Goal: Contribute content: Contribute content

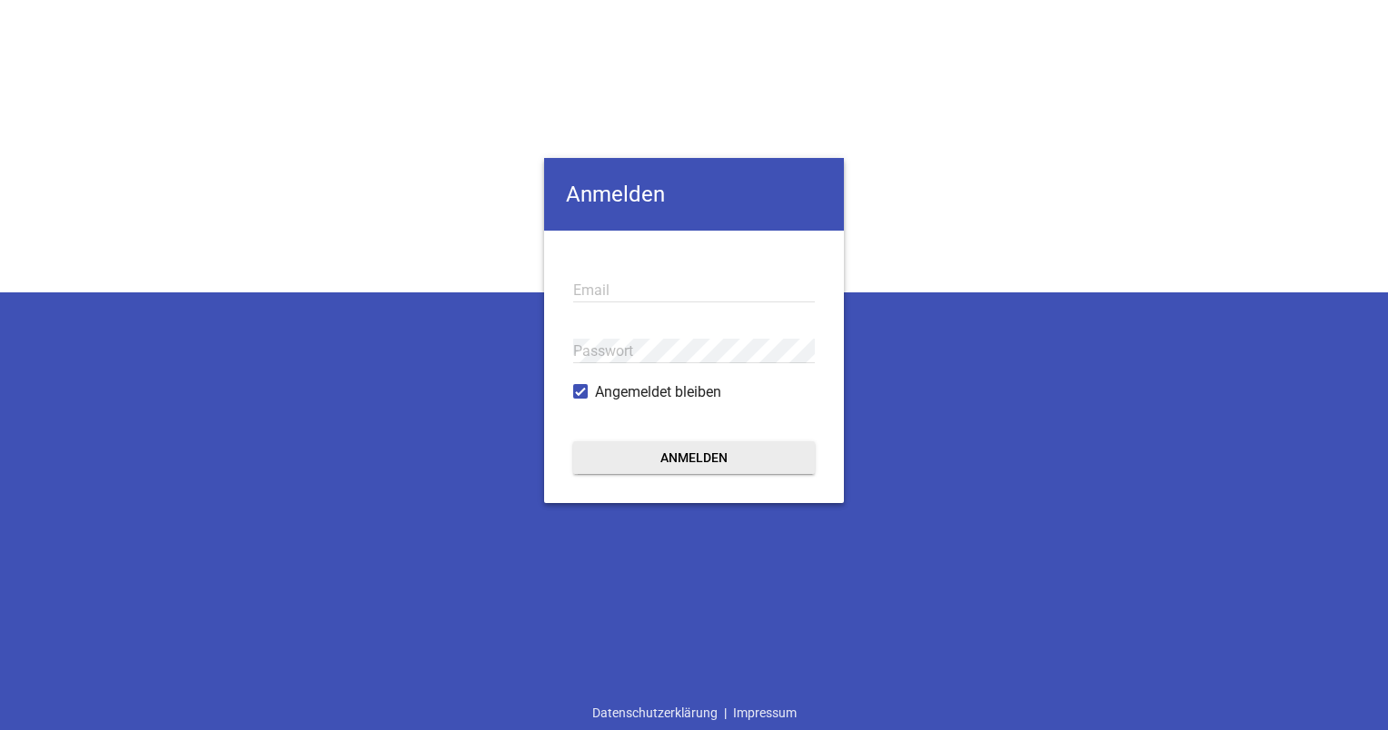
type input "[EMAIL_ADDRESS][DOMAIN_NAME]"
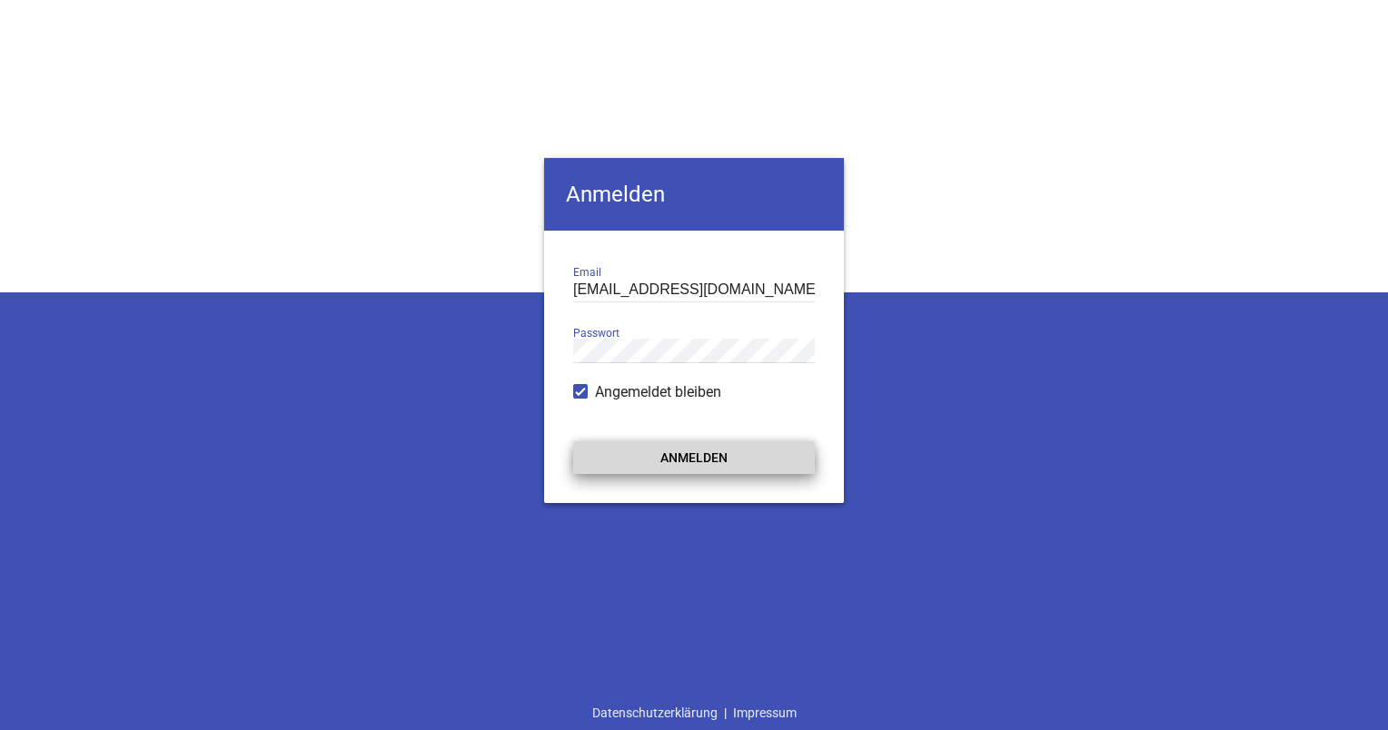
drag, startPoint x: 0, startPoint y: 0, endPoint x: 684, endPoint y: 461, distance: 824.7
click at [684, 461] on button "Anmelden" at bounding box center [694, 457] width 242 height 33
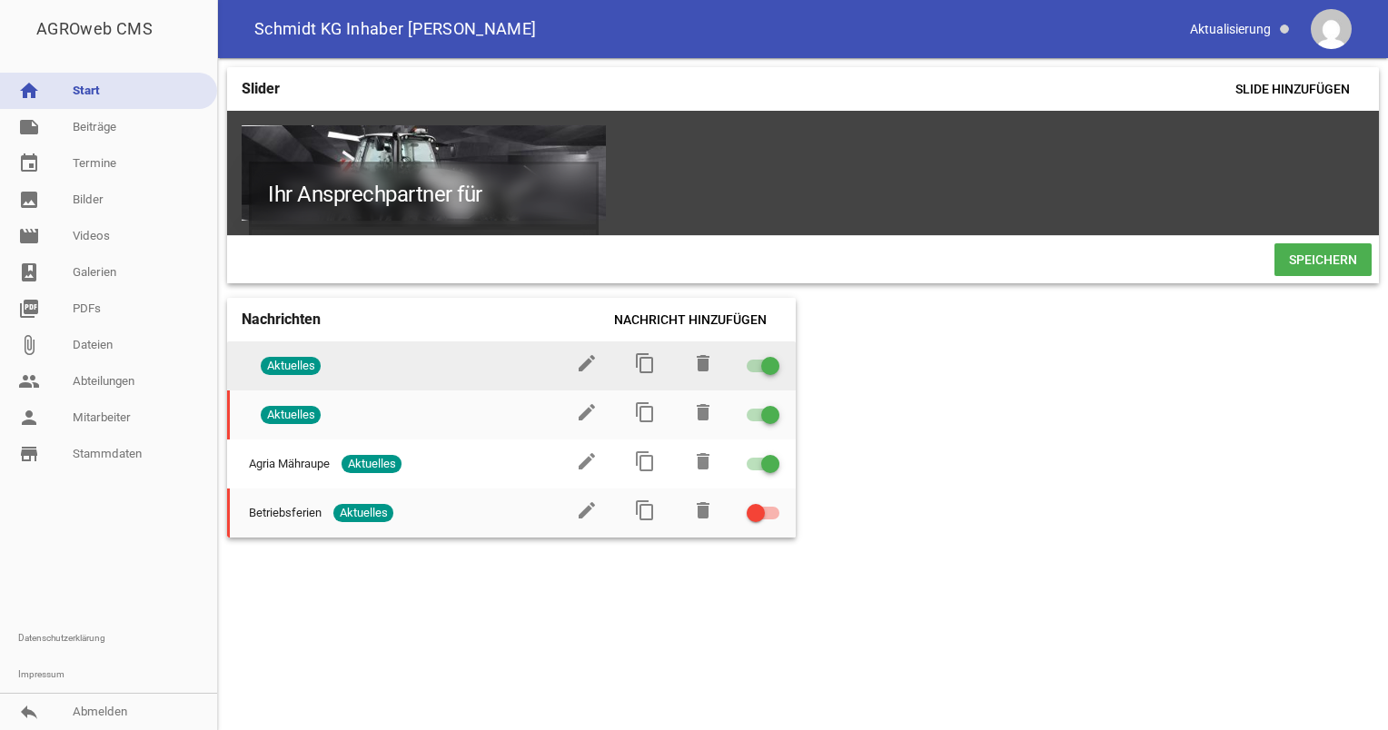
click at [287, 373] on span "Aktuelles" at bounding box center [291, 366] width 60 height 18
click at [582, 374] on icon "edit" at bounding box center [587, 363] width 22 height 22
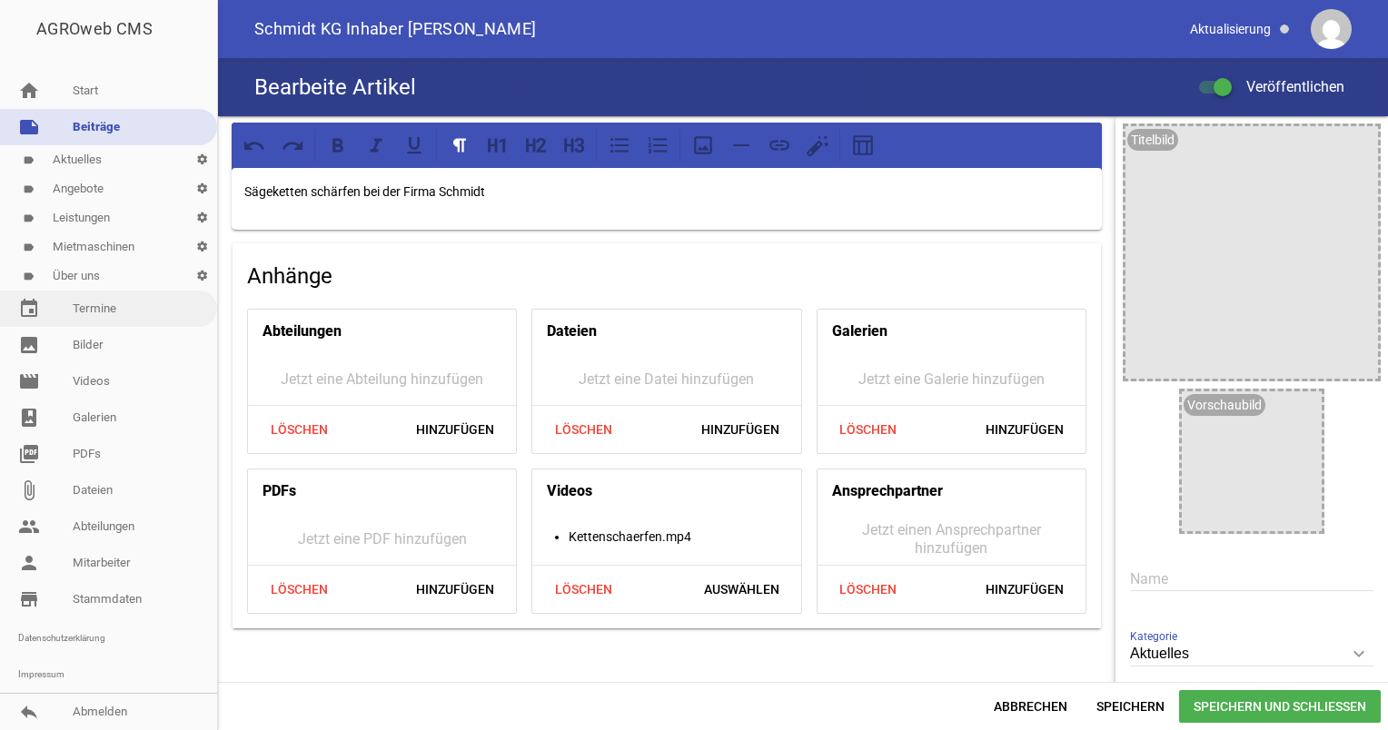
click at [71, 305] on link "event Termine" at bounding box center [108, 309] width 217 height 36
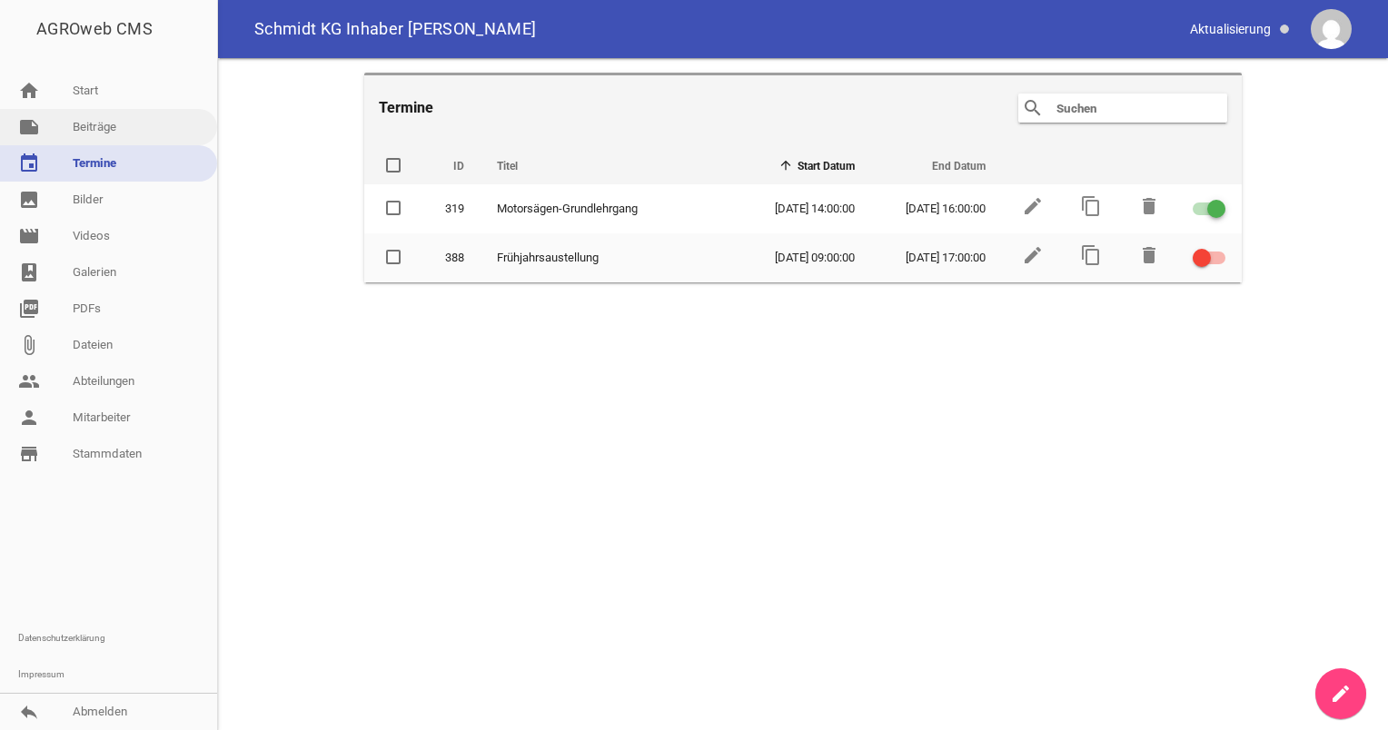
click at [98, 132] on link "note Beiträge" at bounding box center [108, 127] width 217 height 36
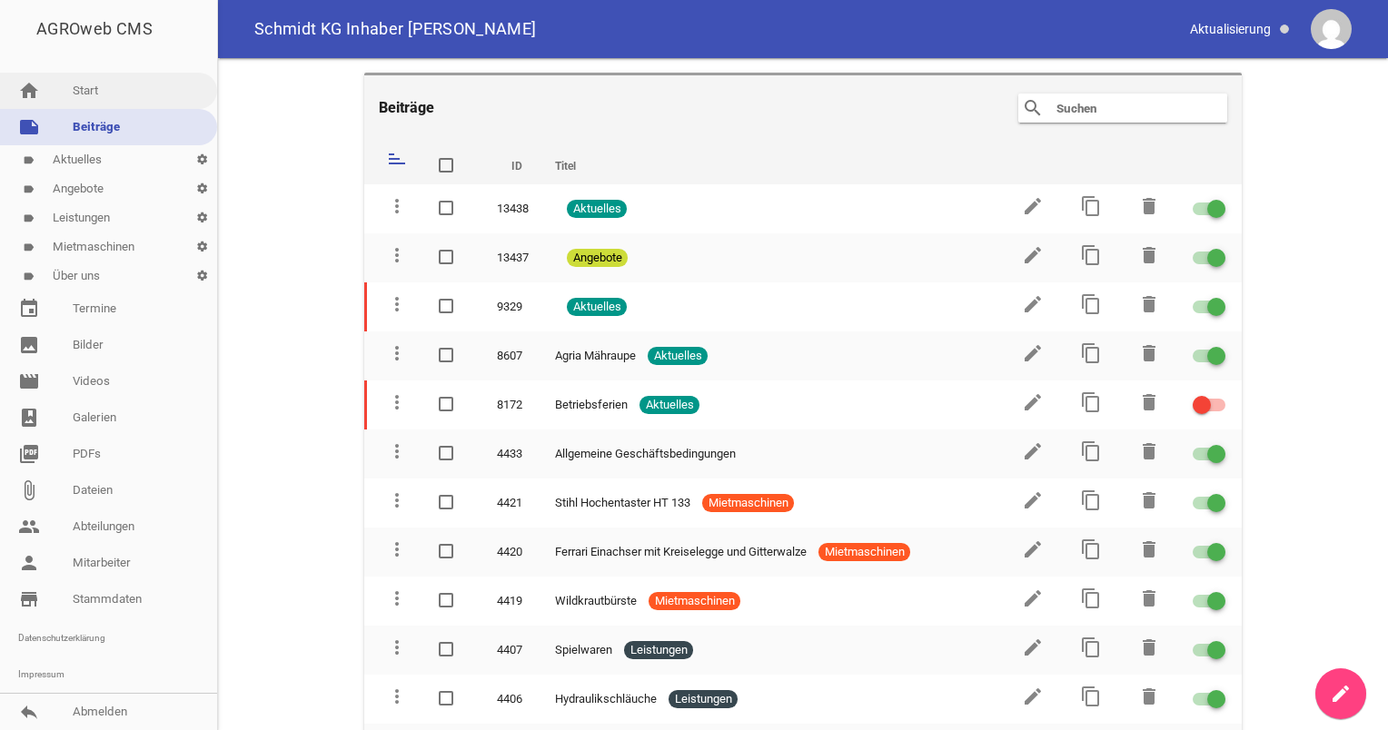
click at [89, 94] on link "home Start" at bounding box center [108, 91] width 217 height 36
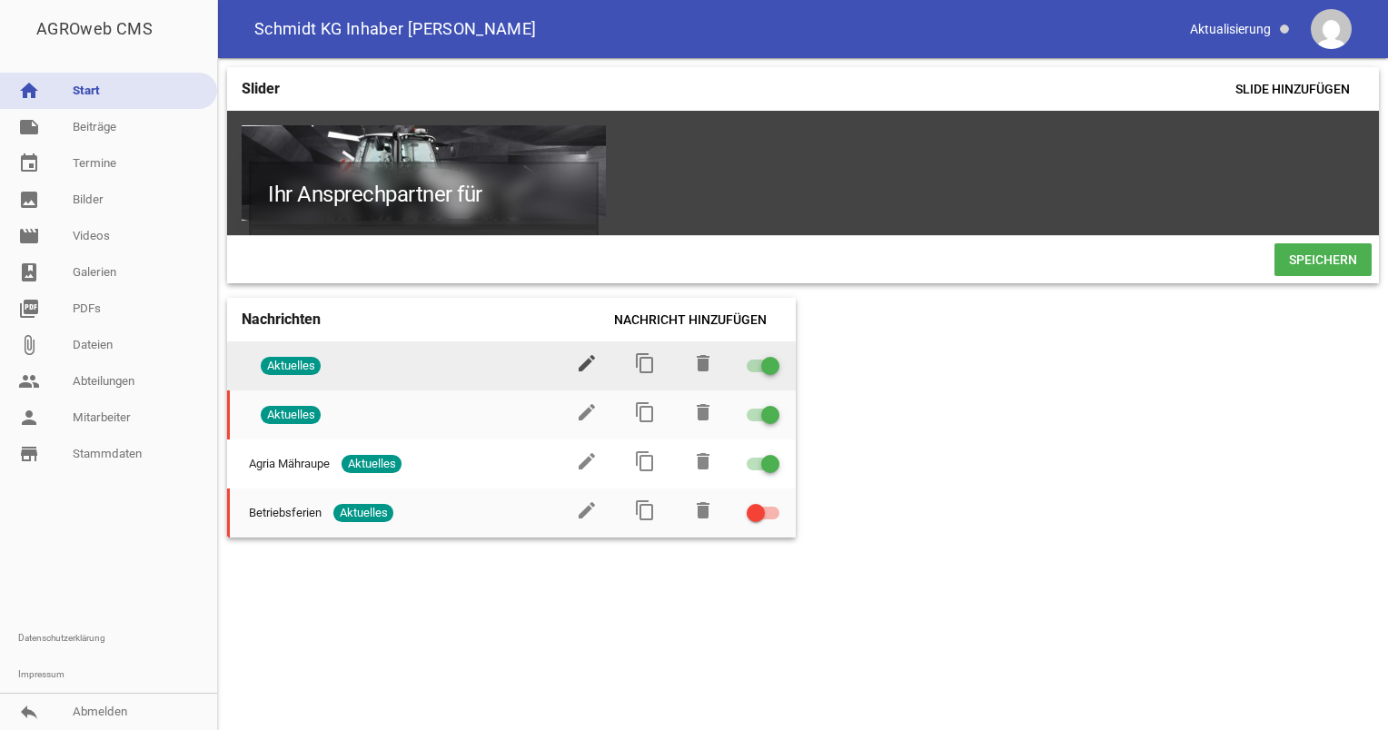
click at [585, 368] on icon "edit" at bounding box center [587, 363] width 22 height 22
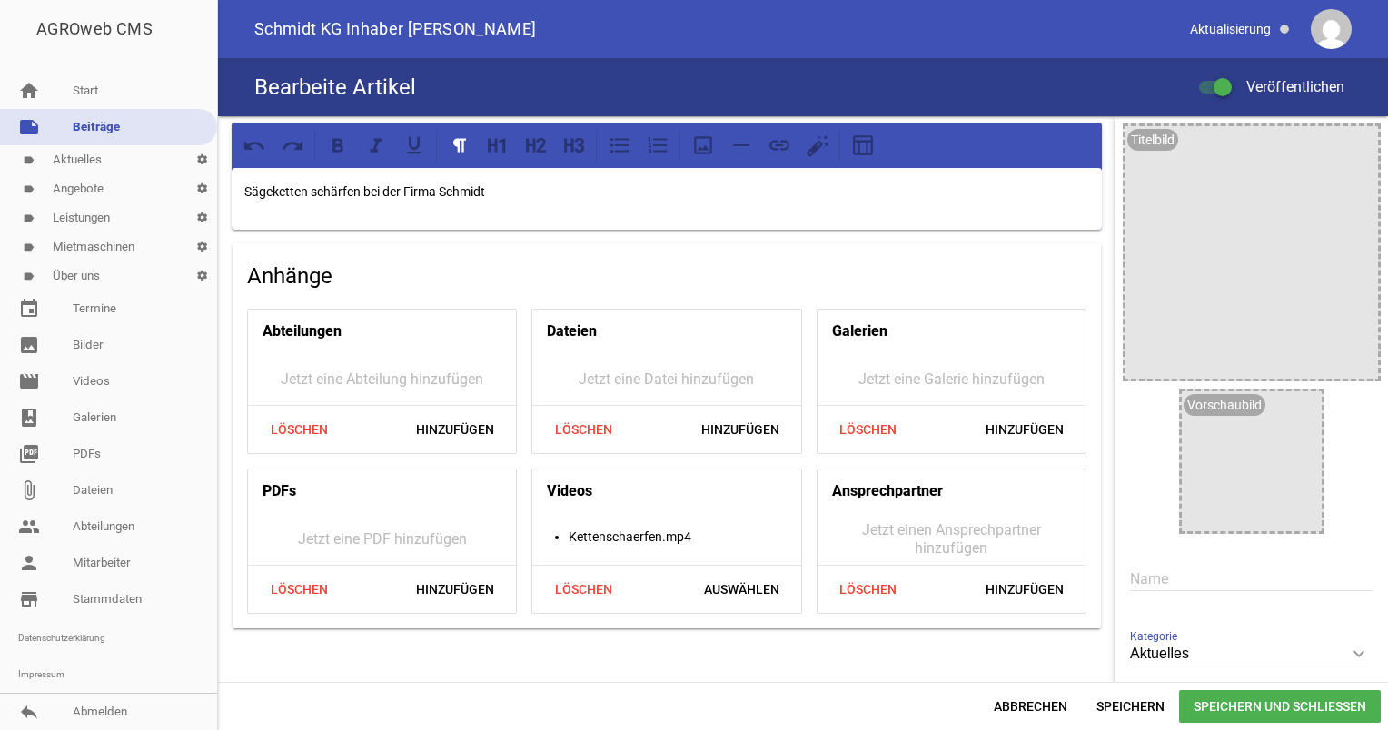
click at [87, 121] on link "note Beiträge" at bounding box center [108, 127] width 217 height 36
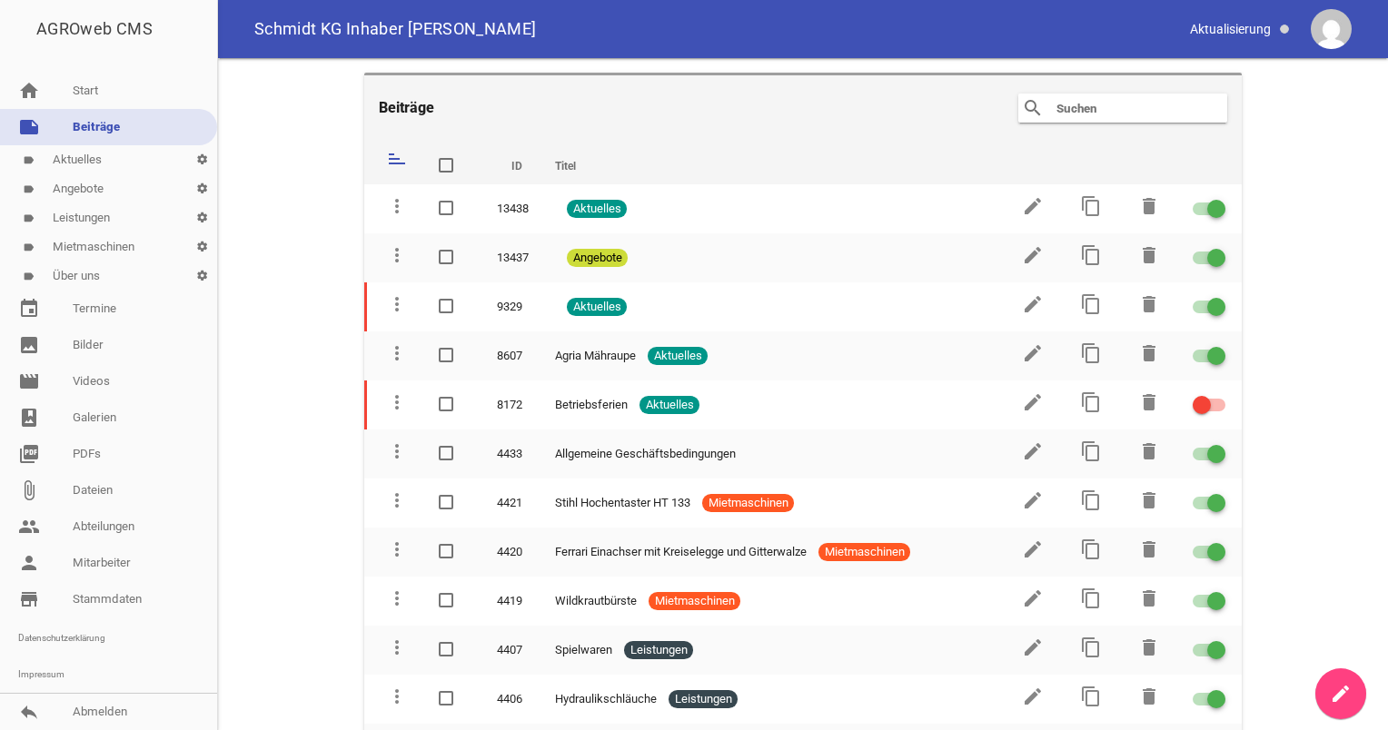
click at [84, 184] on link "label Angebote settings" at bounding box center [108, 188] width 217 height 29
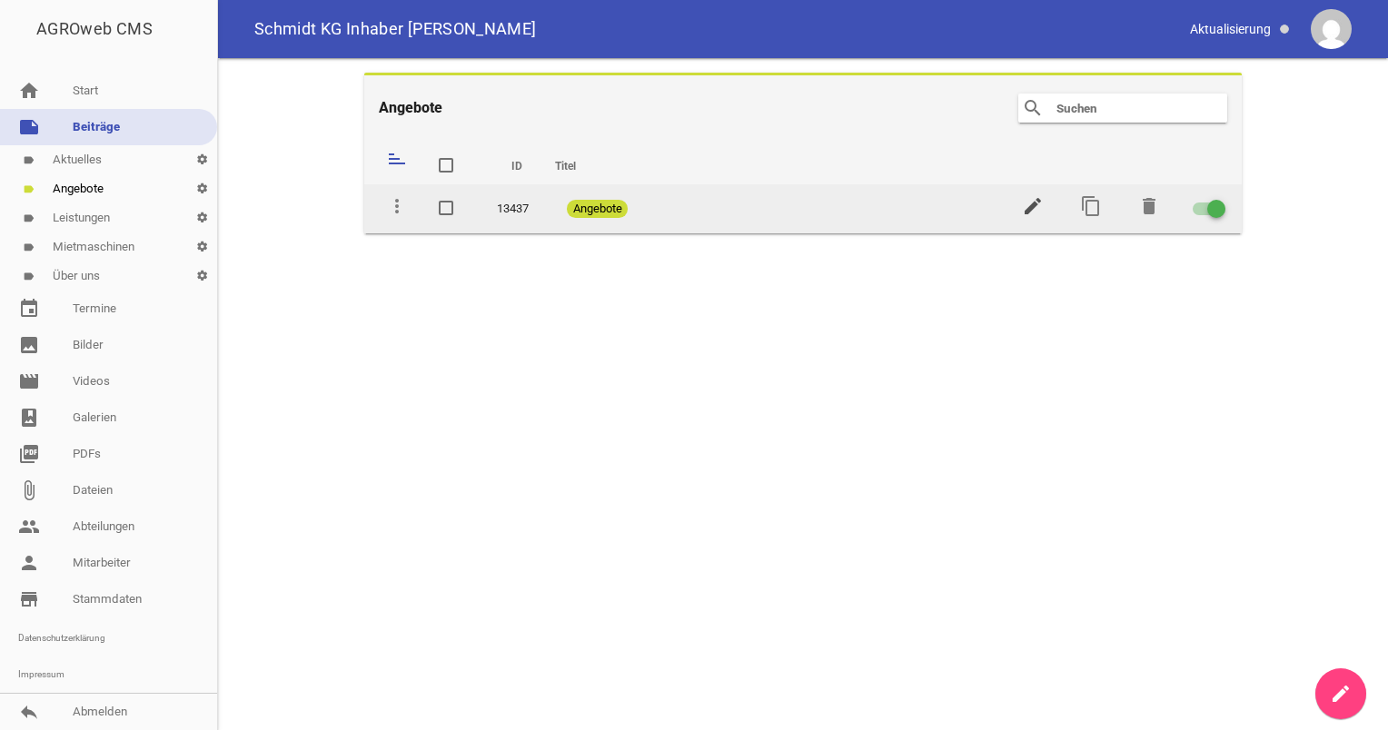
click at [1035, 198] on icon "edit" at bounding box center [1033, 206] width 22 height 22
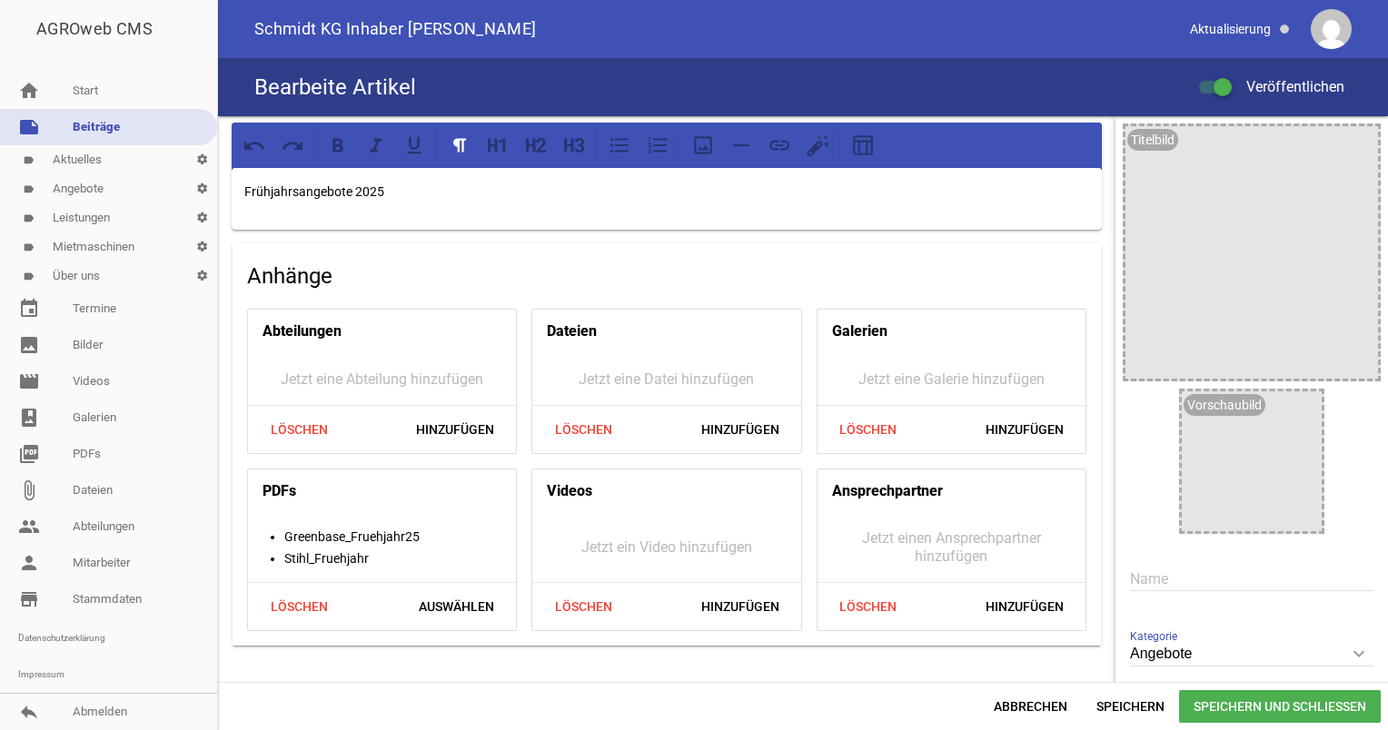
click at [149, 126] on link "note Beiträge" at bounding box center [108, 127] width 217 height 36
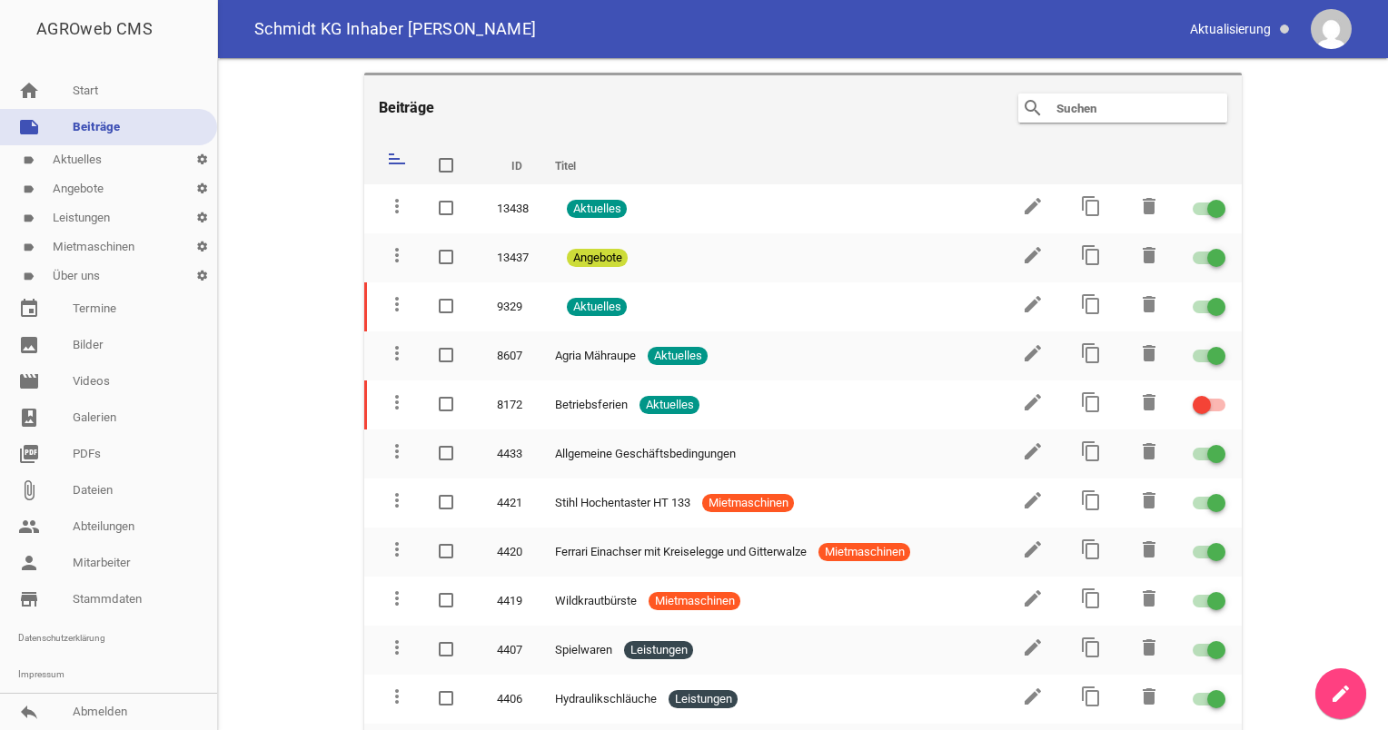
click at [110, 184] on link "label Angebote settings" at bounding box center [108, 188] width 217 height 29
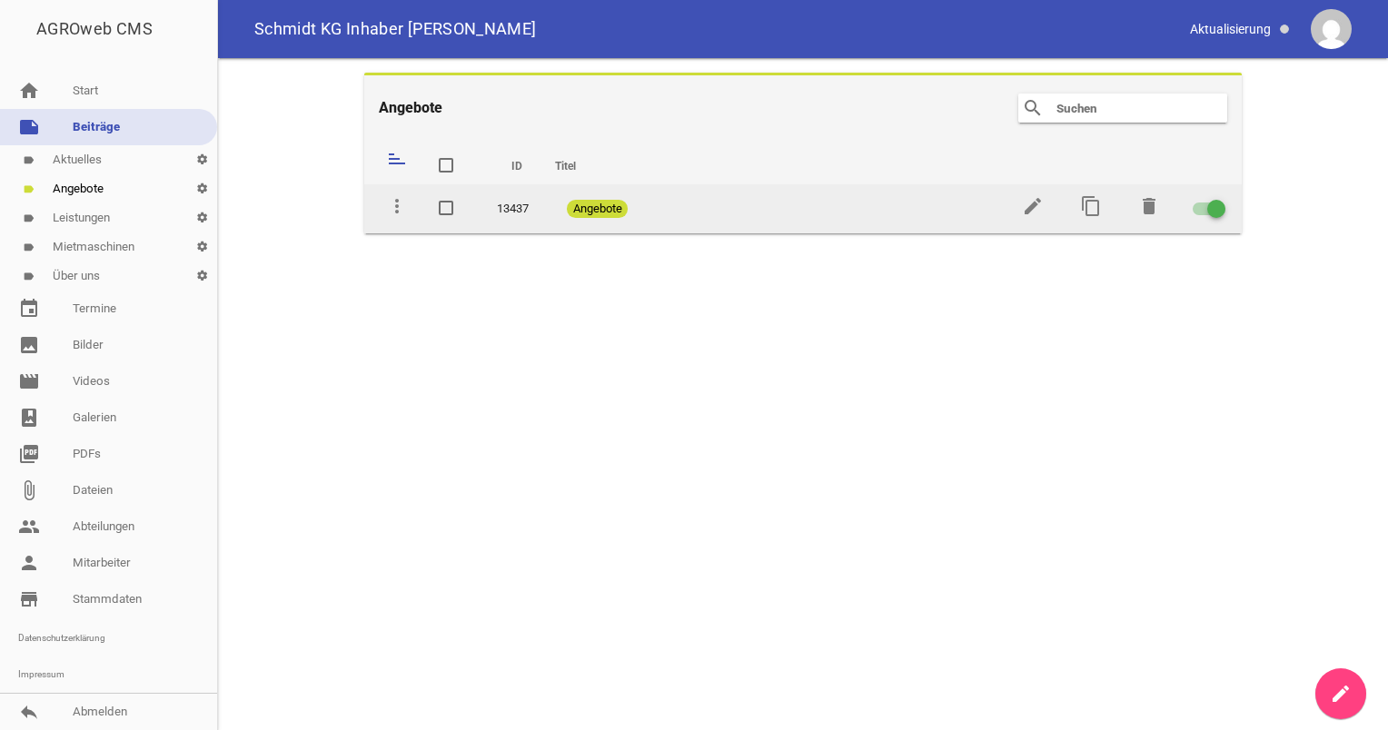
click at [1205, 213] on div at bounding box center [1209, 209] width 33 height 13
click at [1220, 198] on input "checkbox" at bounding box center [1220, 198] width 0 height 0
click at [1147, 200] on icon "delete" at bounding box center [1149, 206] width 22 height 22
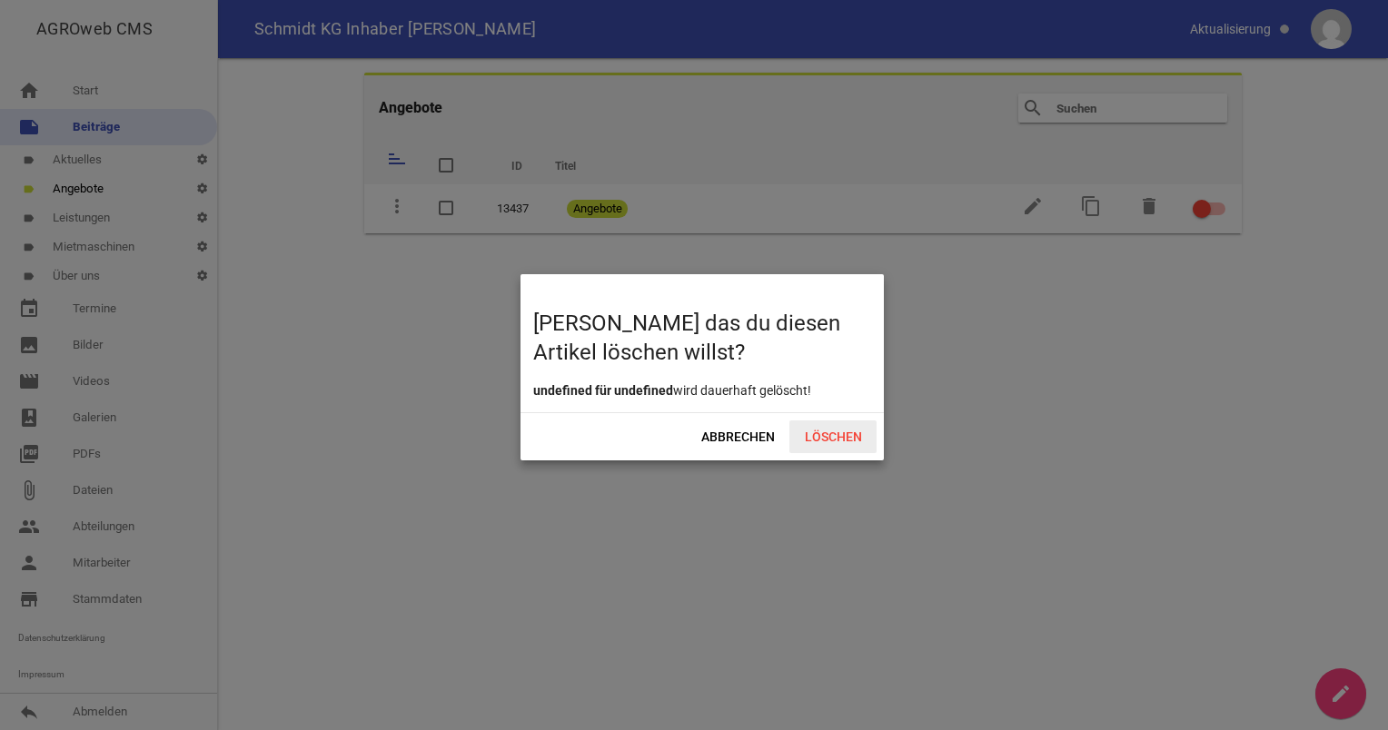
click at [838, 436] on span "Löschen" at bounding box center [832, 437] width 87 height 33
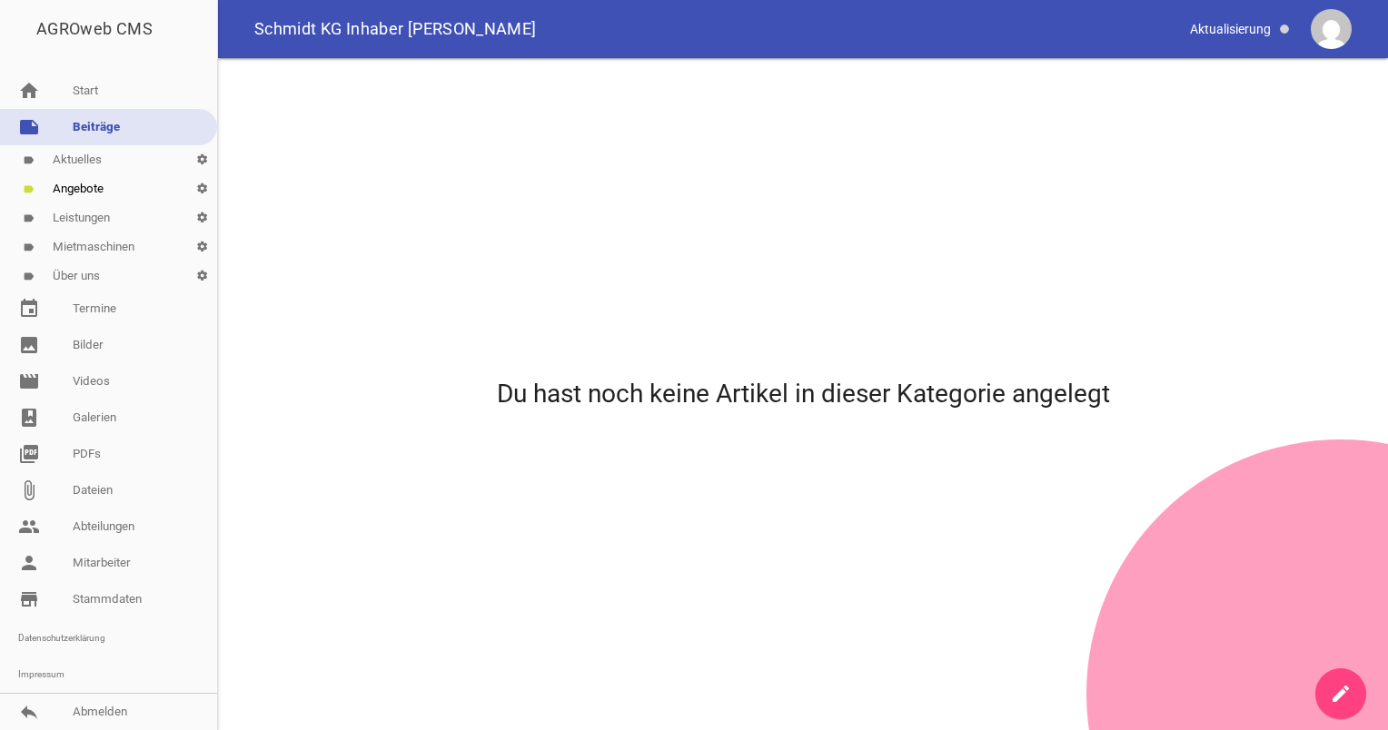
click at [105, 193] on link "label Angebote settings" at bounding box center [108, 188] width 217 height 29
click at [76, 175] on link "label Angebote settings" at bounding box center [108, 188] width 217 height 29
click at [80, 190] on link "label Angebote settings" at bounding box center [108, 188] width 217 height 29
click at [73, 164] on link "label Aktuelles settings" at bounding box center [108, 159] width 217 height 29
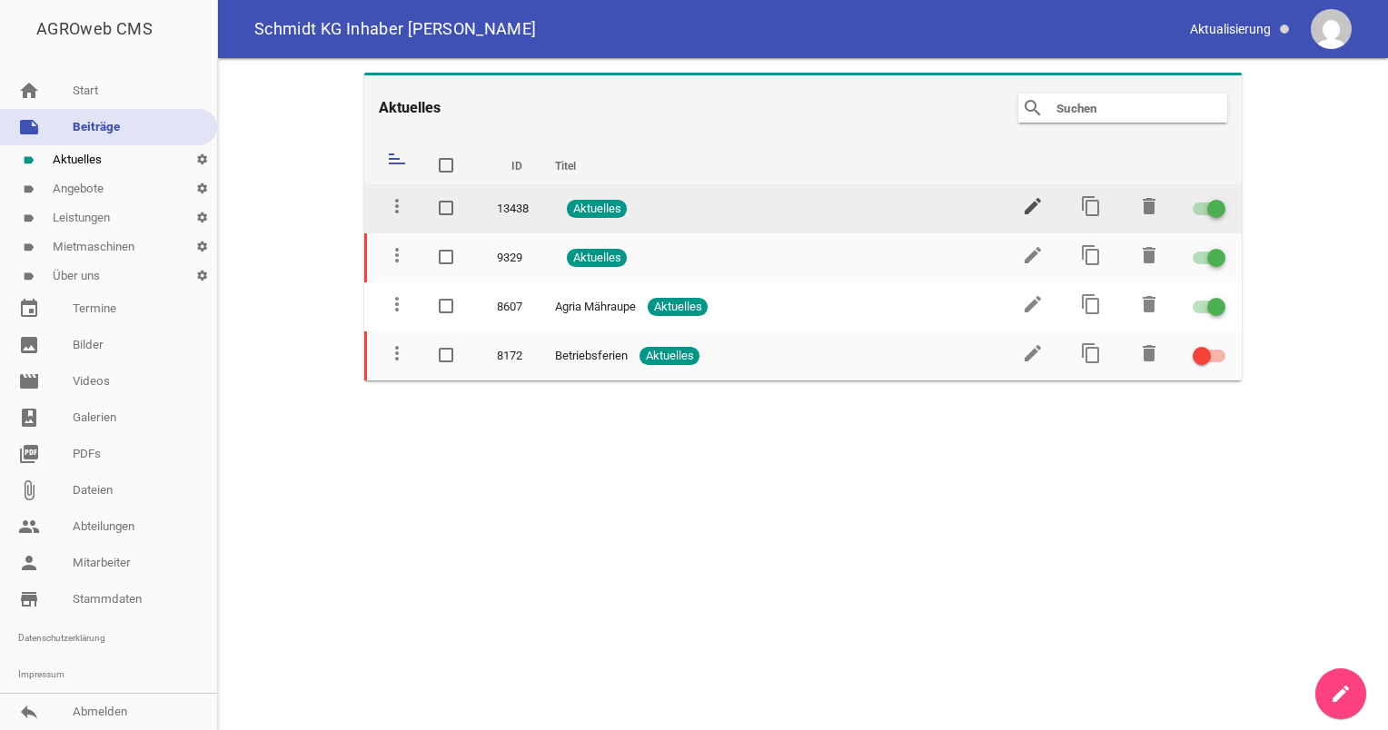
click at [1027, 200] on icon "edit" at bounding box center [1033, 206] width 22 height 22
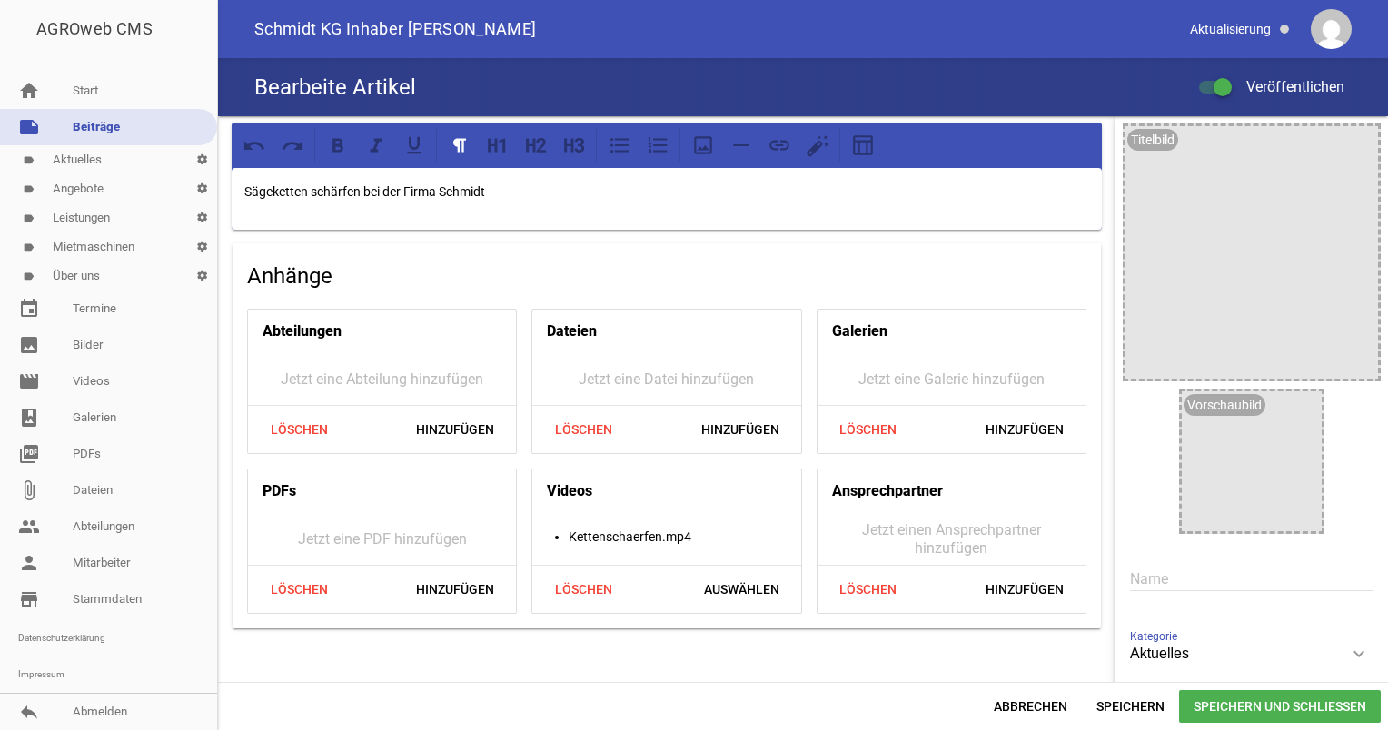
click at [84, 148] on link "label Aktuelles settings" at bounding box center [108, 159] width 217 height 29
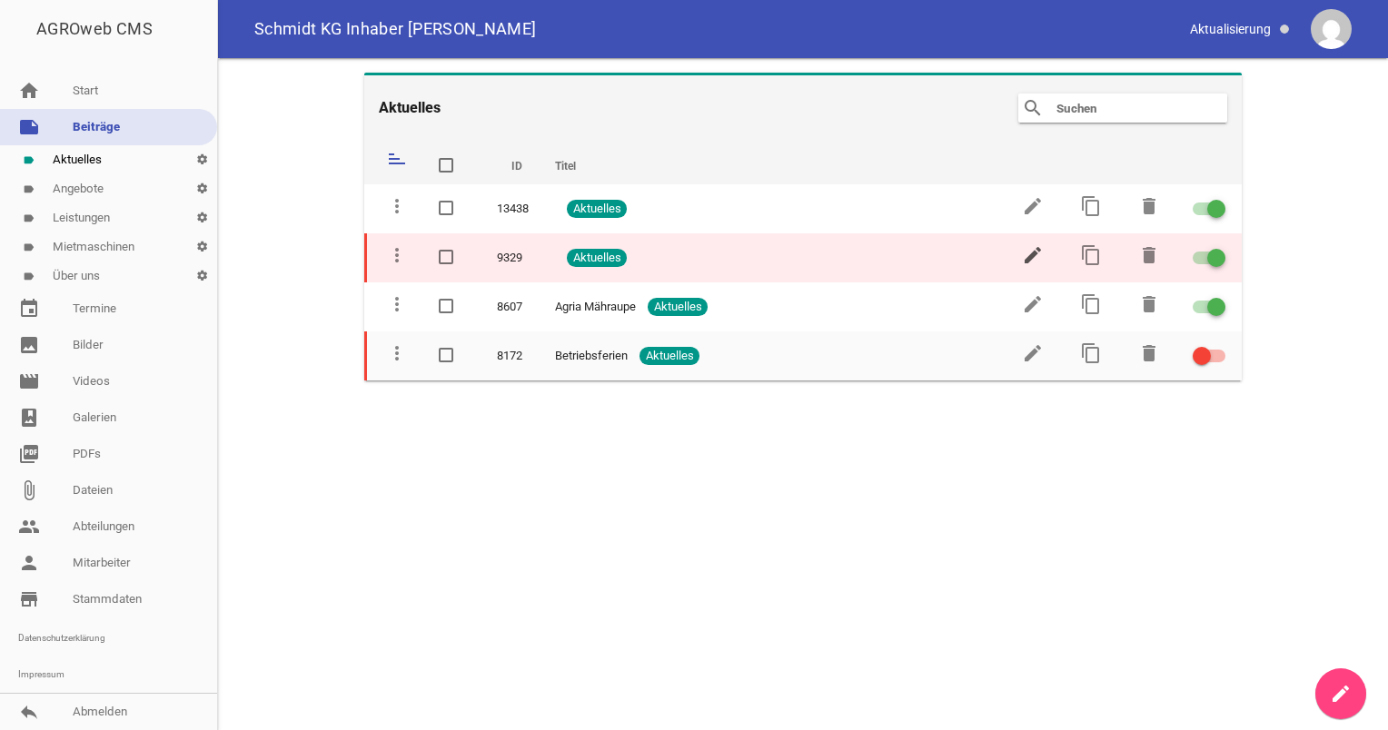
click at [1040, 256] on icon "edit" at bounding box center [1033, 255] width 22 height 22
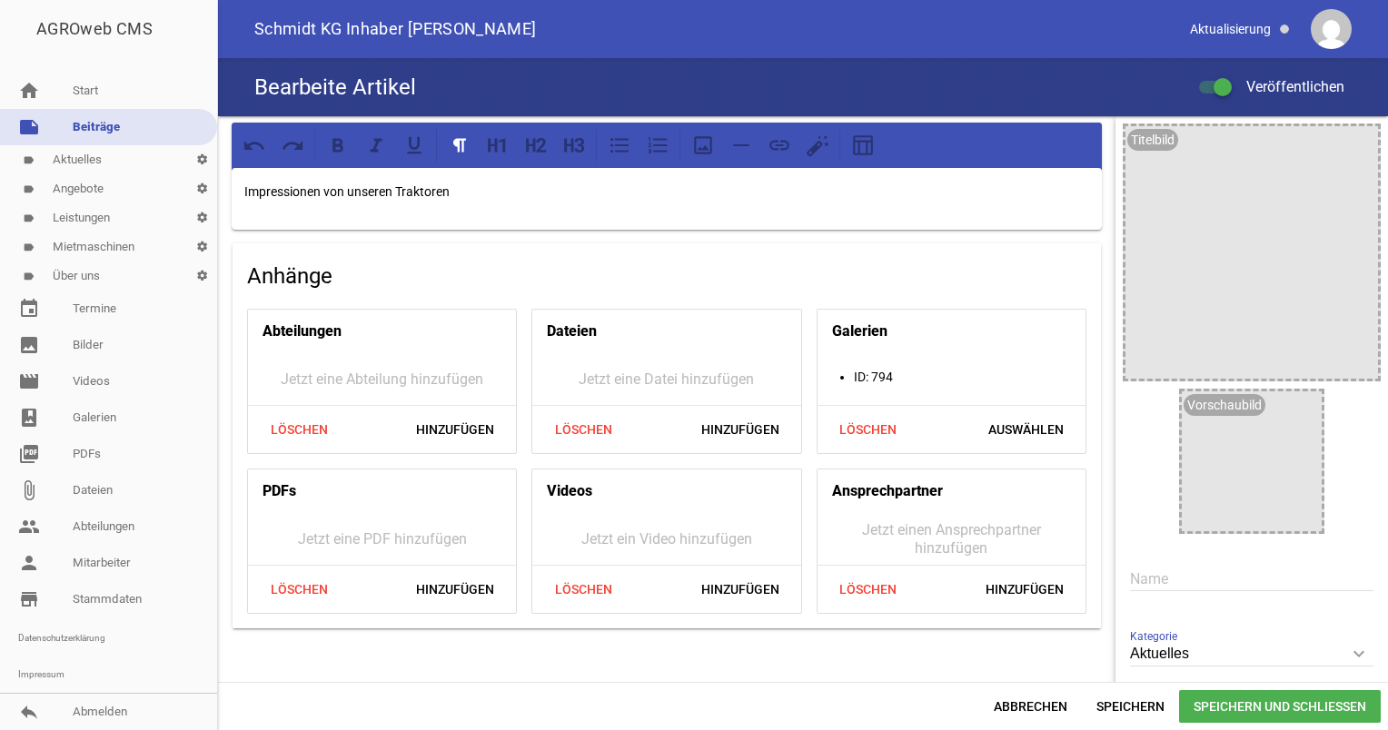
click at [87, 164] on link "label Aktuelles settings" at bounding box center [108, 159] width 217 height 29
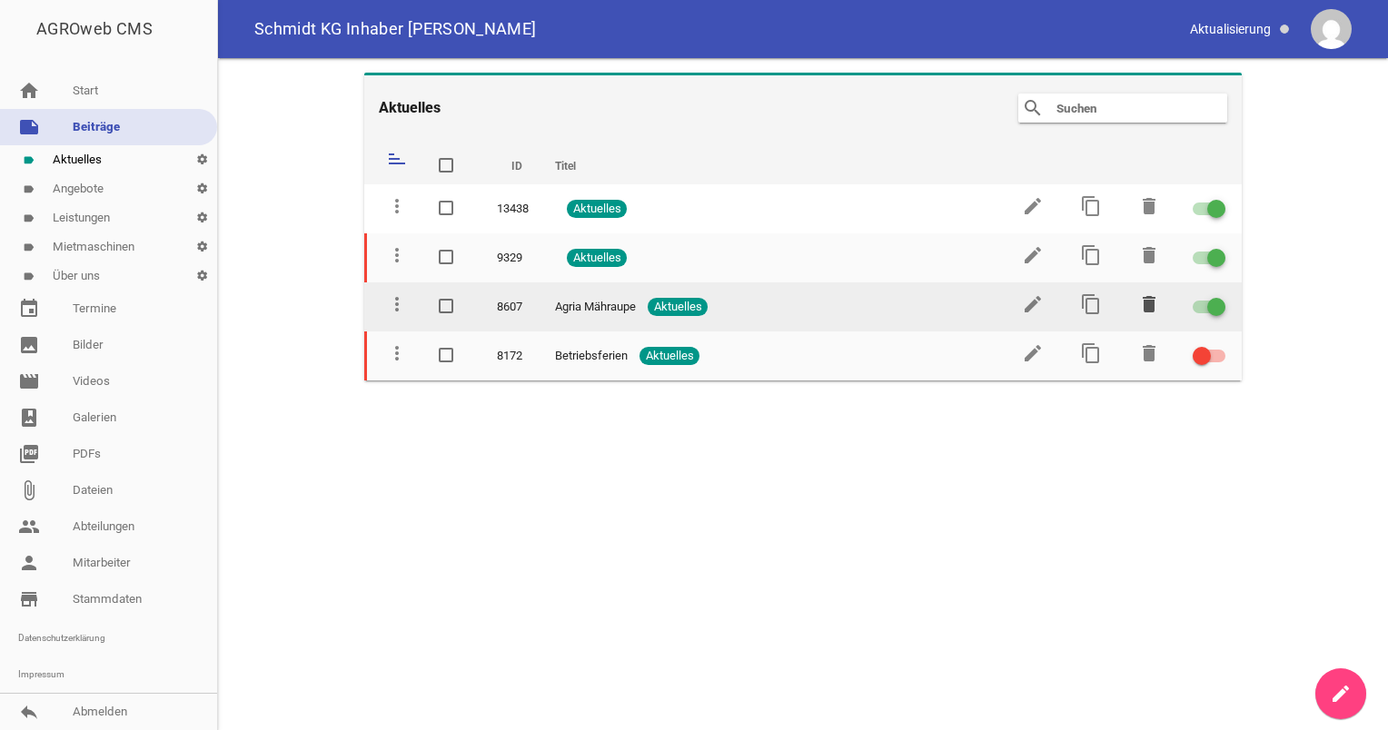
click at [1148, 303] on icon "delete" at bounding box center [1149, 304] width 22 height 22
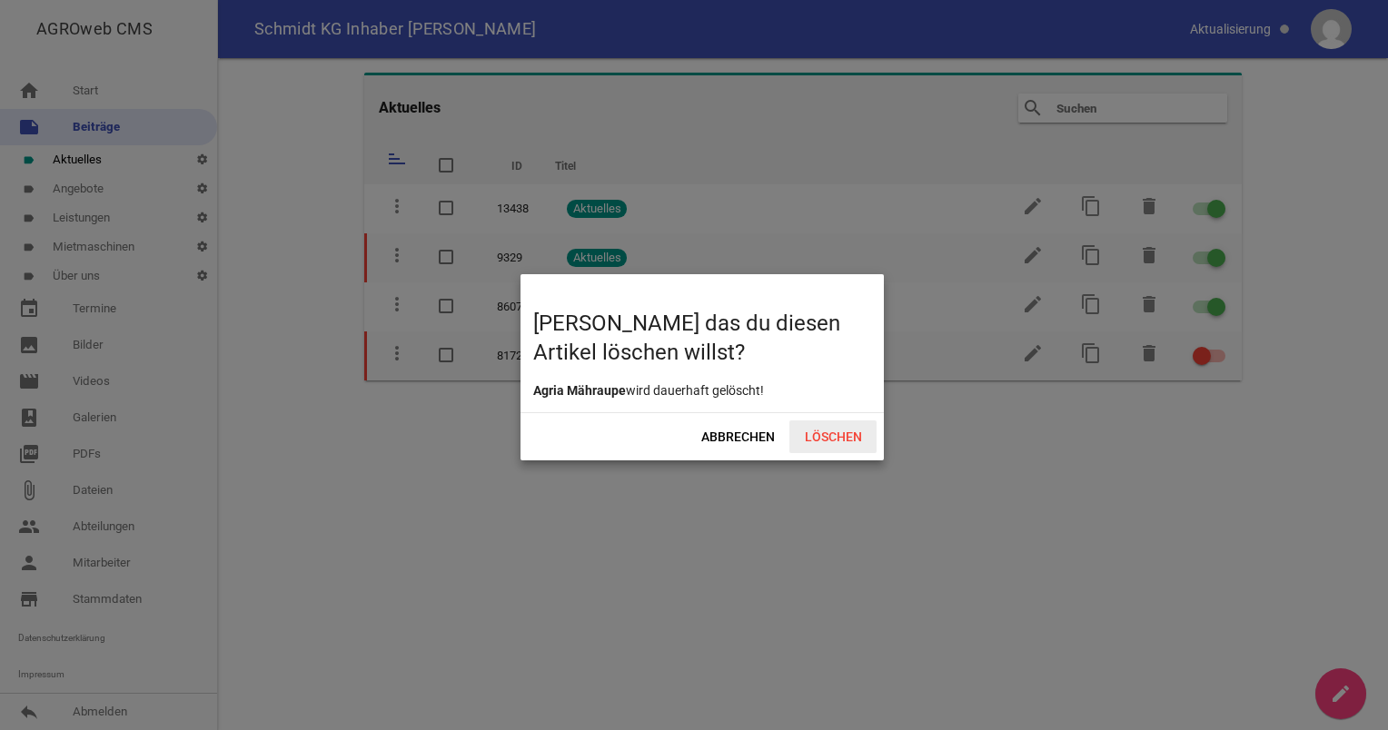
click at [828, 441] on span "Löschen" at bounding box center [832, 437] width 87 height 33
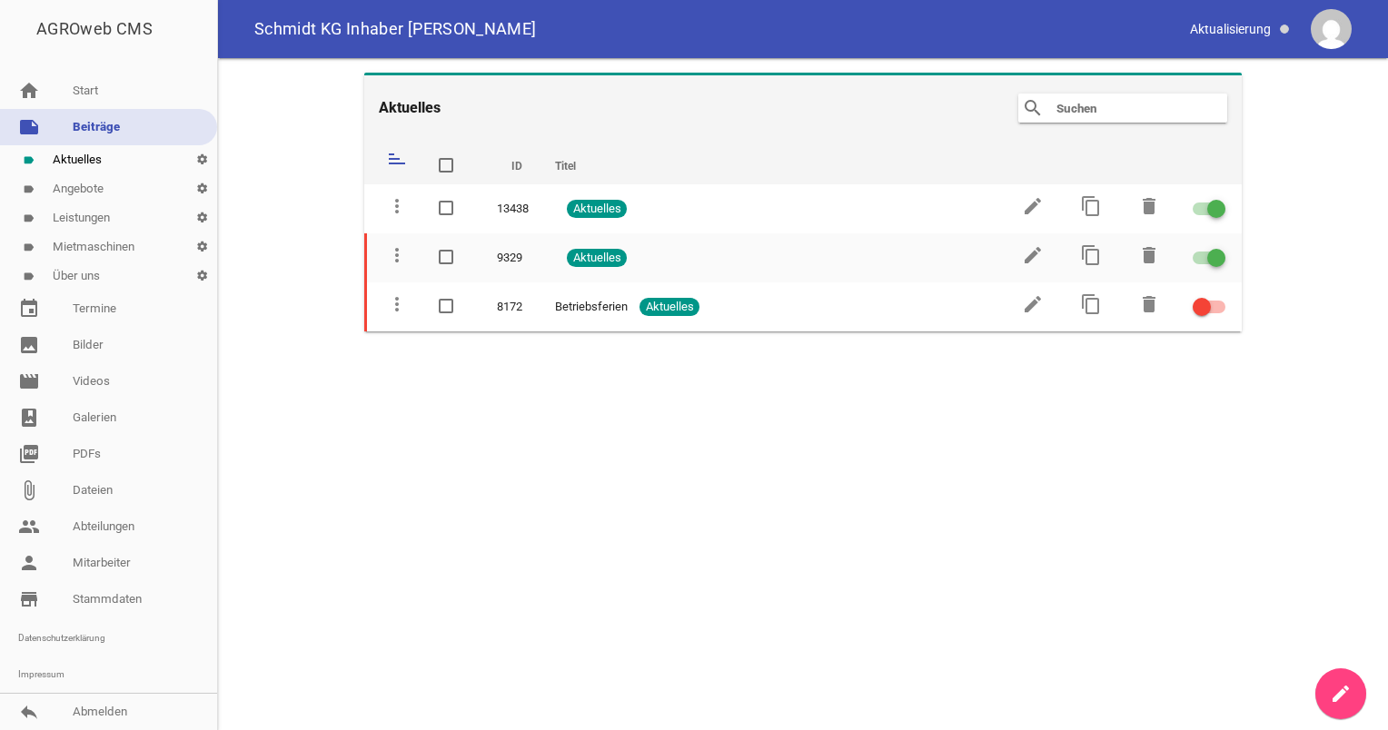
click at [393, 164] on icon "sort" at bounding box center [397, 159] width 22 height 22
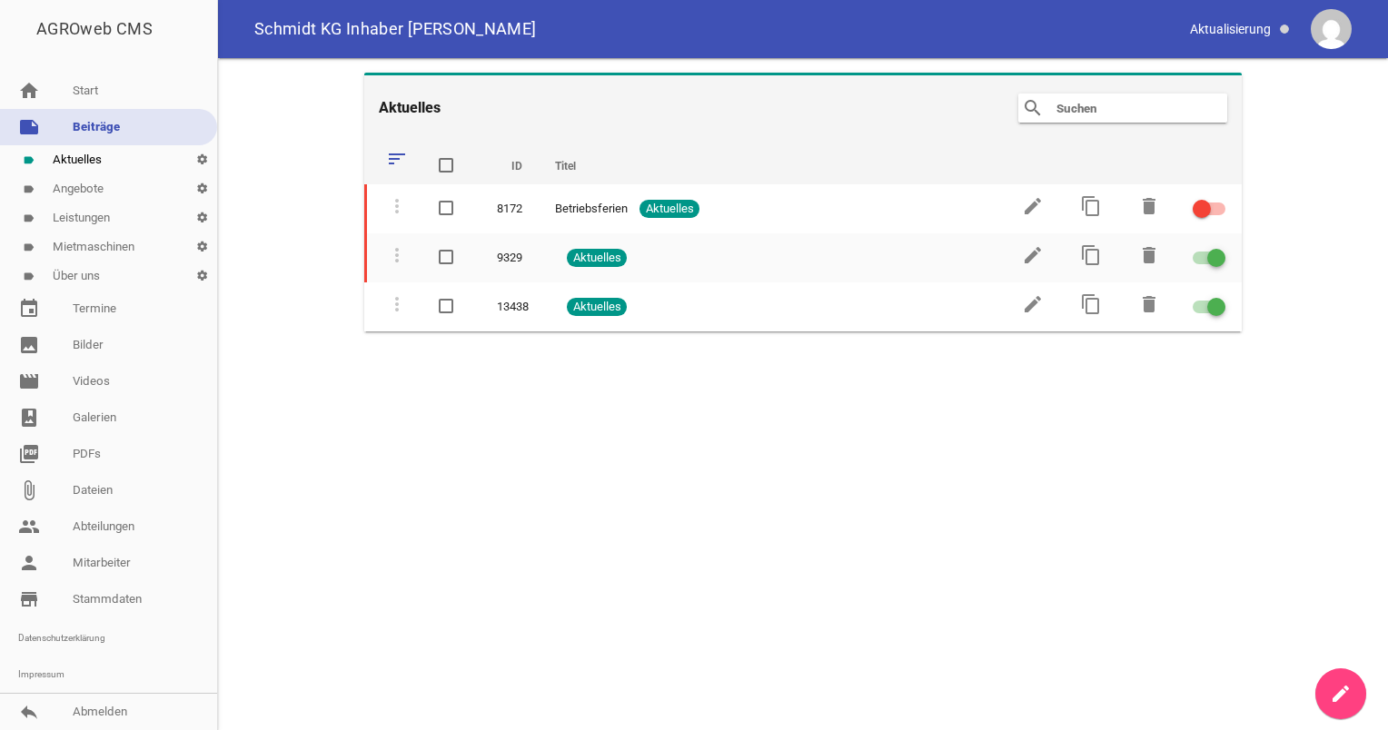
click at [393, 164] on icon "sort" at bounding box center [397, 159] width 22 height 22
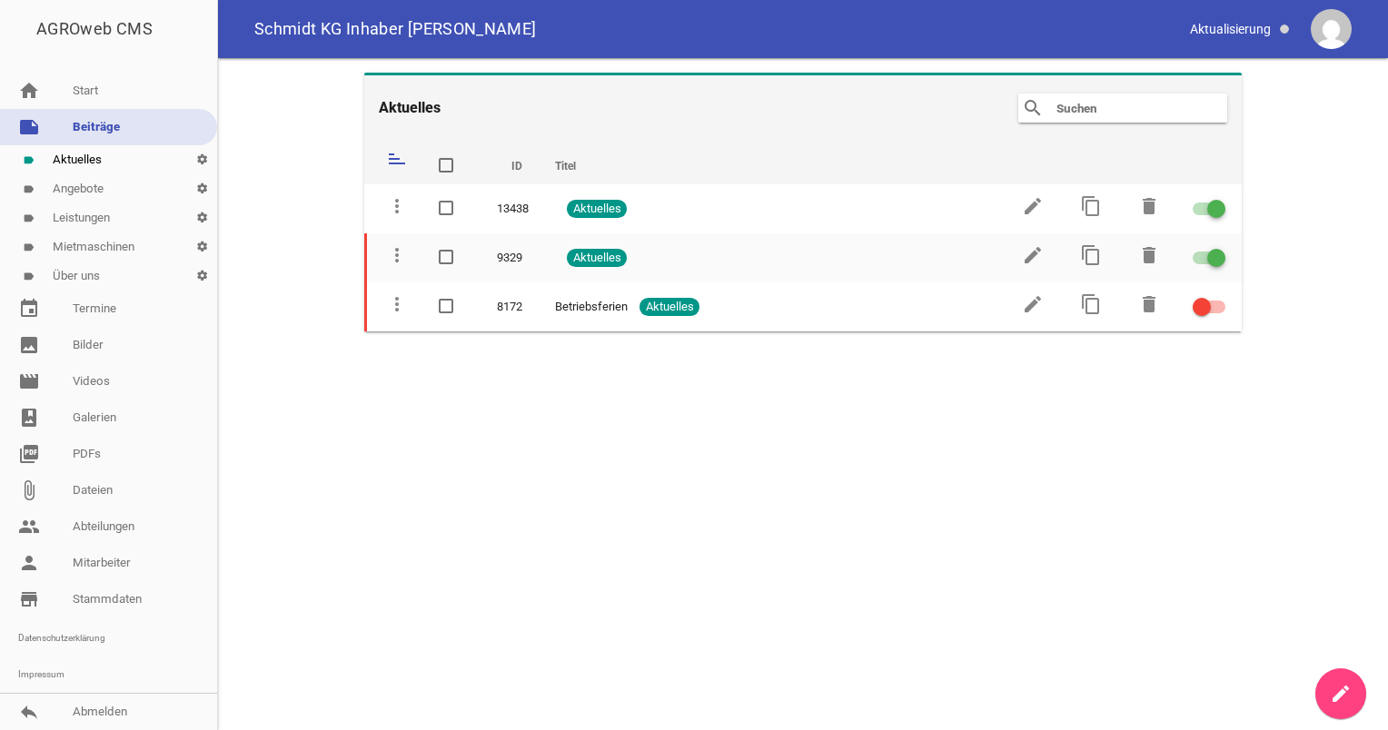
click at [1342, 692] on icon "create" at bounding box center [1341, 694] width 22 height 22
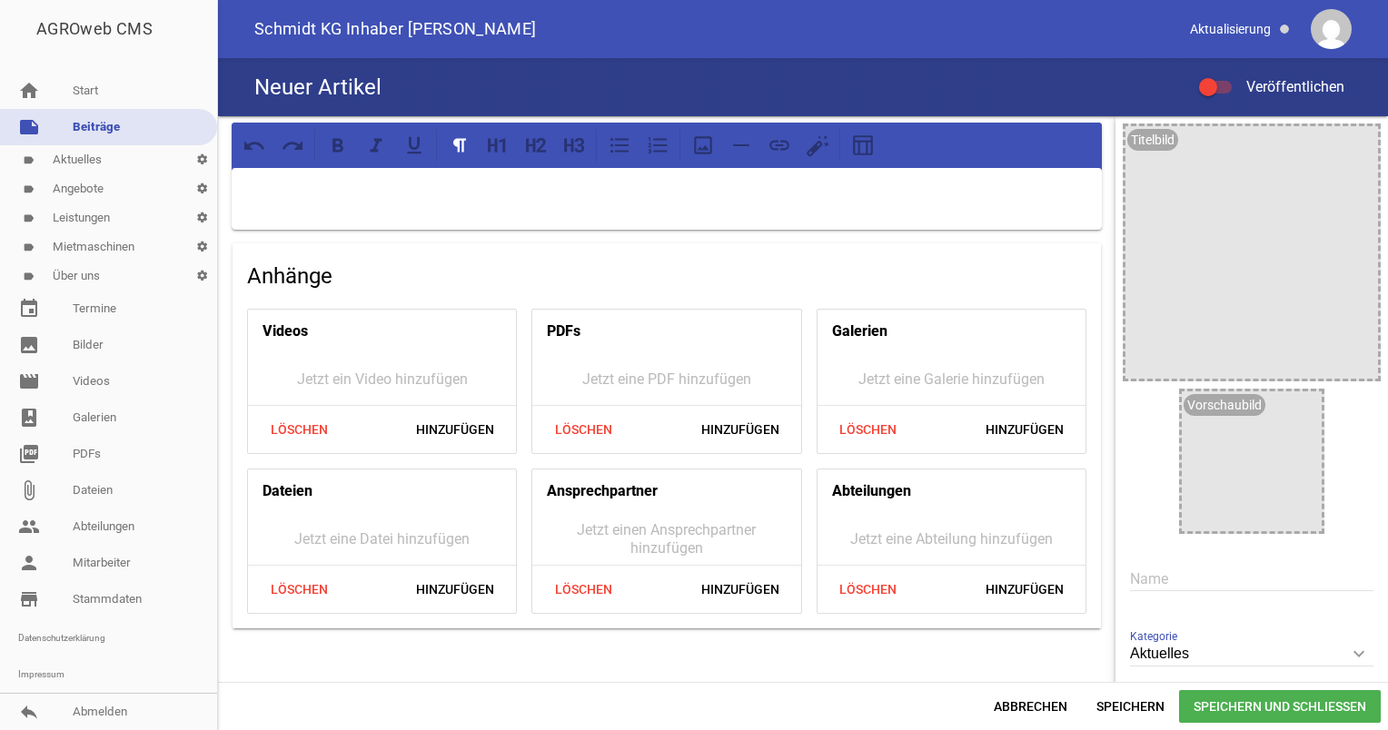
click at [331, 216] on div at bounding box center [667, 199] width 870 height 62
drag, startPoint x: 416, startPoint y: 188, endPoint x: 245, endPoint y: 198, distance: 171.1
click at [245, 198] on p "Wir führen auch LS-Traktoren" at bounding box center [666, 192] width 845 height 22
click at [343, 145] on icon at bounding box center [338, 146] width 24 height 24
click at [413, 189] on p "Wir führen auch LS-Traktoren" at bounding box center [666, 192] width 845 height 22
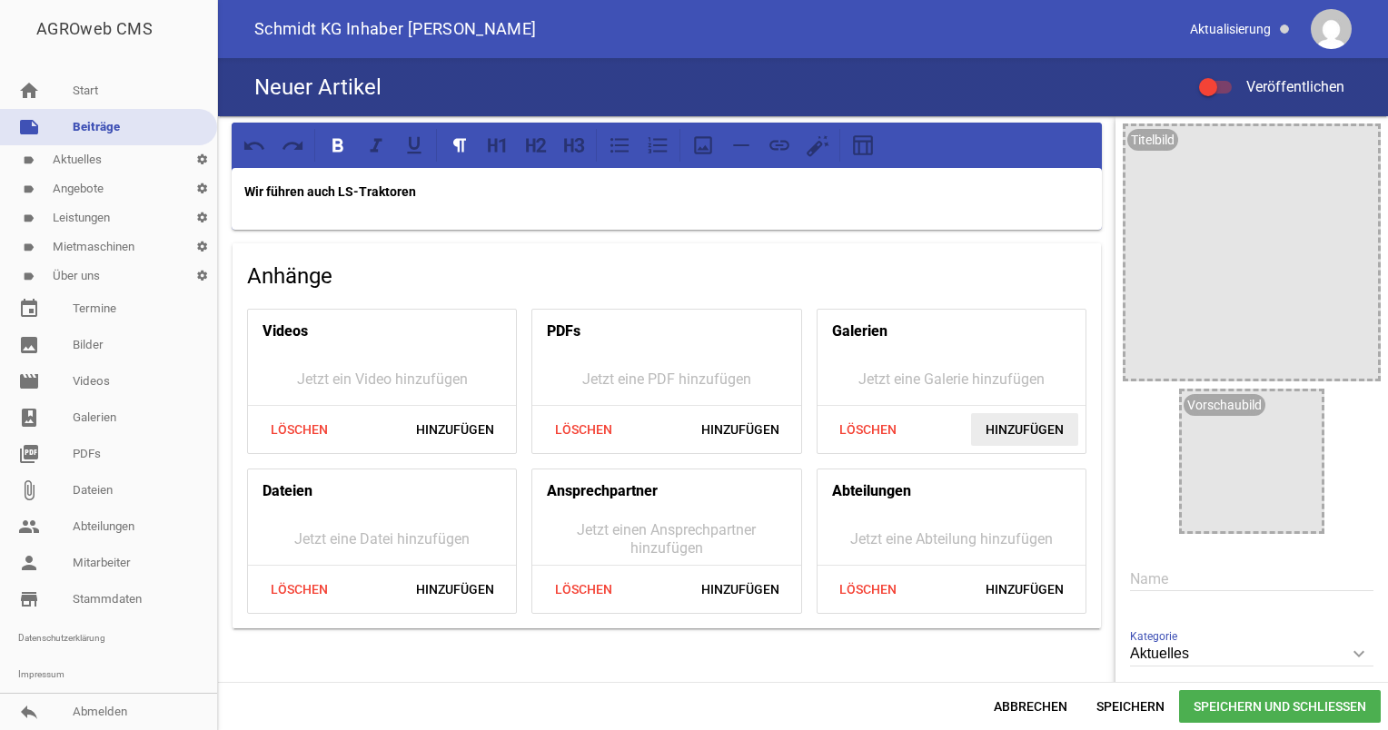
click at [1024, 430] on span "Hinzufügen" at bounding box center [1024, 429] width 107 height 33
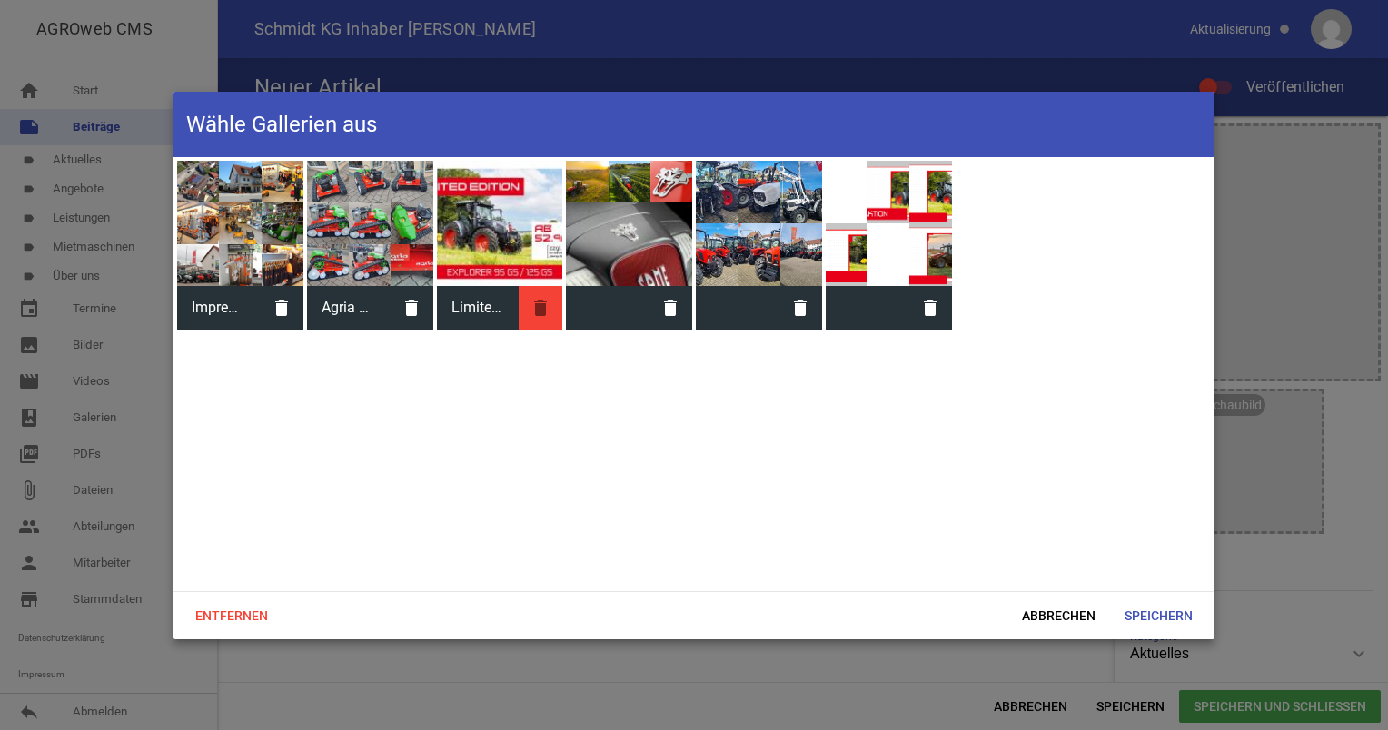
click at [546, 312] on icon "delete" at bounding box center [541, 308] width 44 height 44
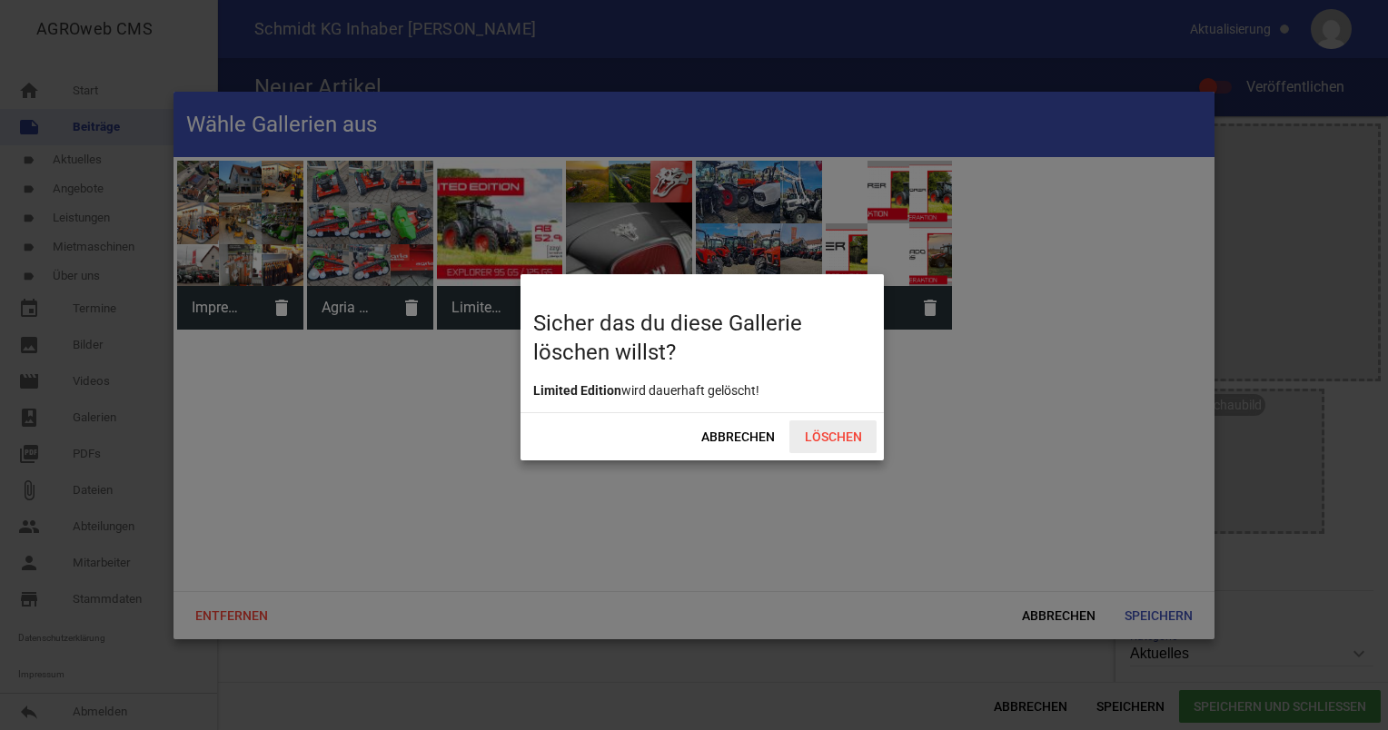
click at [816, 427] on span "Löschen" at bounding box center [832, 437] width 87 height 33
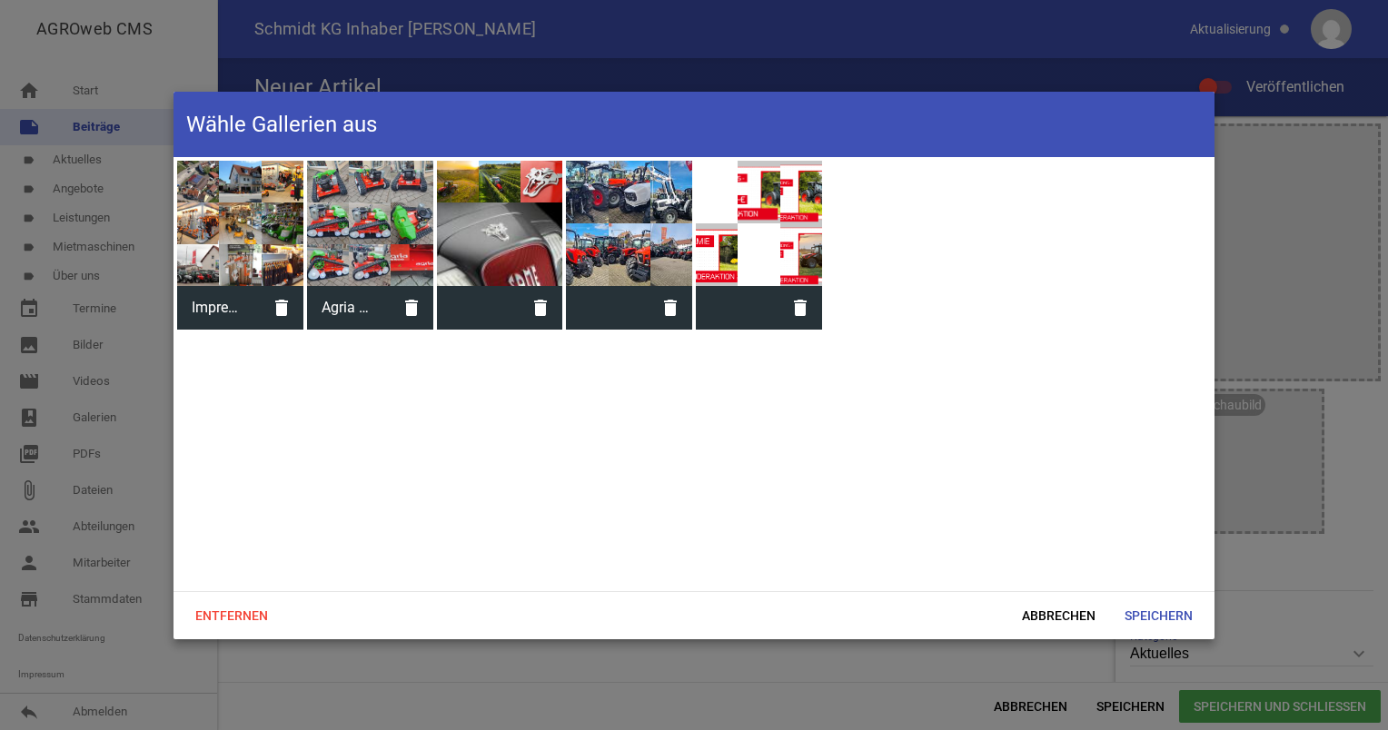
click at [1146, 123] on header "Wähle Gallerien aus" at bounding box center [694, 124] width 1041 height 65
click at [1037, 610] on span "Abbrechen" at bounding box center [1058, 616] width 103 height 33
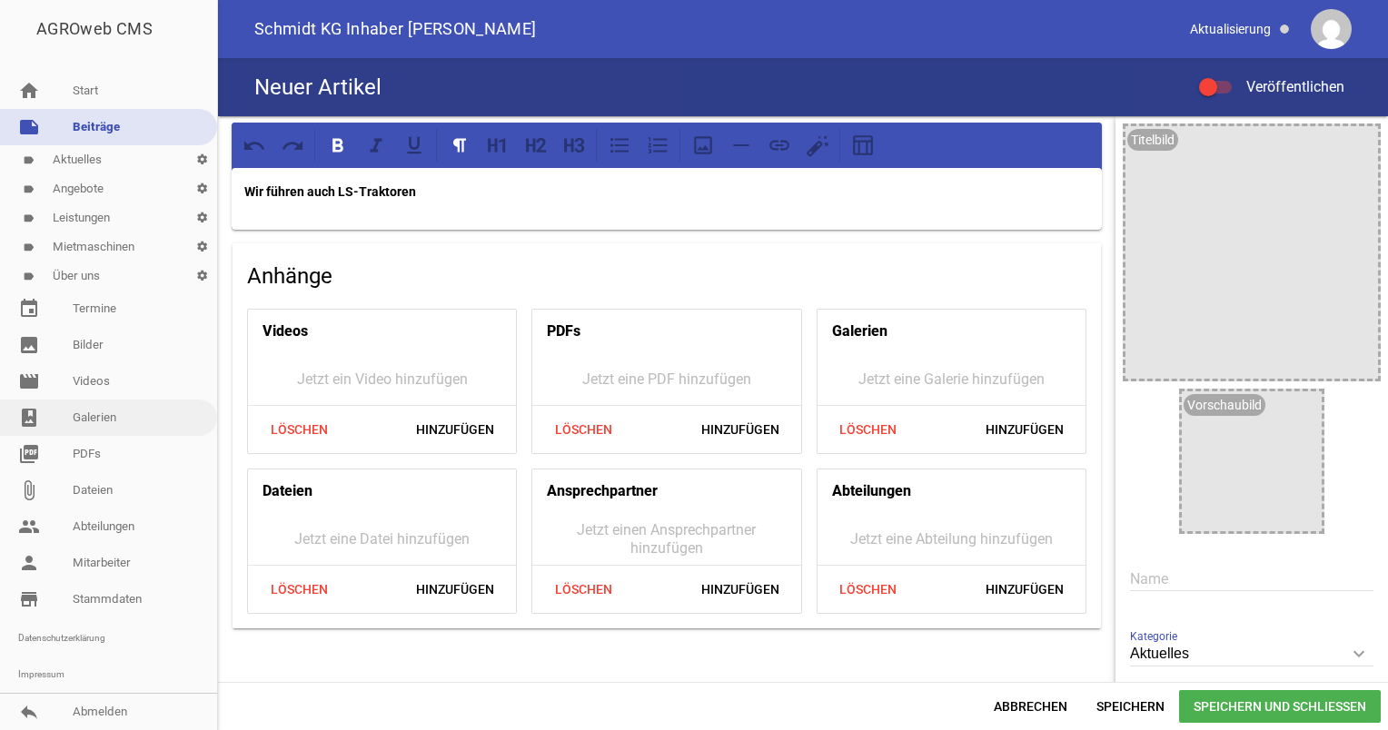
click at [108, 422] on link "photo_album Galerien" at bounding box center [108, 418] width 217 height 36
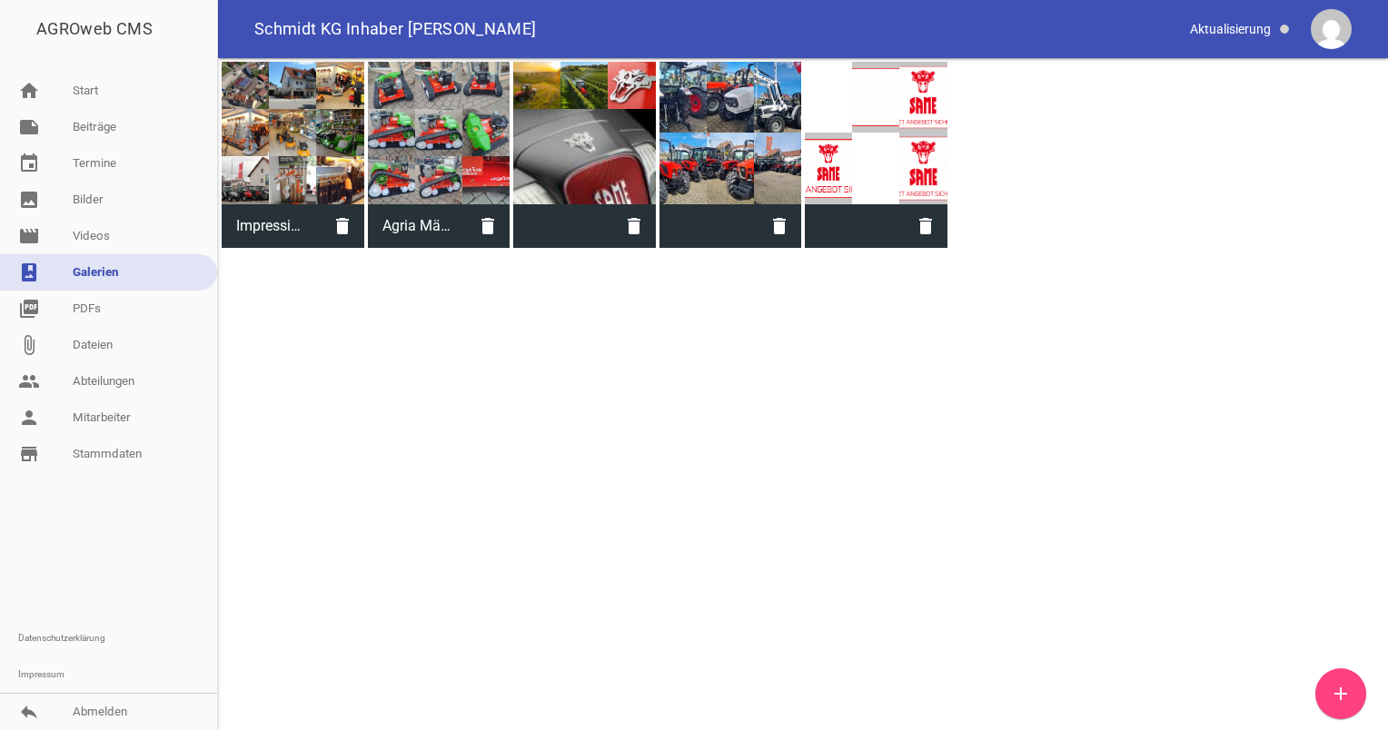
click at [1344, 686] on icon "add" at bounding box center [1341, 694] width 22 height 22
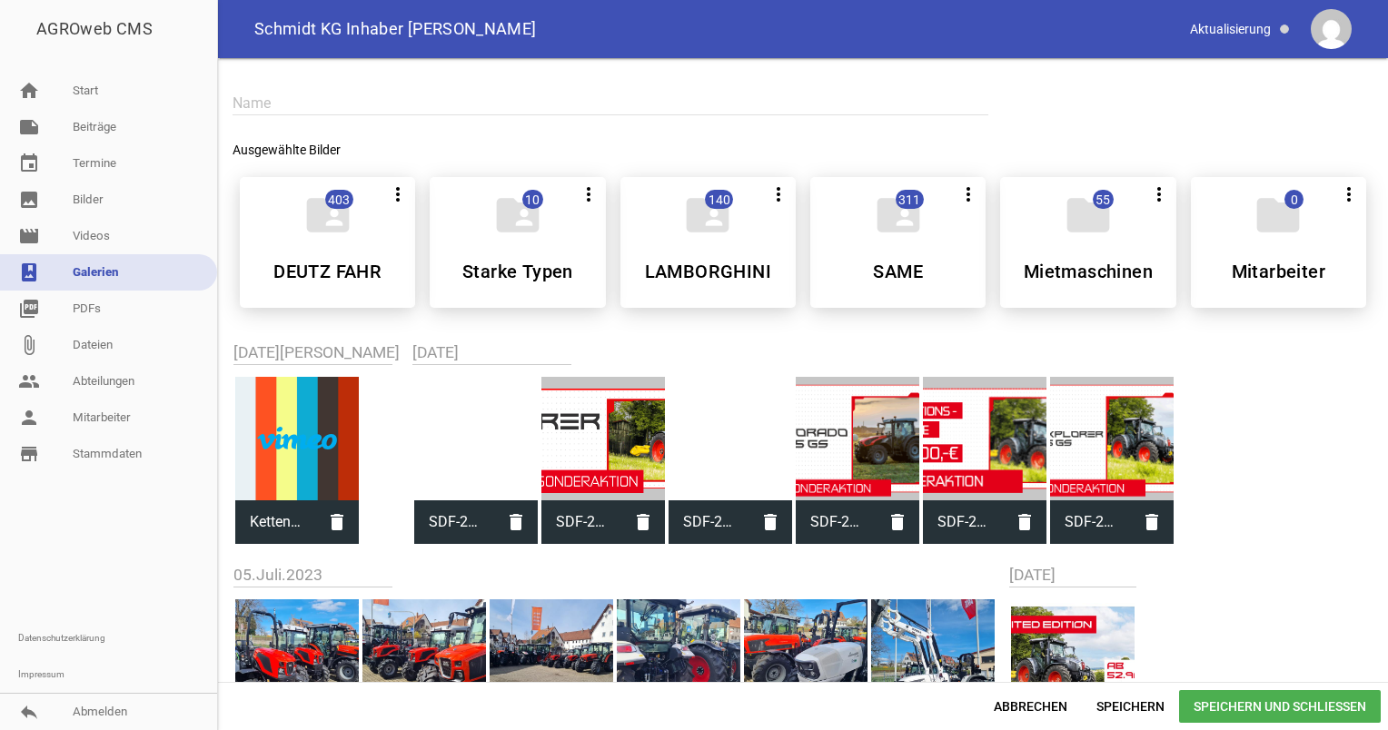
click at [311, 422] on div at bounding box center [297, 439] width 124 height 124
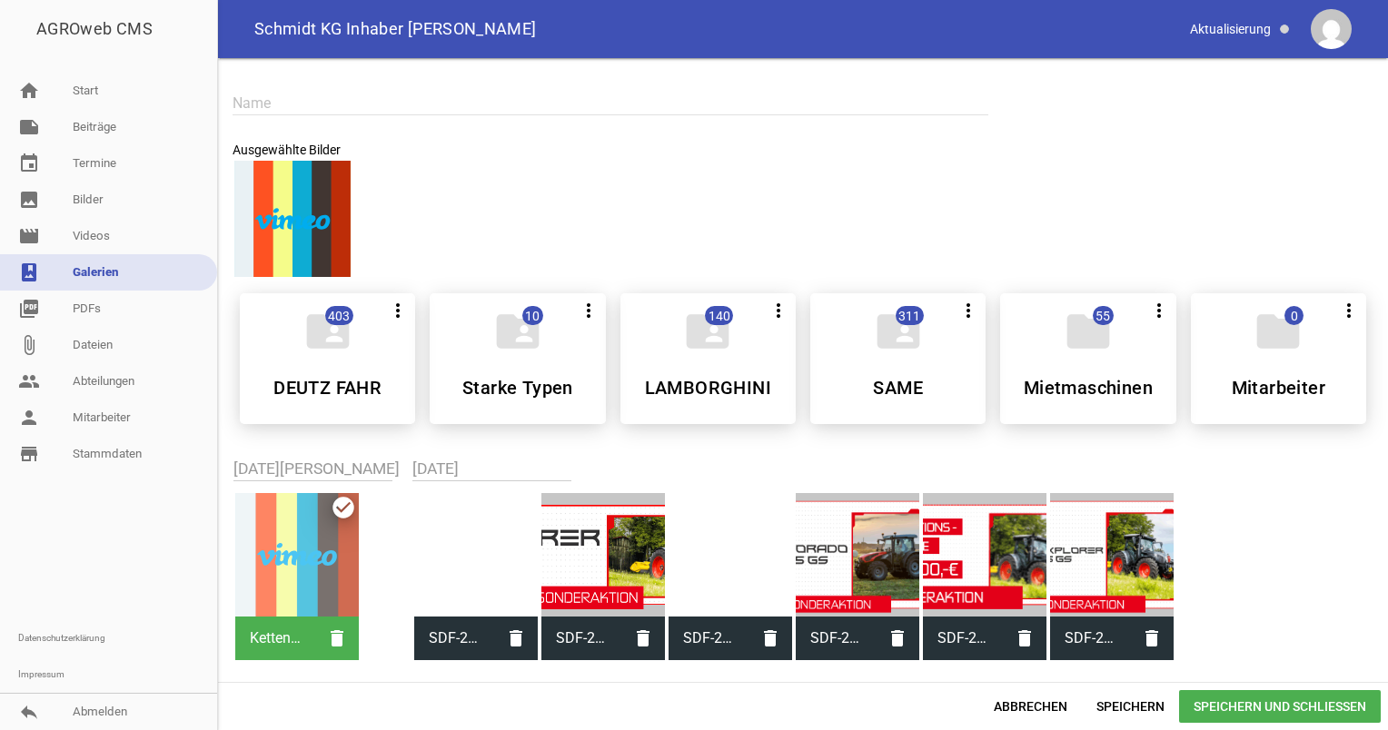
click at [300, 214] on div at bounding box center [292, 219] width 116 height 116
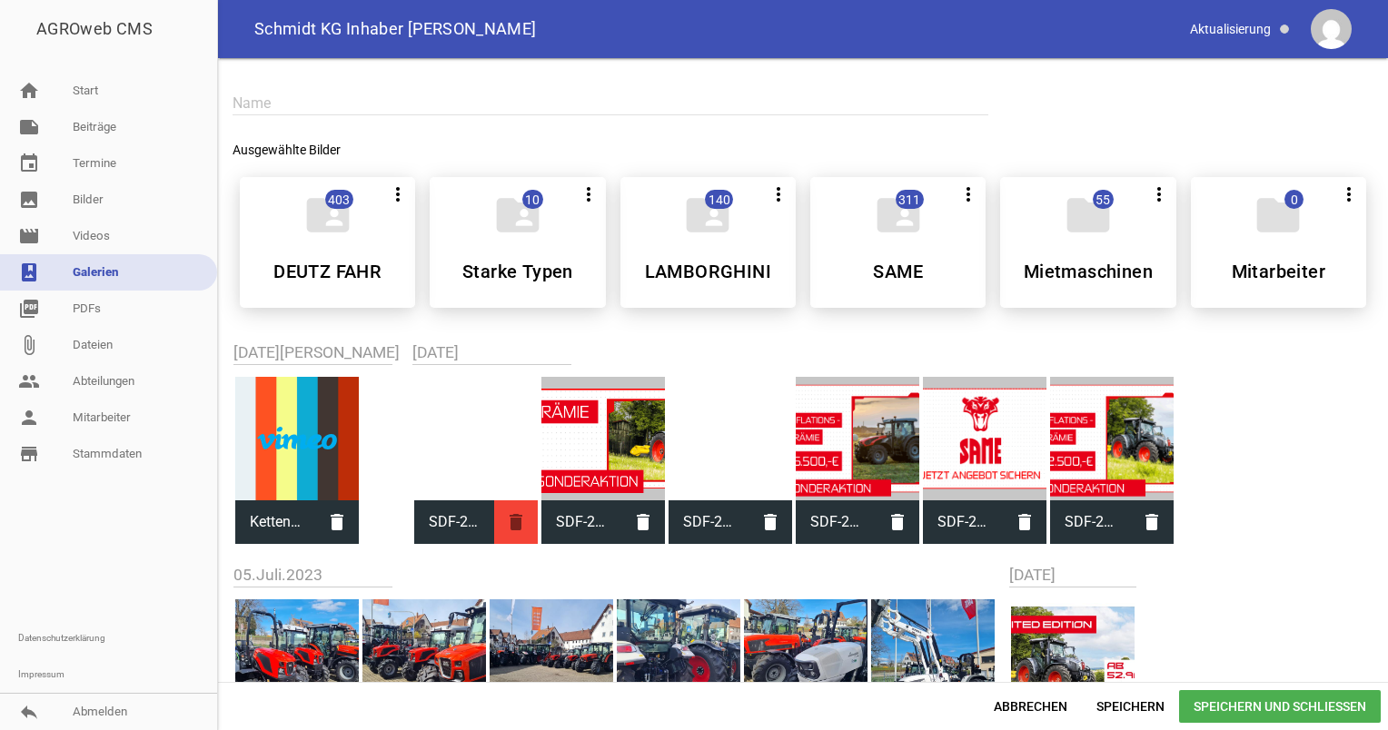
click at [494, 524] on icon "delete" at bounding box center [516, 523] width 44 height 44
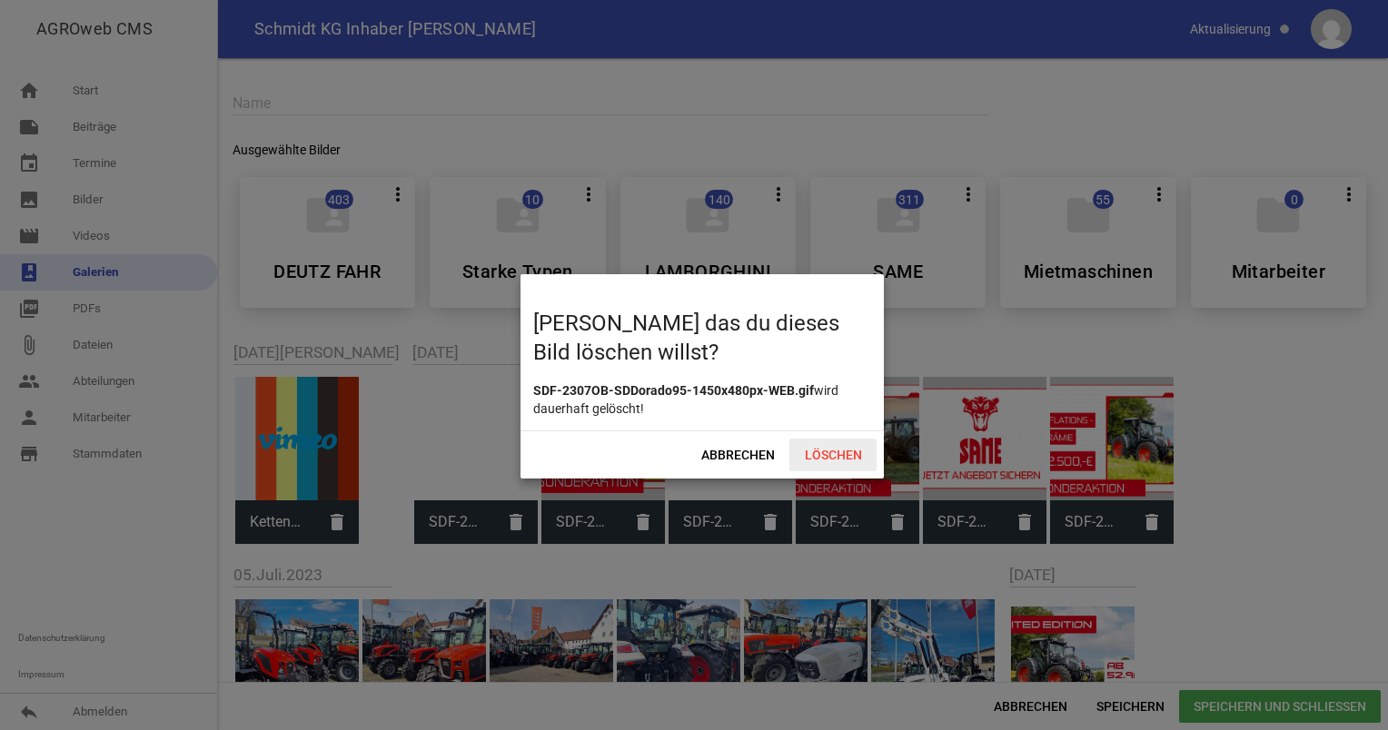
click at [832, 449] on span "Löschen" at bounding box center [832, 455] width 87 height 33
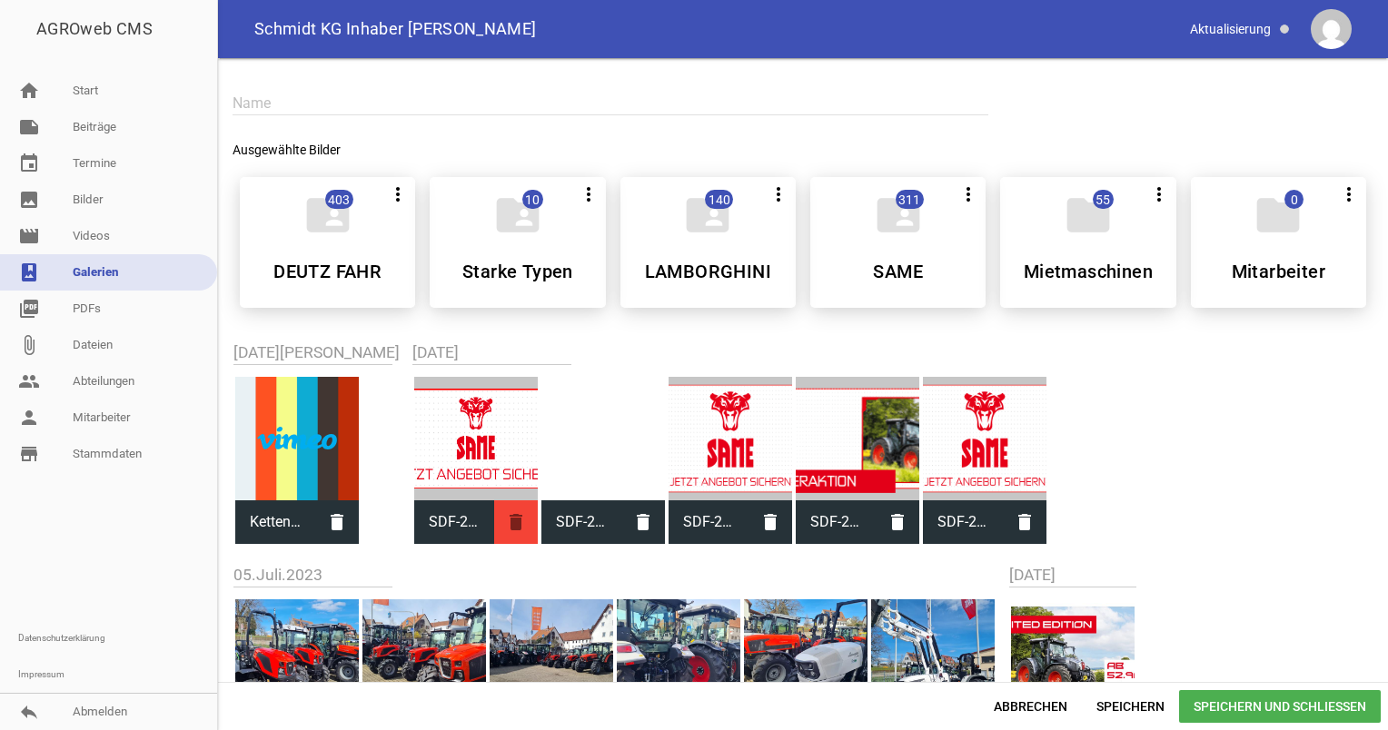
click at [494, 520] on icon "delete" at bounding box center [516, 523] width 44 height 44
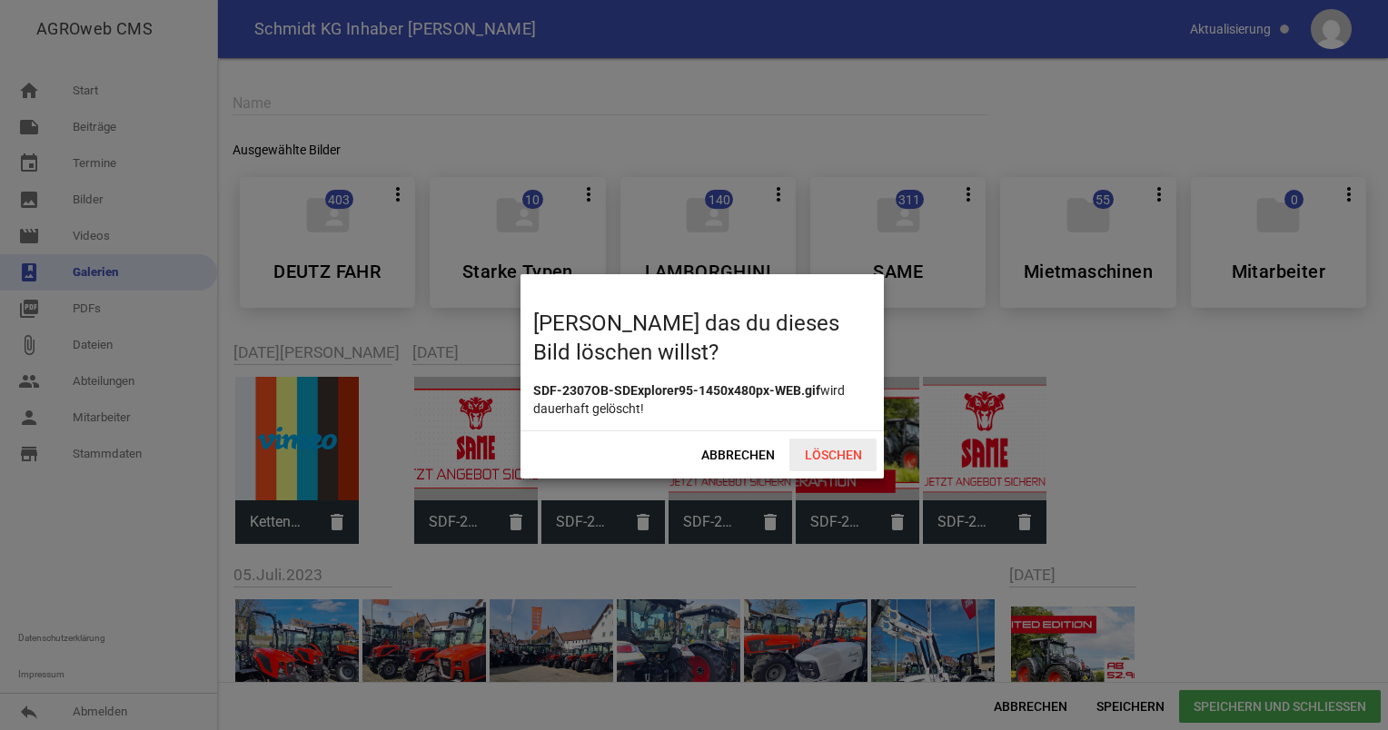
click at [833, 449] on span "Löschen" at bounding box center [832, 455] width 87 height 33
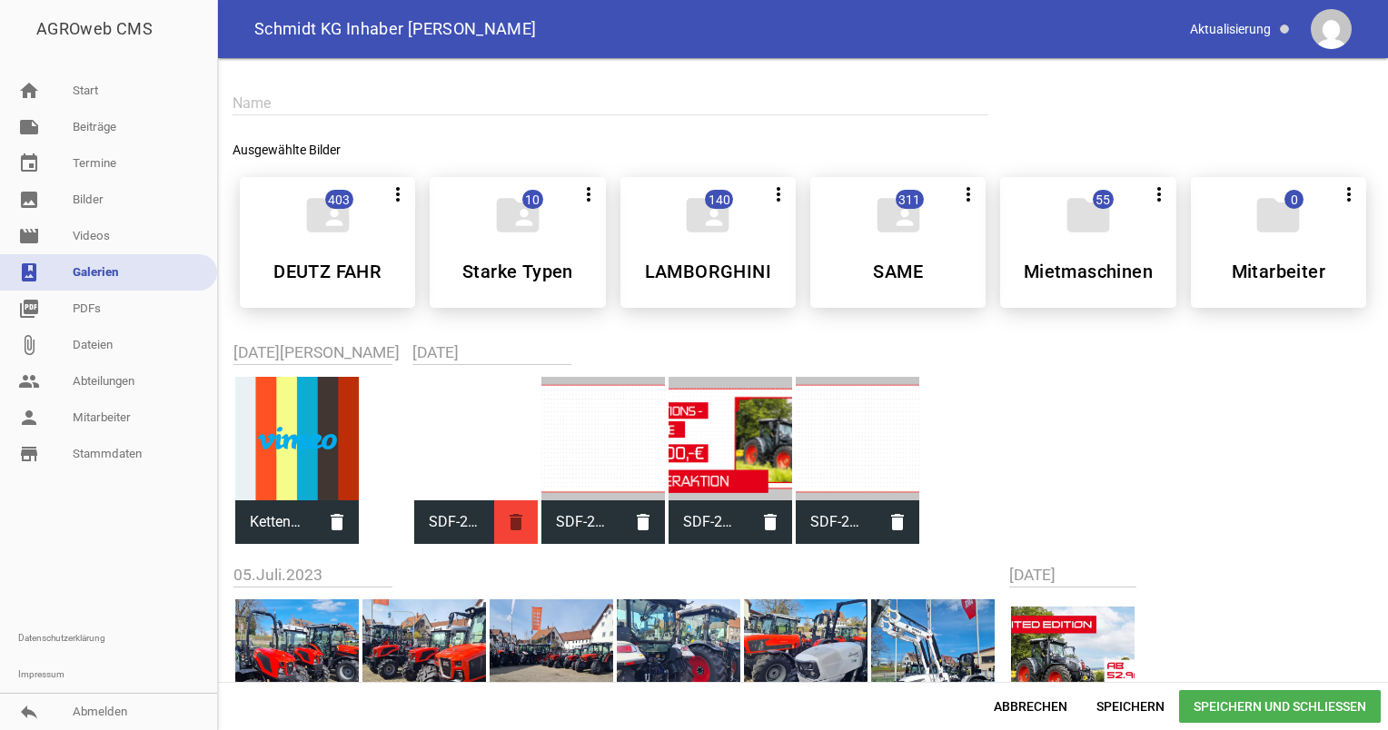
click at [494, 516] on icon "delete" at bounding box center [516, 523] width 44 height 44
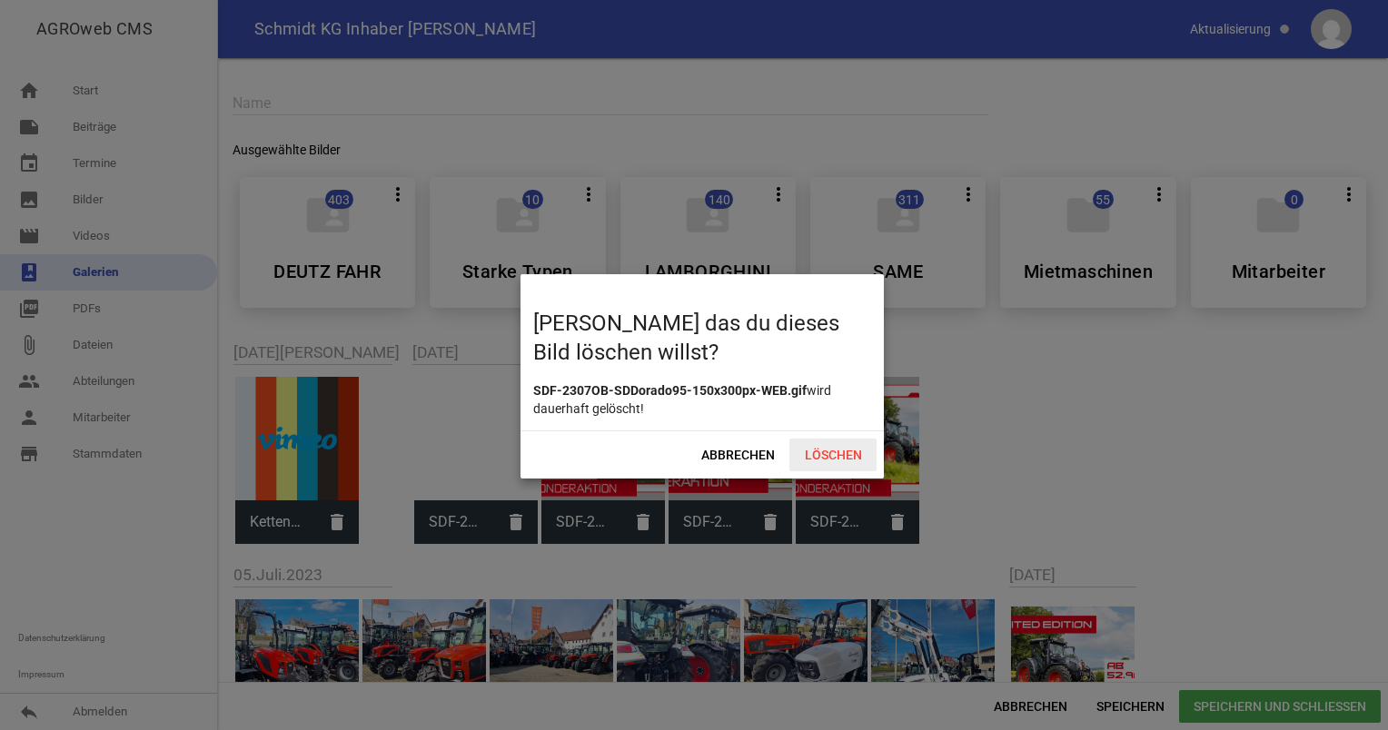
click at [809, 453] on span "Löschen" at bounding box center [832, 455] width 87 height 33
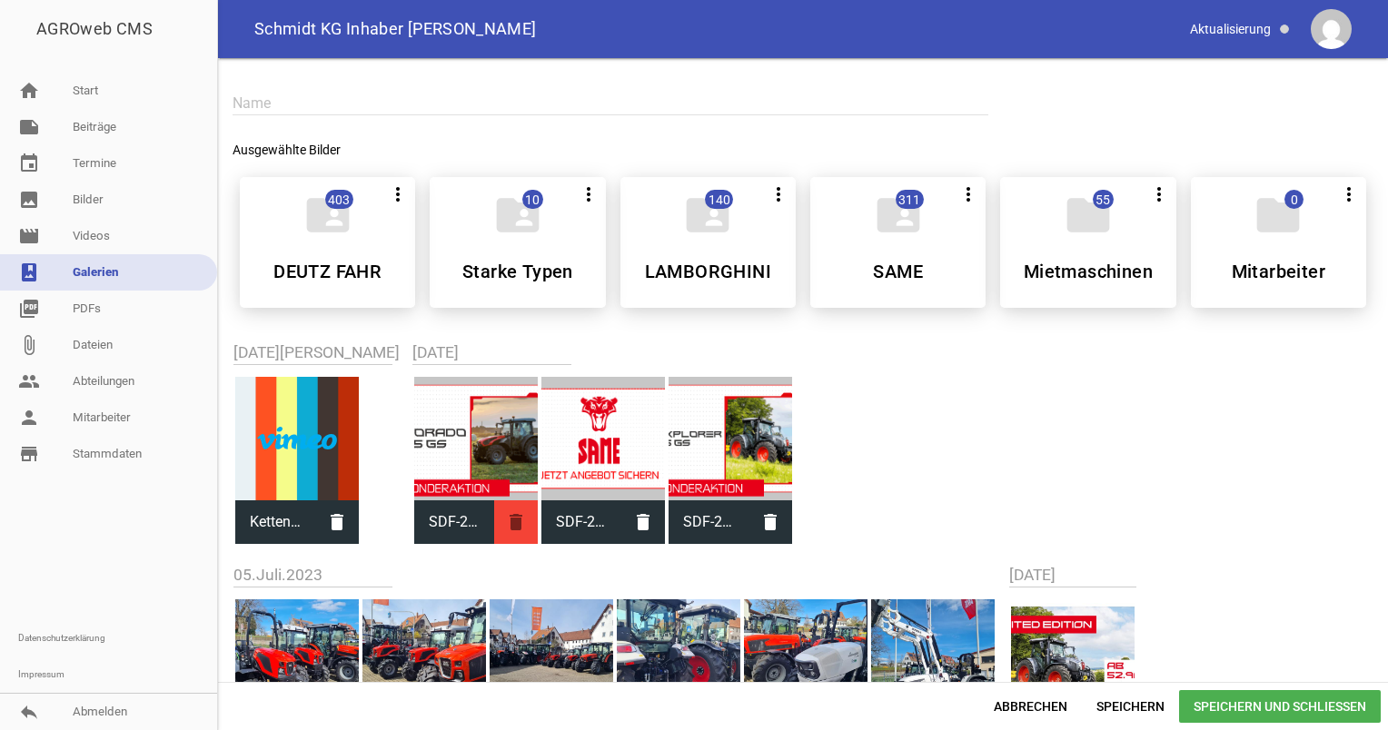
click at [494, 516] on icon "delete" at bounding box center [516, 523] width 44 height 44
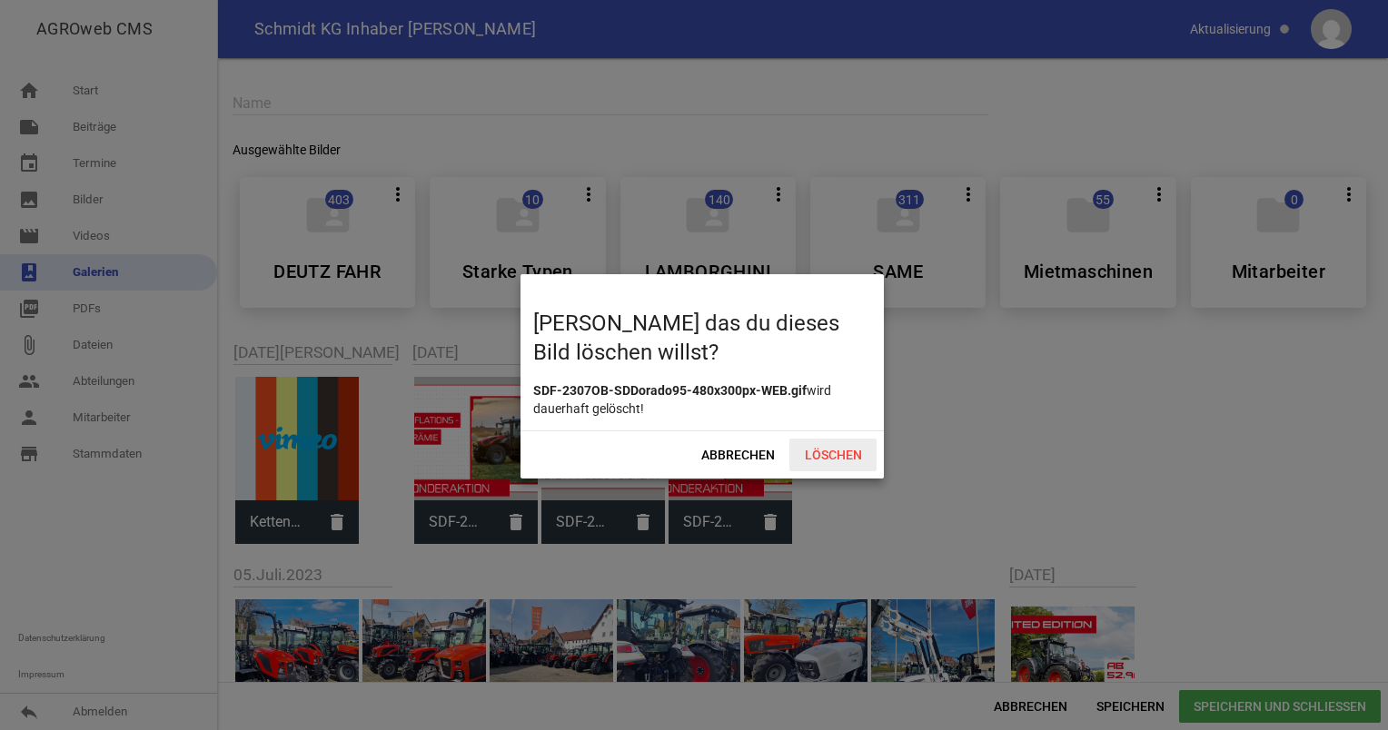
click at [824, 447] on span "Löschen" at bounding box center [832, 455] width 87 height 33
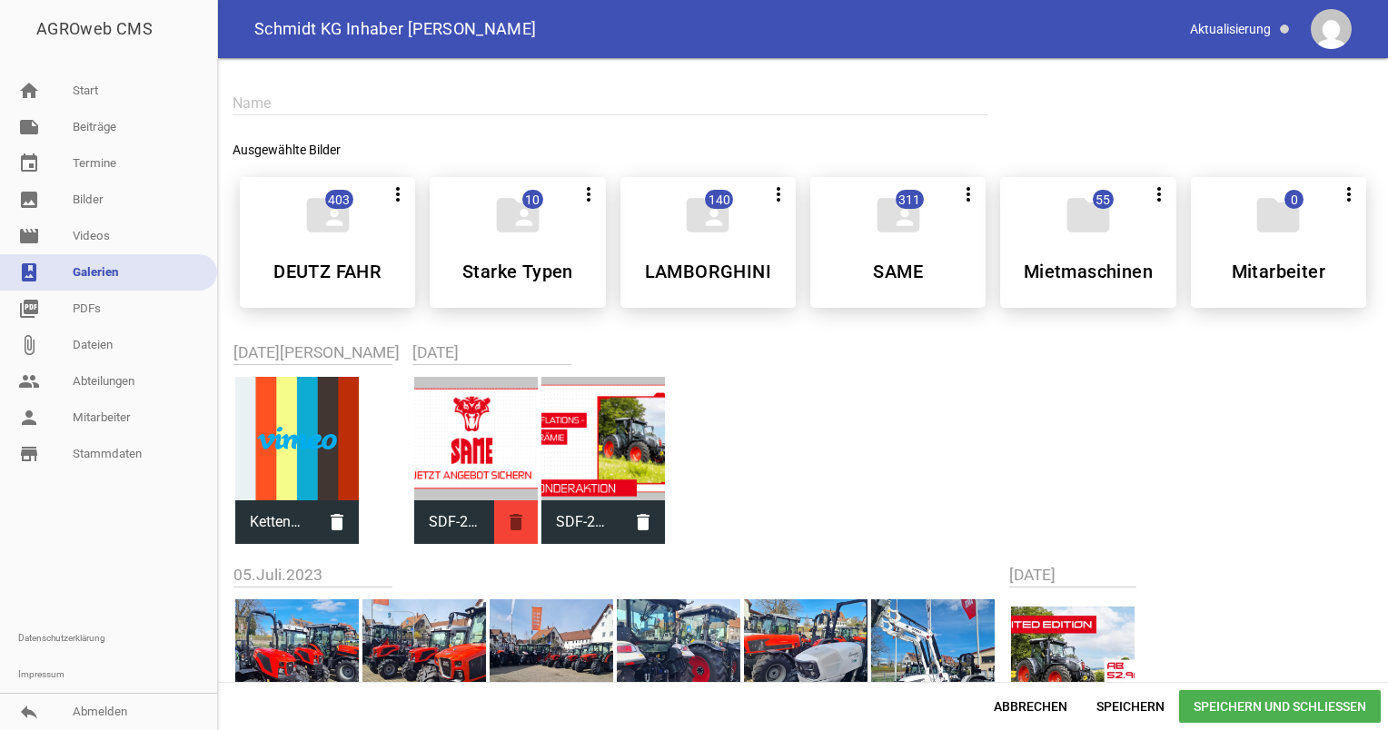
click at [494, 520] on icon "delete" at bounding box center [516, 523] width 44 height 44
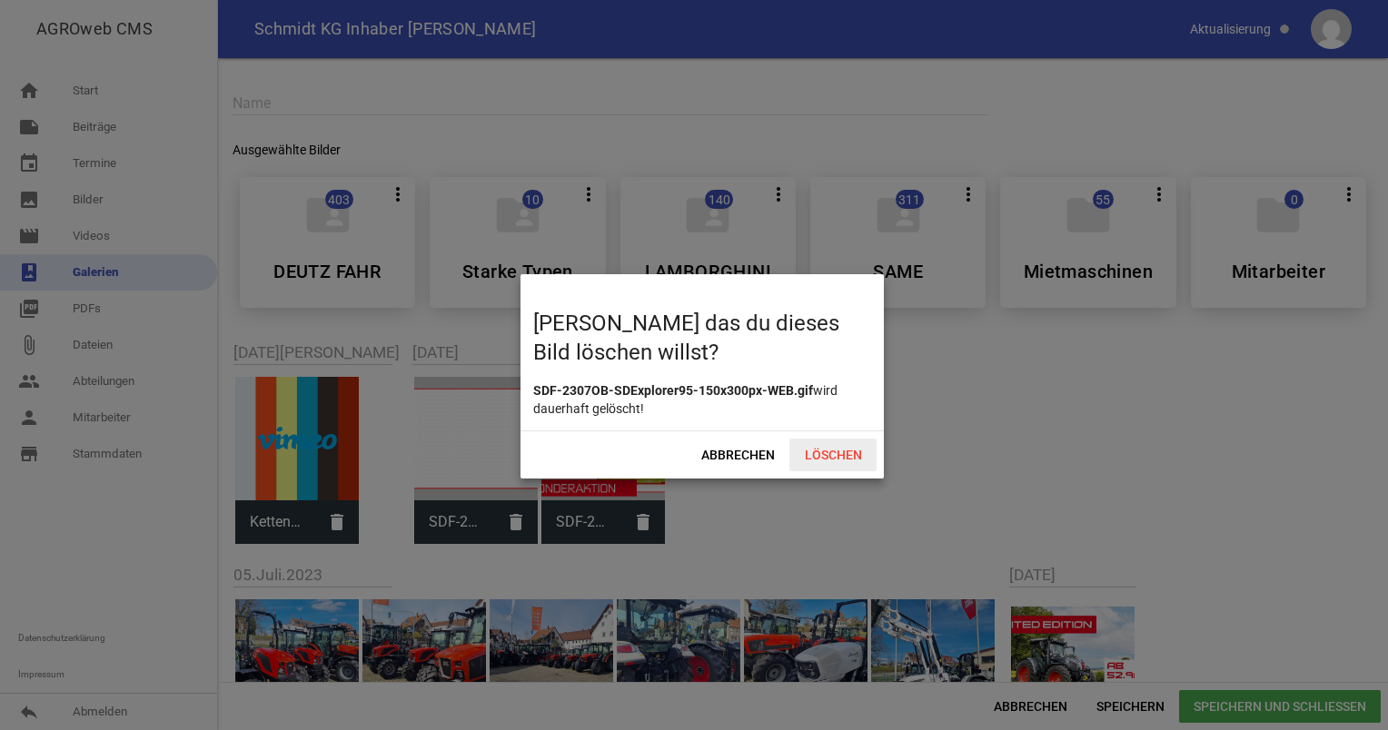
click at [840, 443] on span "Löschen" at bounding box center [832, 455] width 87 height 33
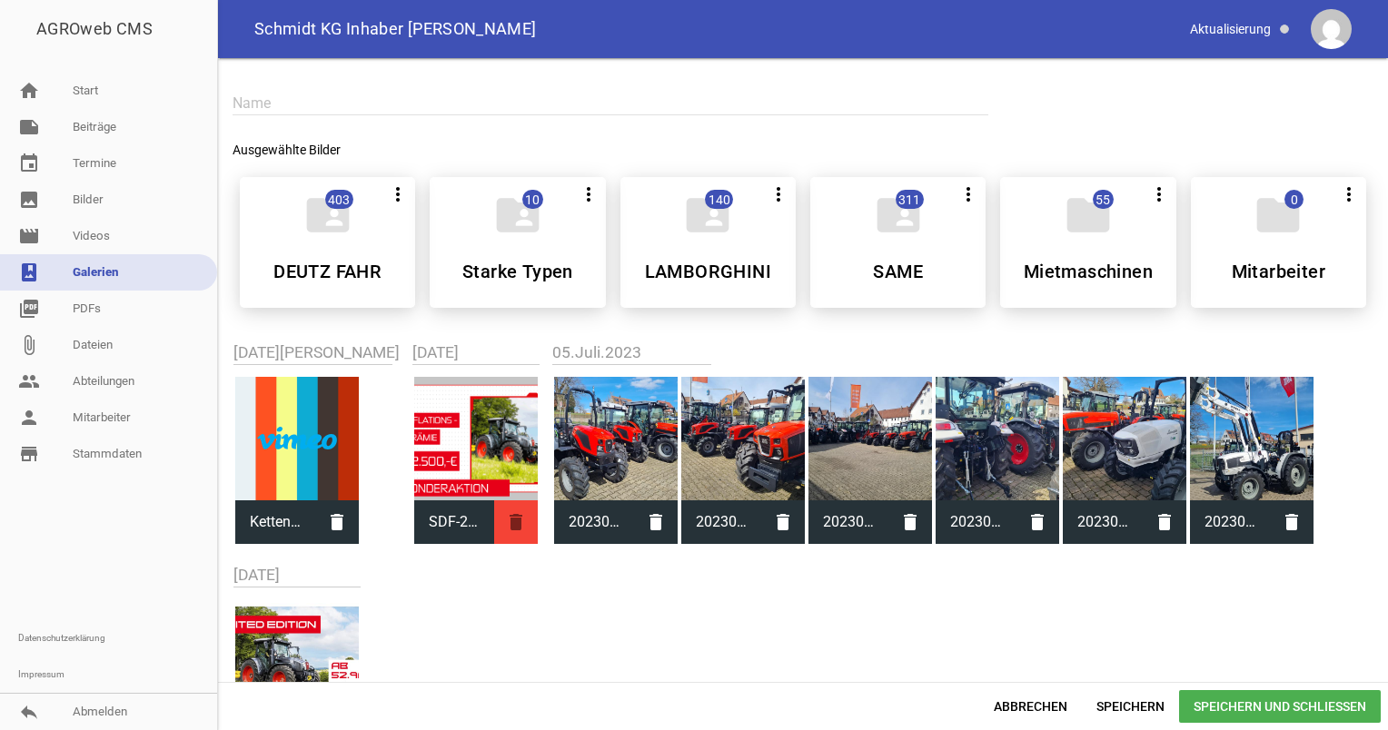
click at [494, 512] on icon "delete" at bounding box center [516, 523] width 44 height 44
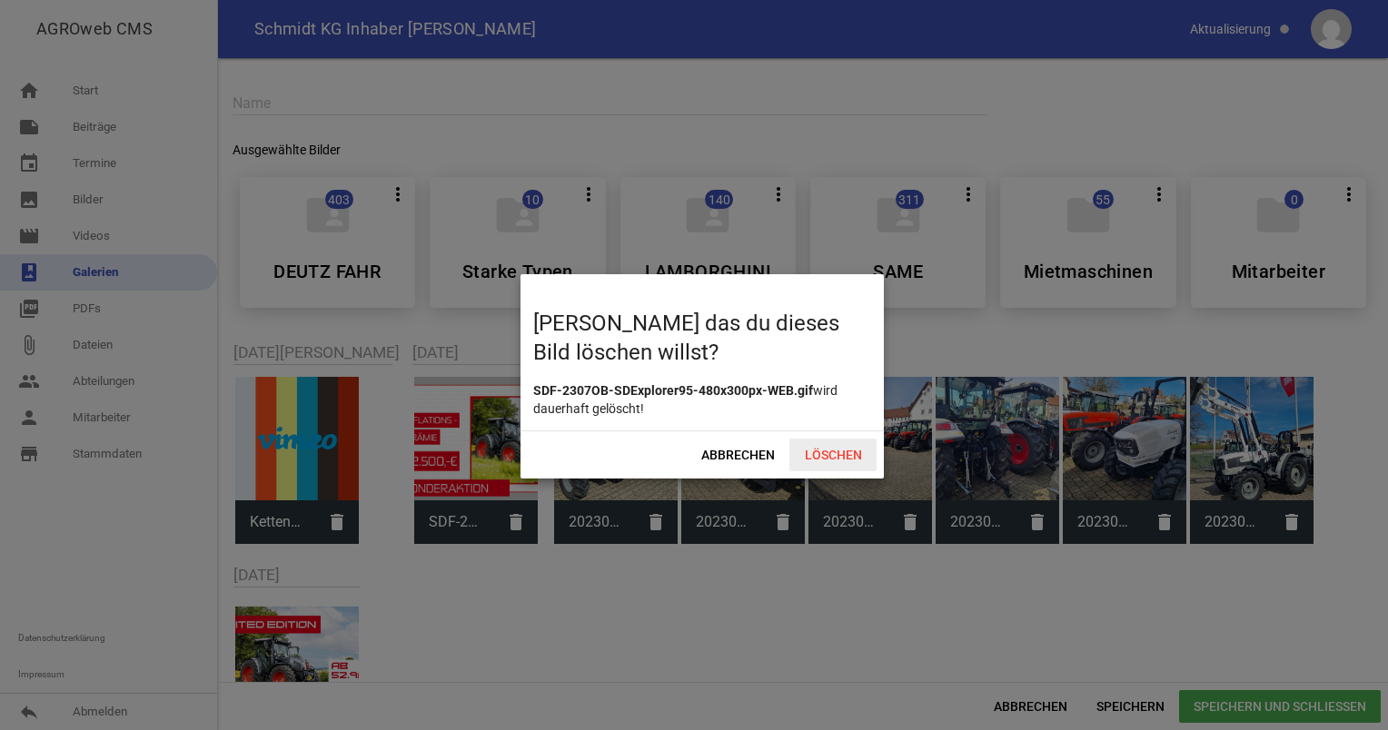
click at [841, 448] on span "Löschen" at bounding box center [832, 455] width 87 height 33
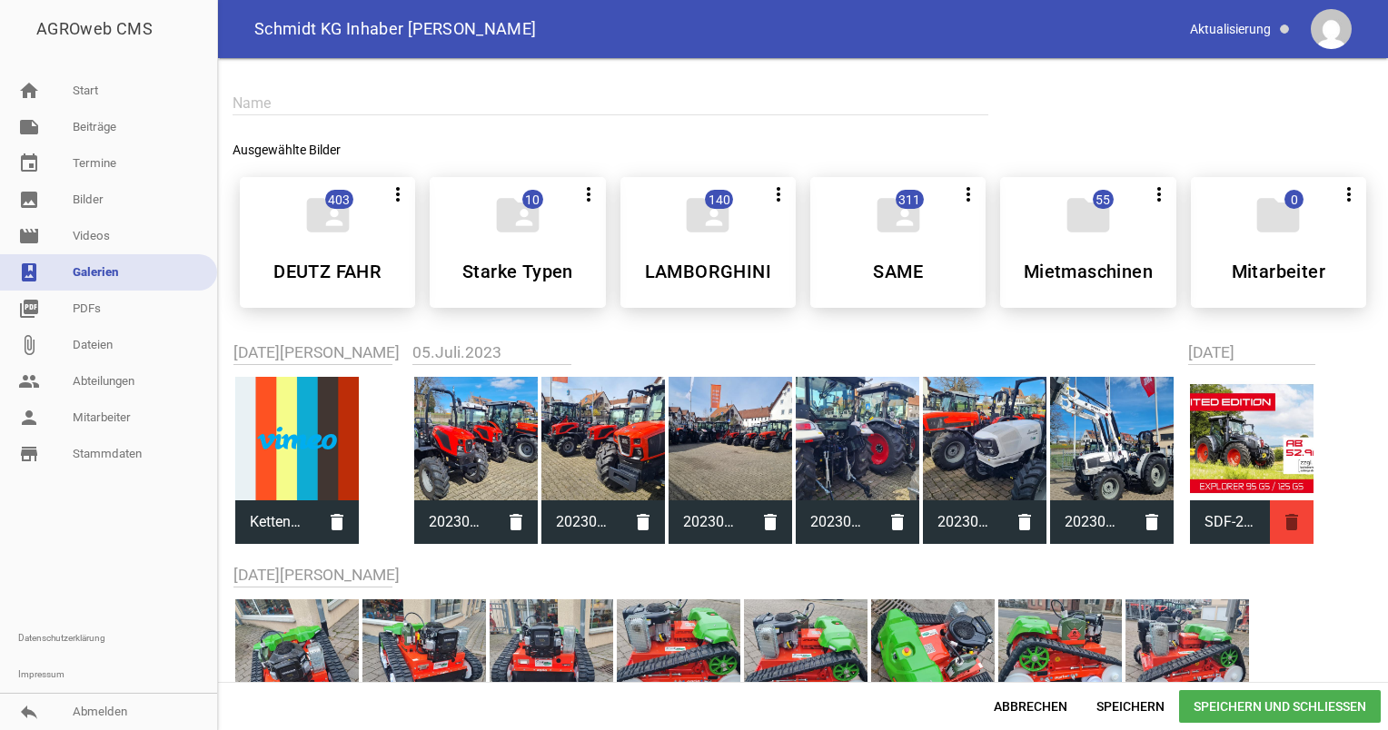
click at [1270, 516] on icon "delete" at bounding box center [1292, 523] width 44 height 44
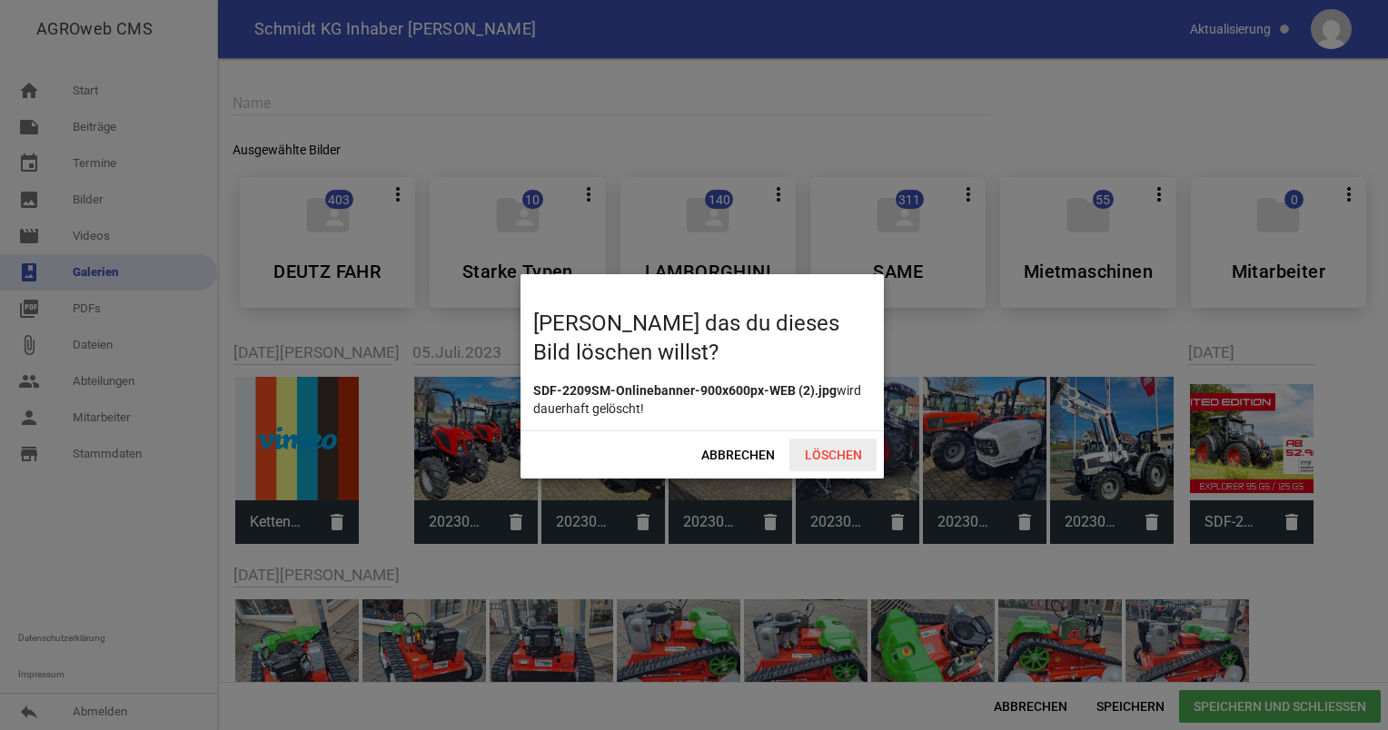
click at [834, 461] on span "Löschen" at bounding box center [832, 455] width 87 height 33
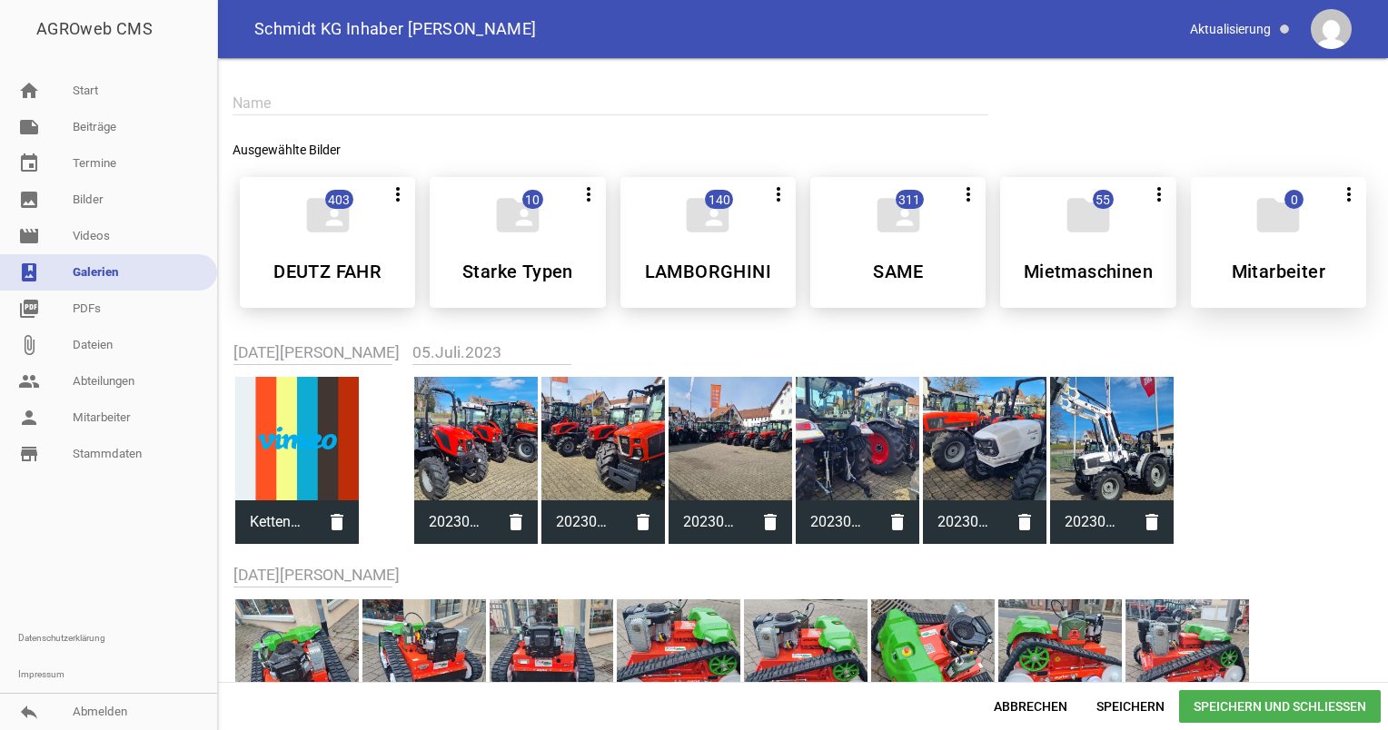
click at [1294, 246] on div "folder 0 more_vert Alle auswählen Teilen Bearbeiten Löschen Mitarbeiter" at bounding box center [1278, 242] width 175 height 131
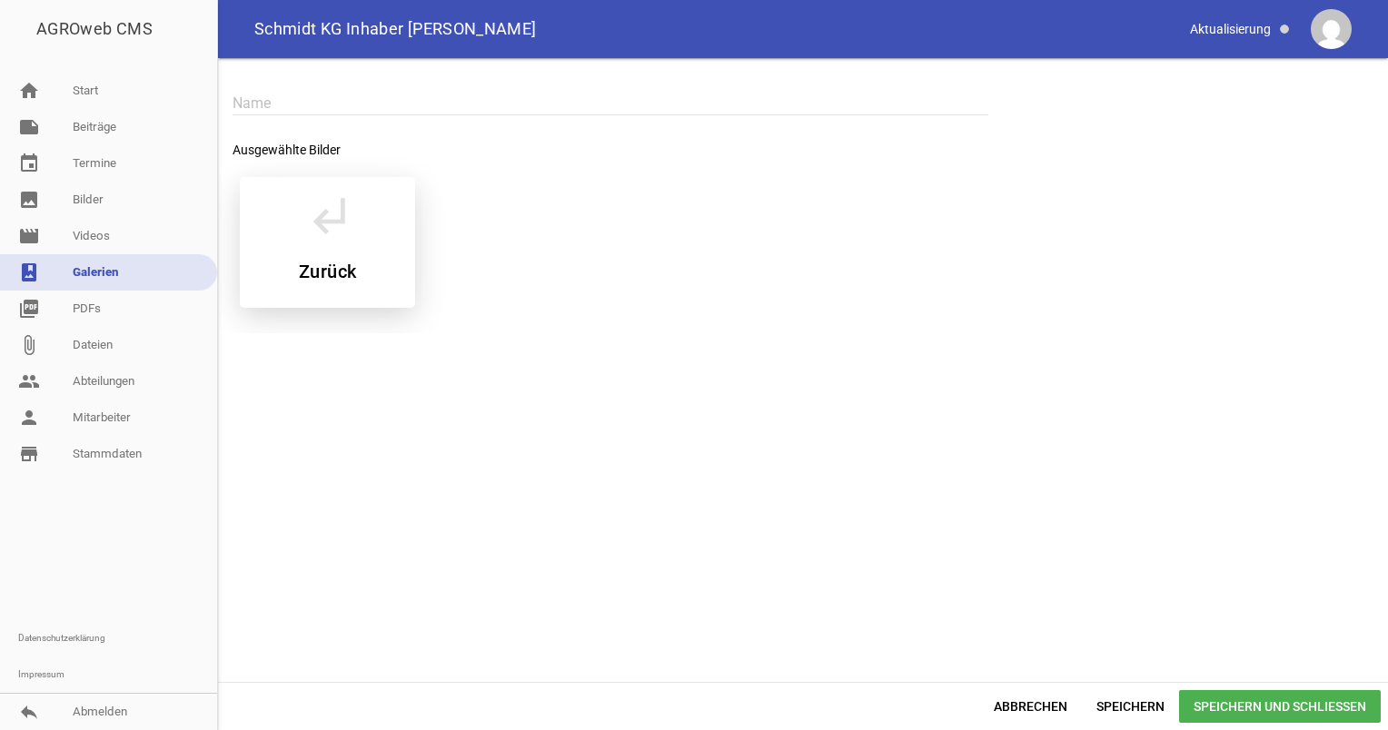
click at [332, 270] on h5 "Zurück" at bounding box center [327, 272] width 57 height 18
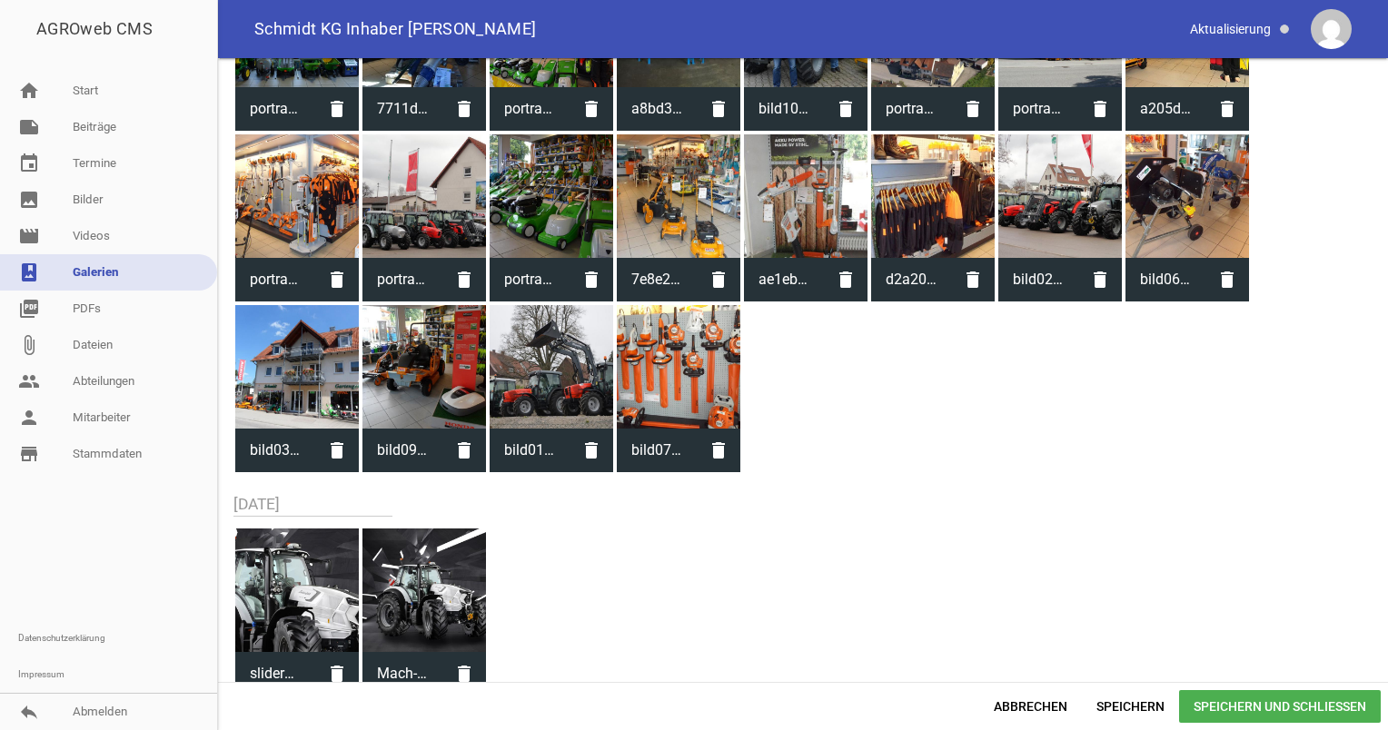
scroll to position [1286, 0]
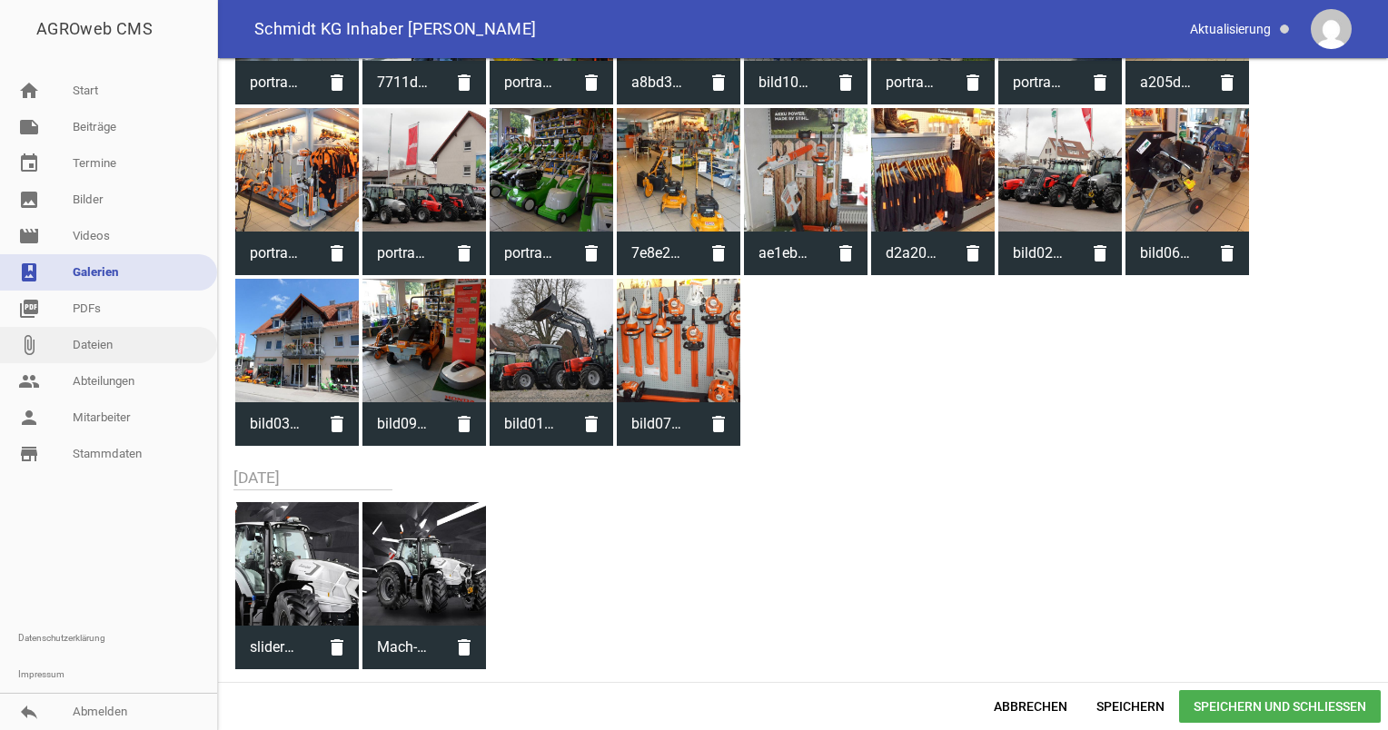
click at [116, 342] on link "attach_file Dateien" at bounding box center [108, 345] width 217 height 36
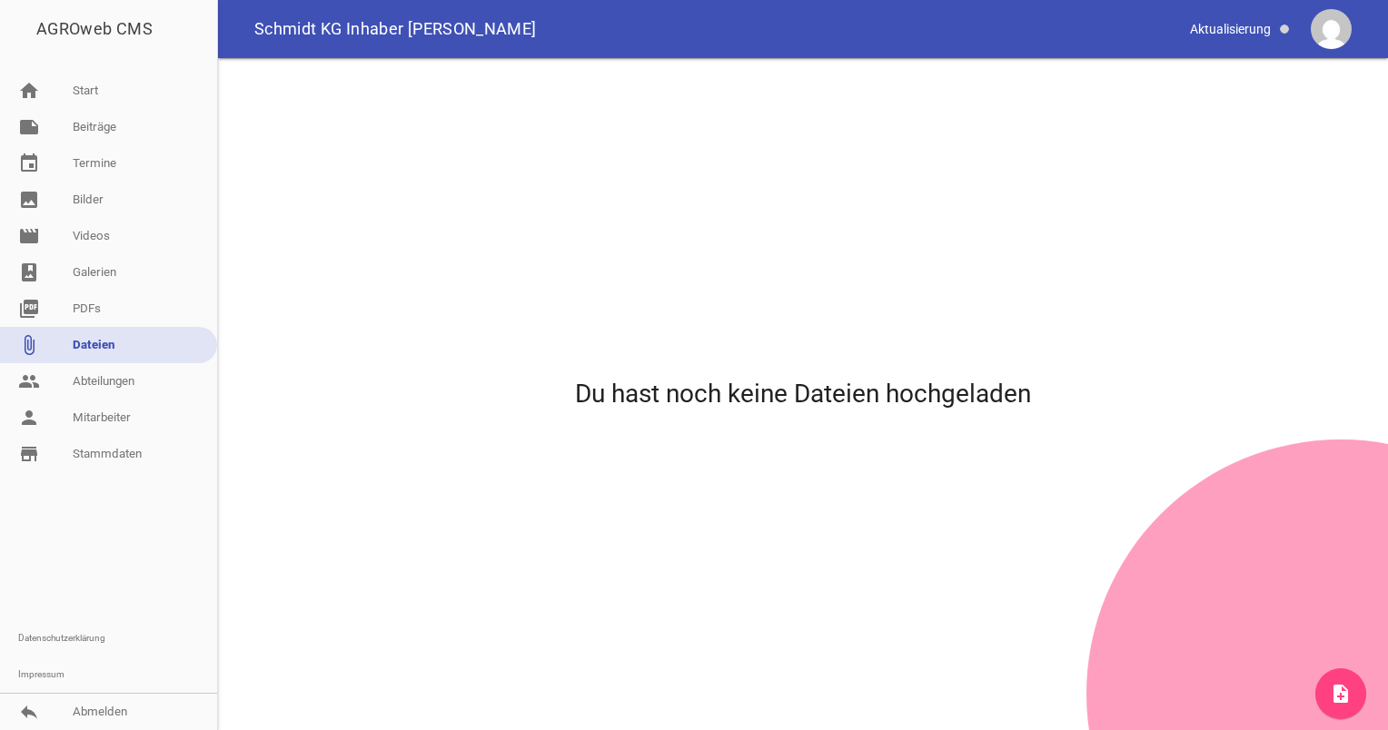
click at [1349, 684] on icon "note_add" at bounding box center [1341, 694] width 22 height 22
click at [111, 265] on link "photo_album Galerien" at bounding box center [108, 272] width 217 height 36
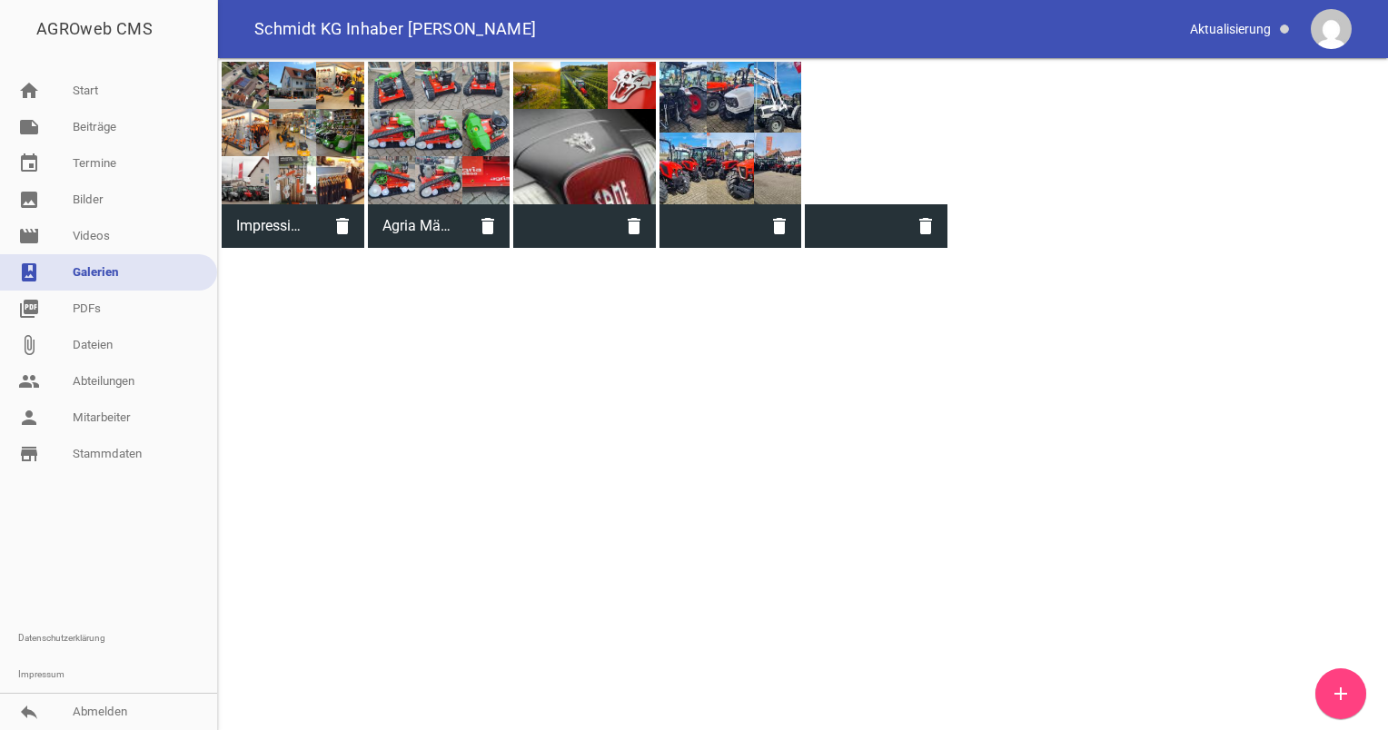
click at [1336, 687] on icon "add" at bounding box center [1341, 694] width 22 height 22
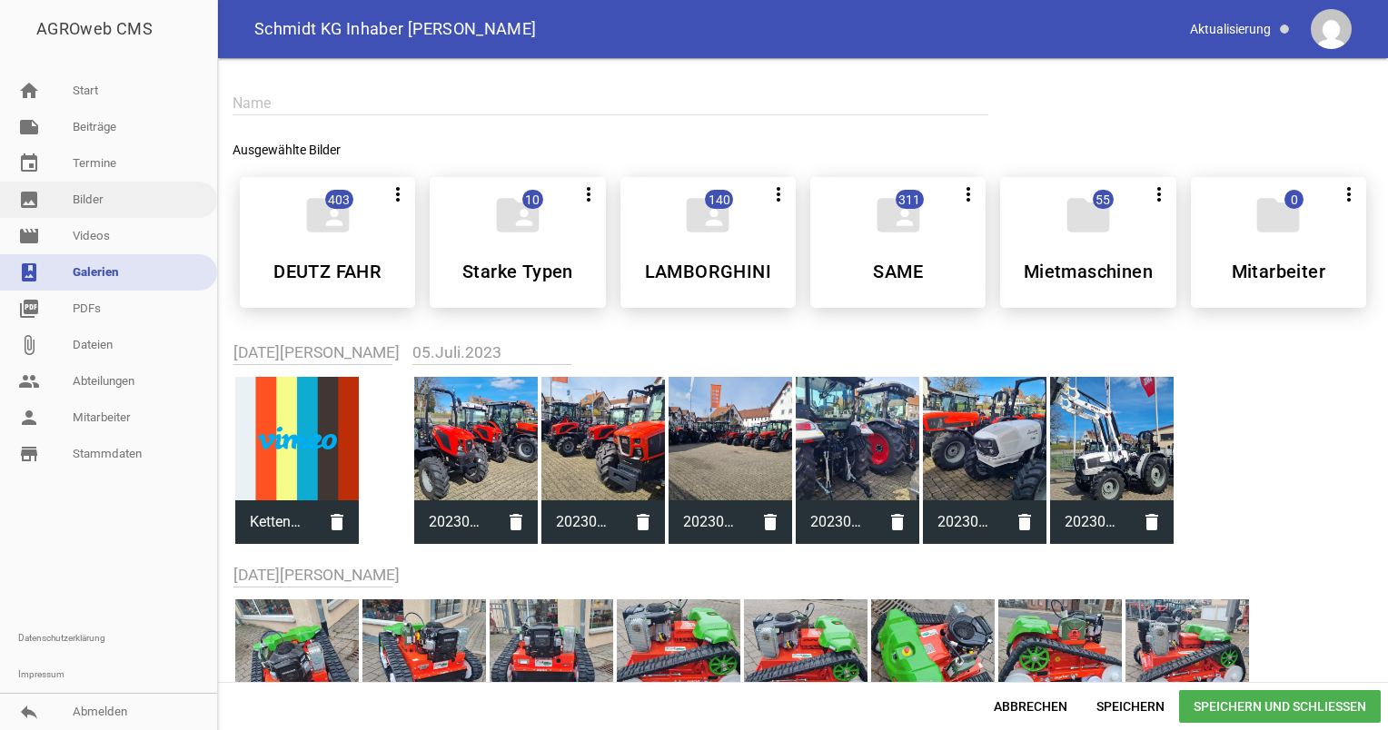
click at [105, 203] on link "image Bilder" at bounding box center [108, 200] width 217 height 36
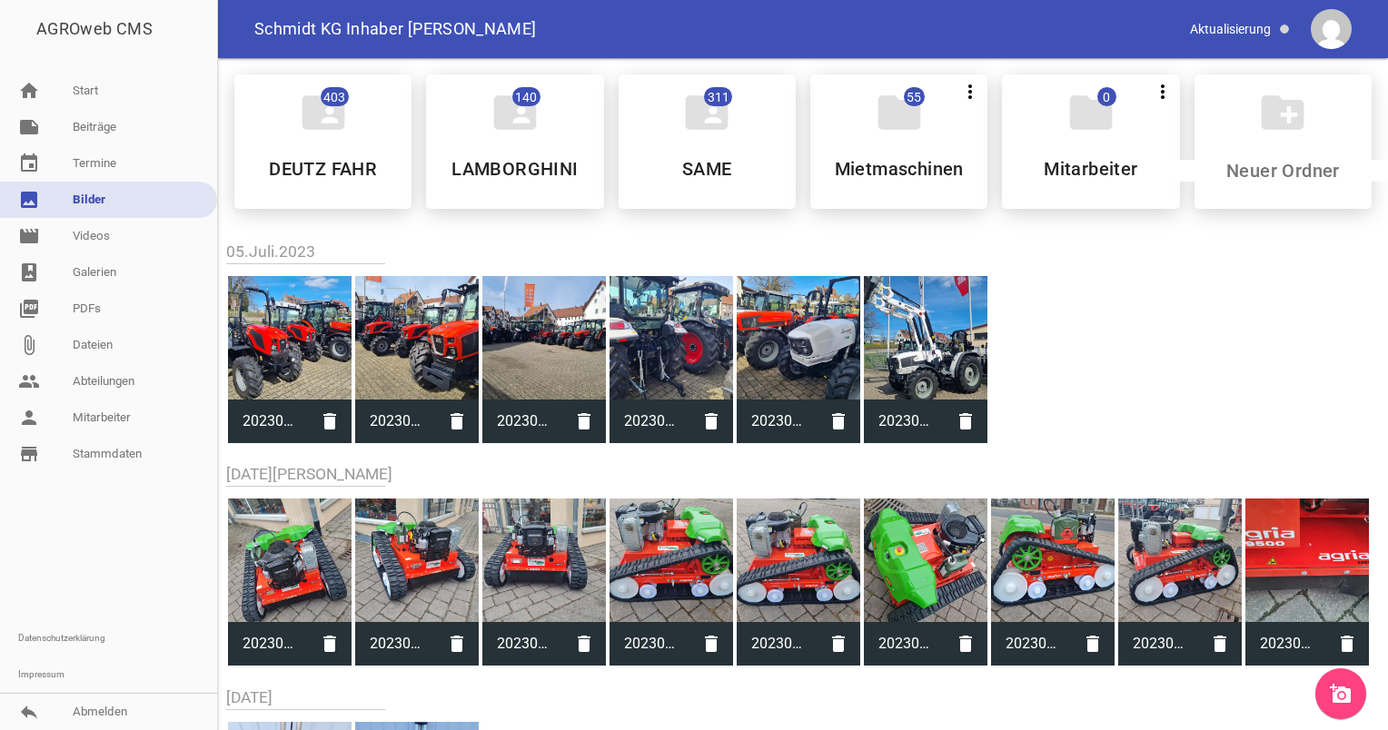
click at [1337, 698] on icon "add_a_photo" at bounding box center [1341, 694] width 22 height 22
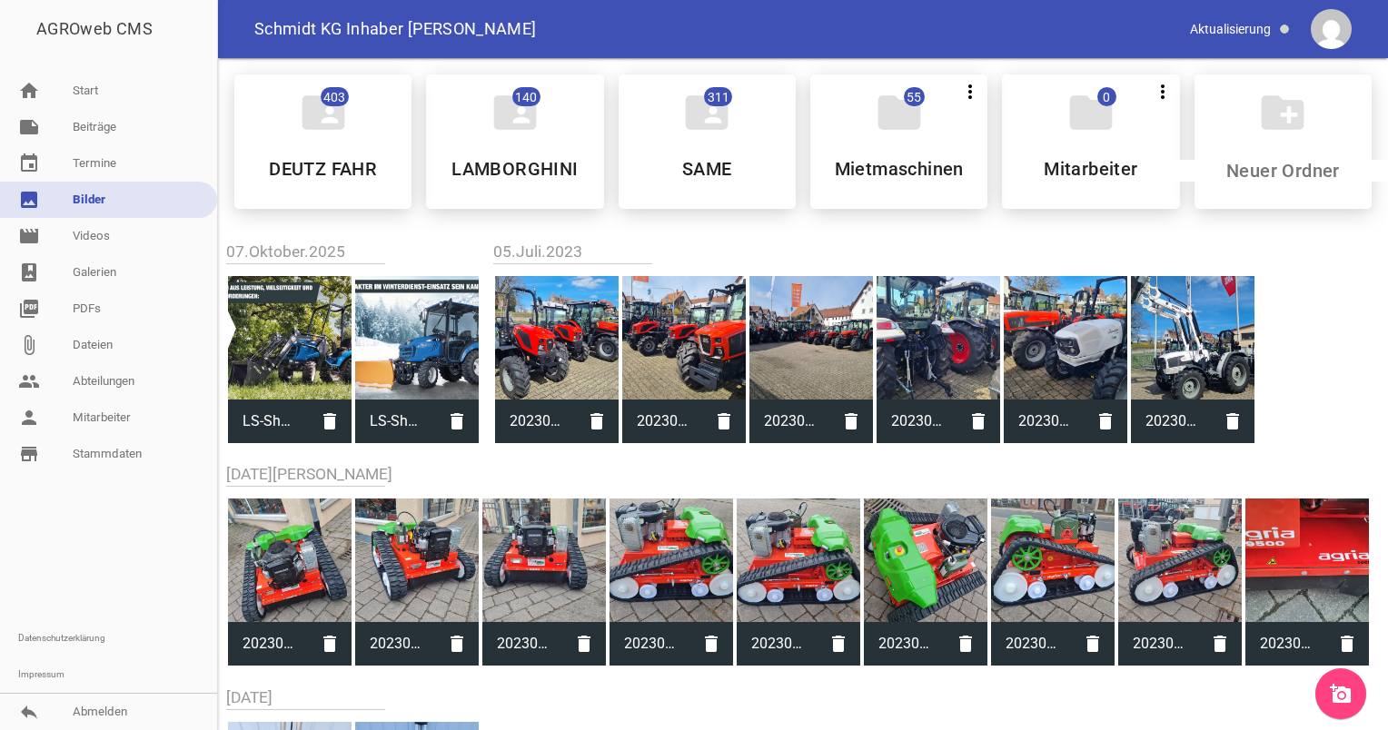
click at [1145, 254] on h2 "05.Juli.2023" at bounding box center [874, 252] width 763 height 25
click at [103, 127] on link "note Beiträge" at bounding box center [108, 127] width 217 height 36
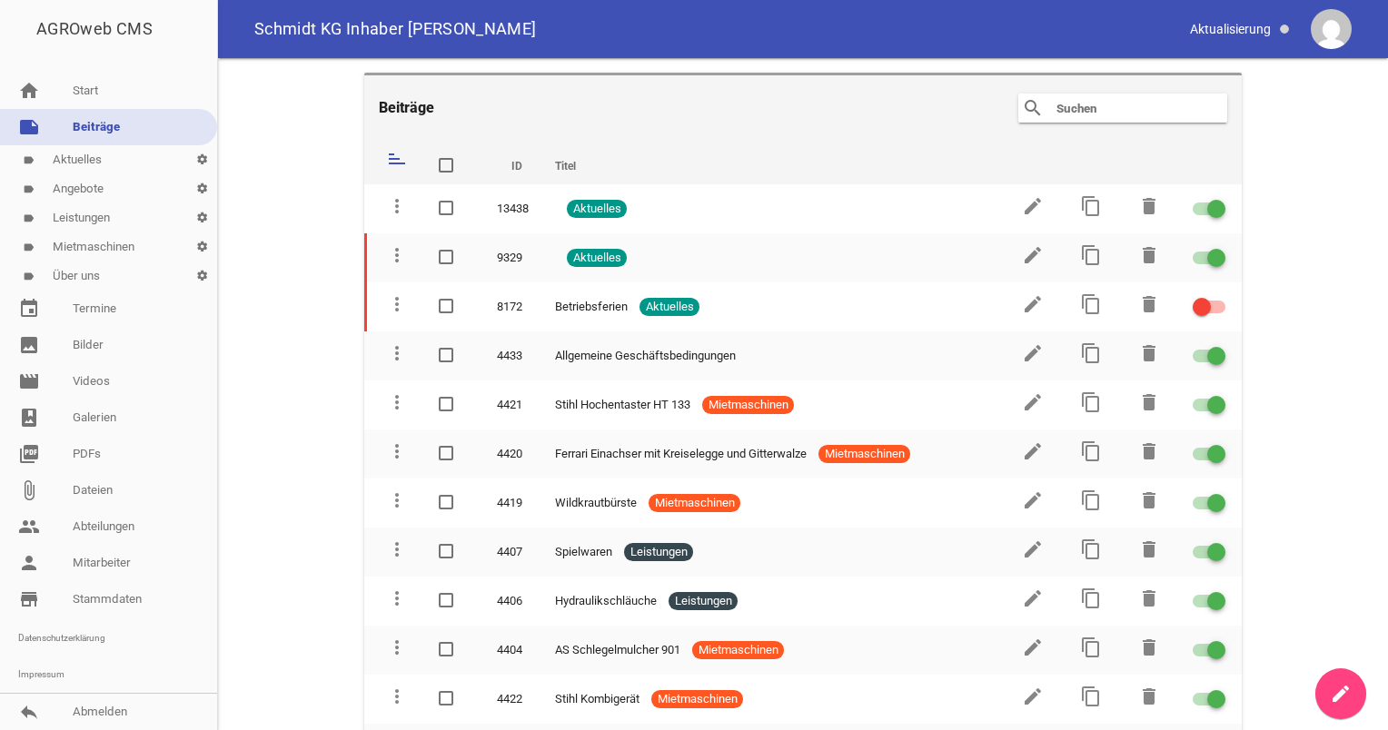
click at [98, 155] on link "label Aktuelles settings" at bounding box center [108, 159] width 217 height 29
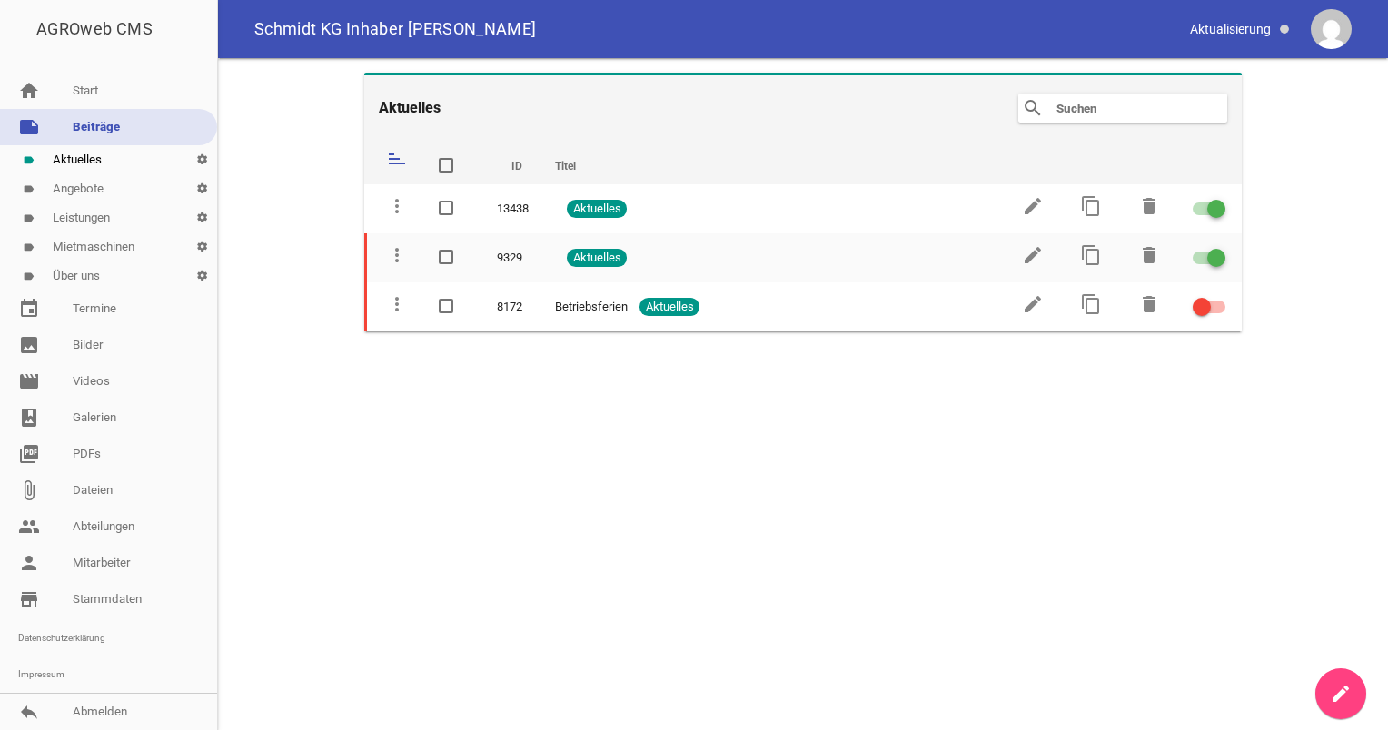
click at [98, 155] on link "label Aktuelles settings" at bounding box center [108, 159] width 217 height 29
click at [118, 102] on link "home Start" at bounding box center [108, 91] width 217 height 36
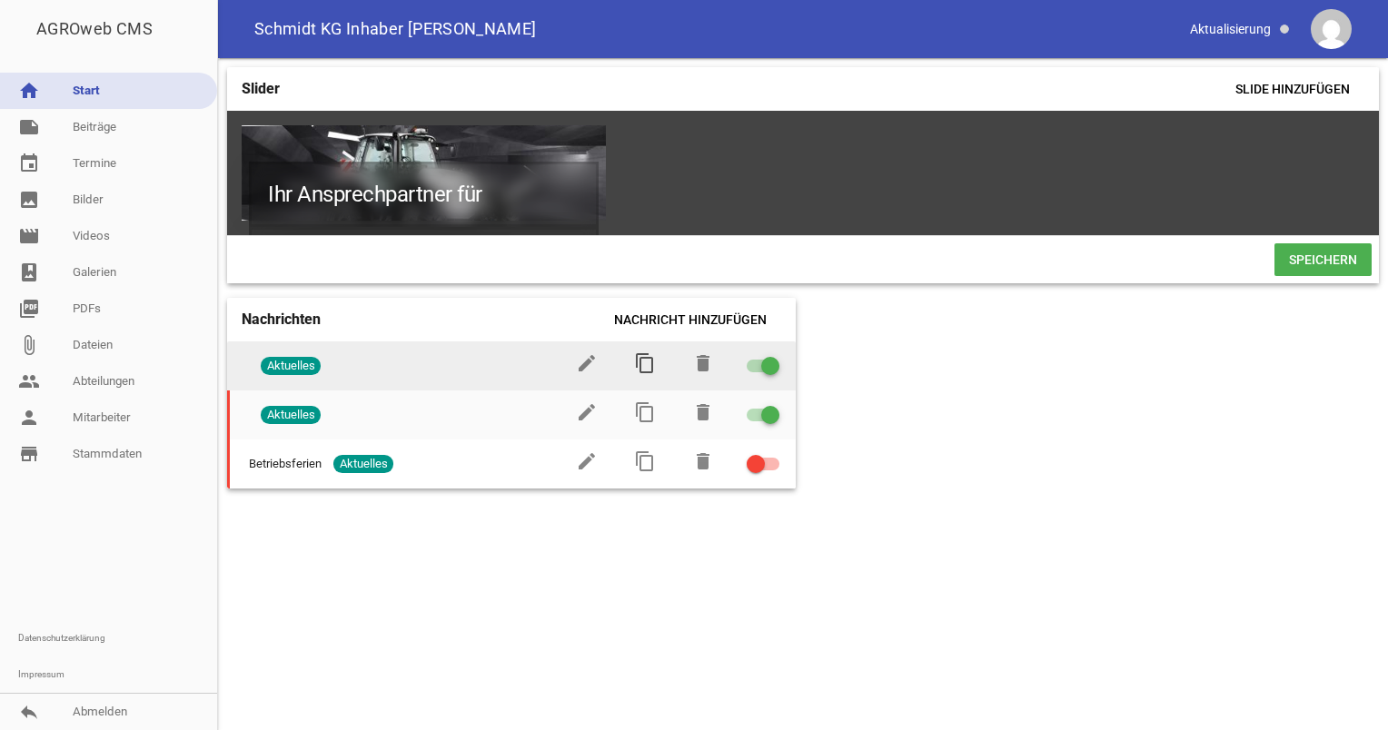
click at [648, 373] on icon "content_copy" at bounding box center [645, 363] width 22 height 22
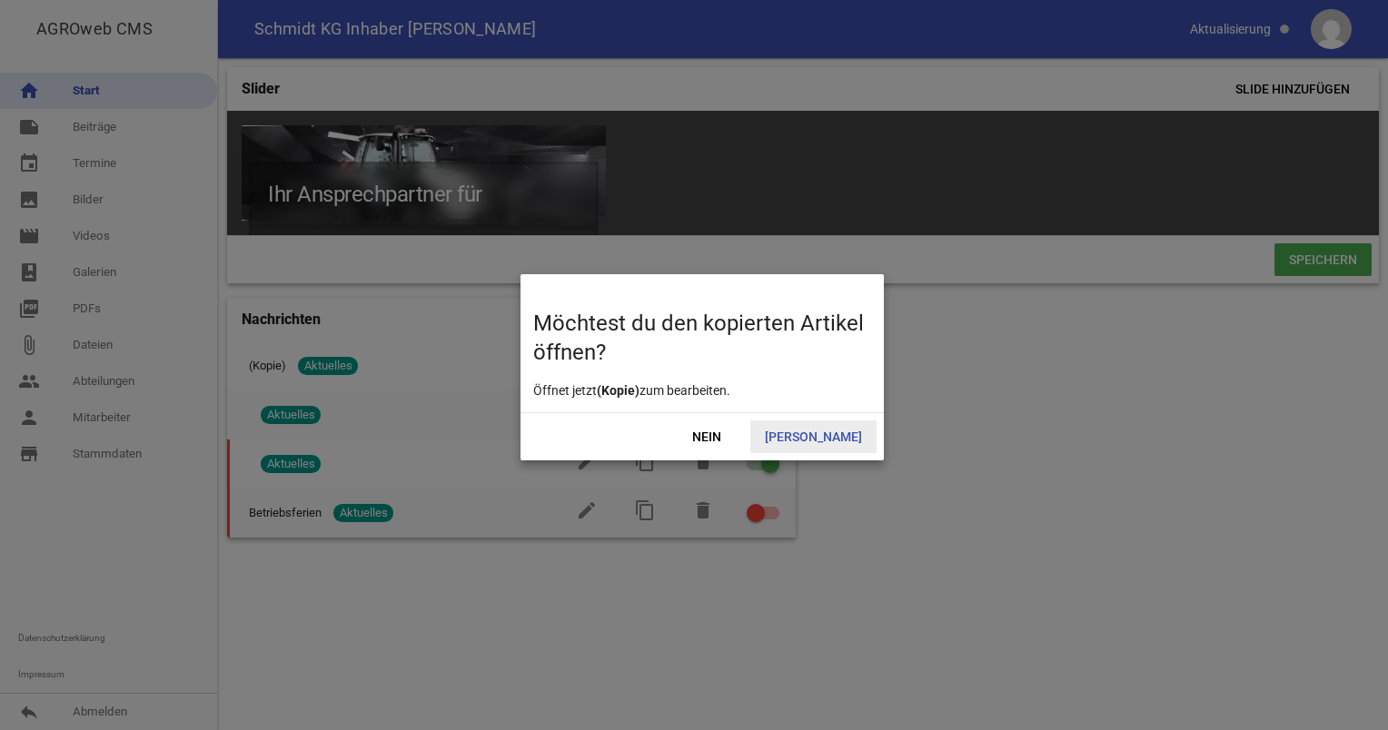
click at [852, 437] on span "[PERSON_NAME]" at bounding box center [813, 437] width 126 height 33
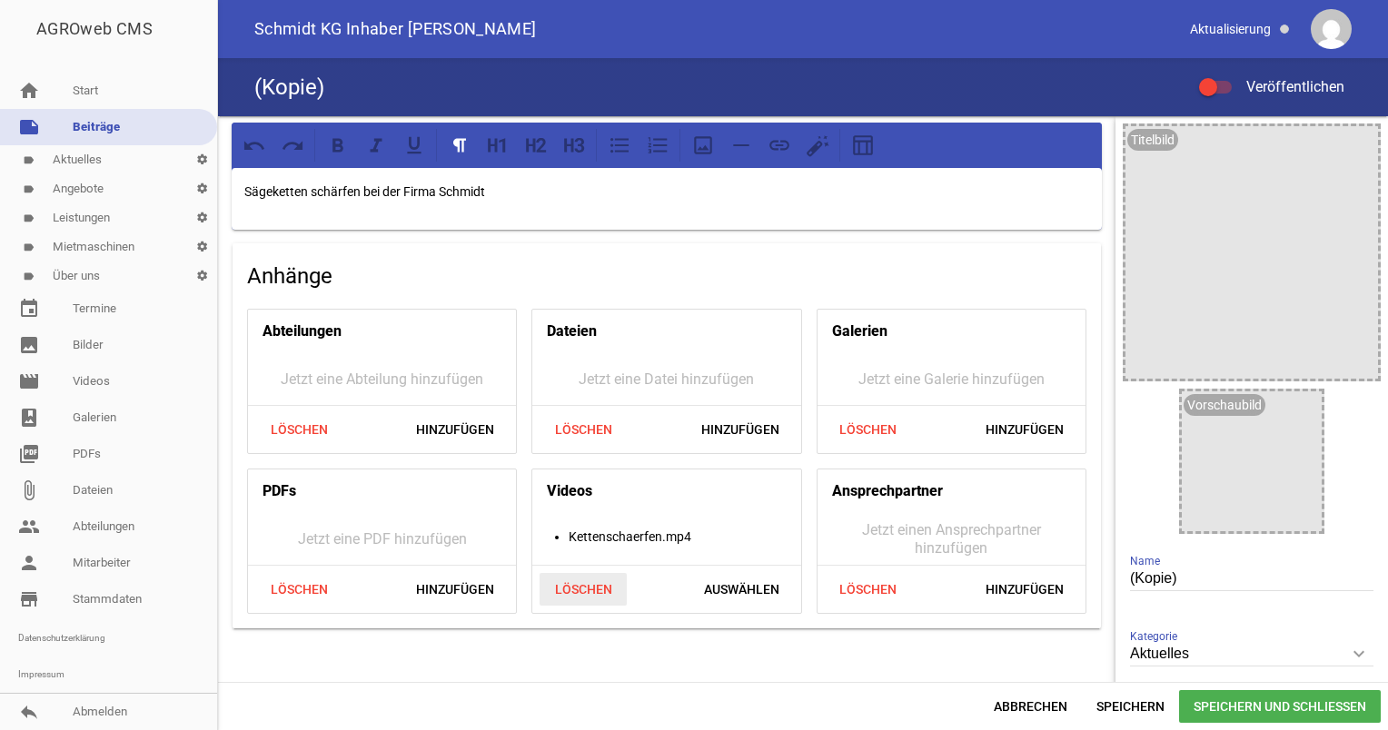
click at [567, 580] on span "Löschen" at bounding box center [583, 589] width 87 height 33
click at [527, 198] on p "Sägeketten schärfen bei der Firma Schmidt" at bounding box center [666, 192] width 845 height 22
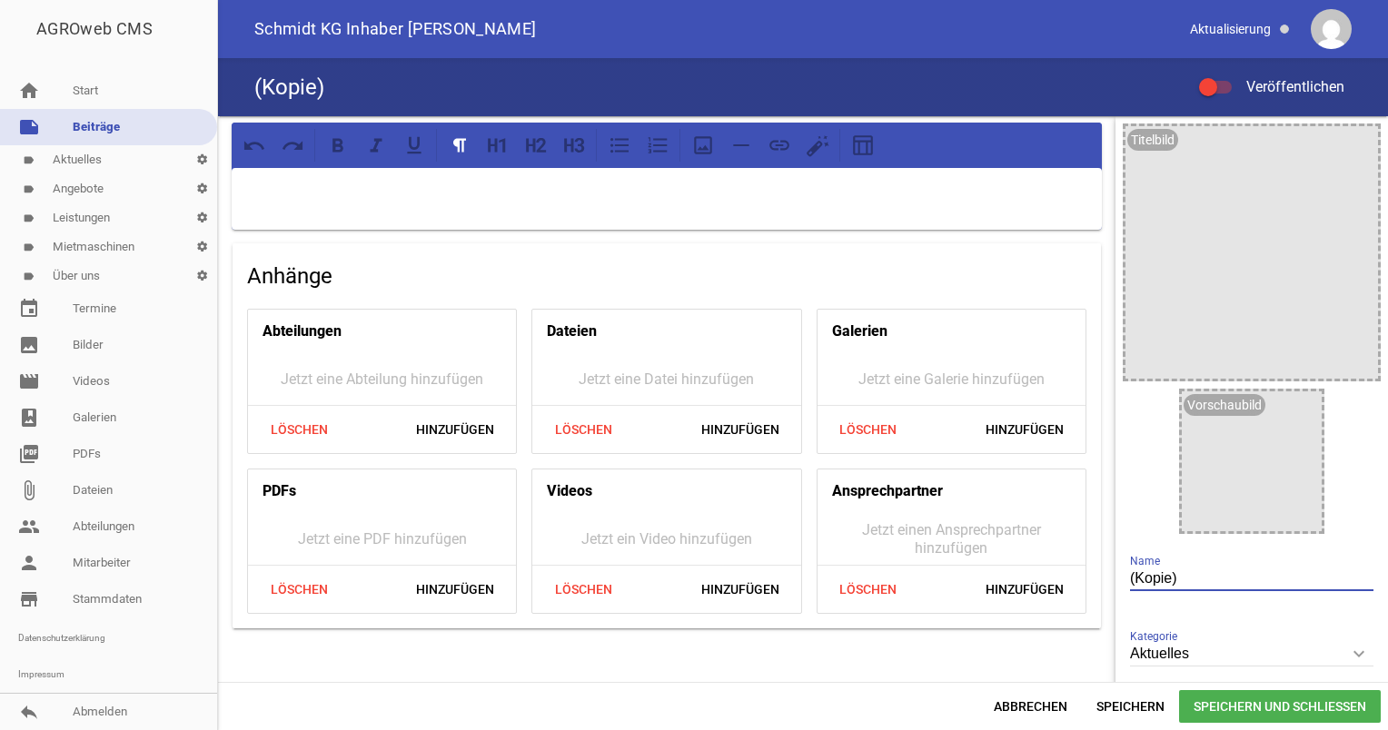
click at [1177, 582] on input "(Kopie)" at bounding box center [1251, 579] width 243 height 25
type input "("
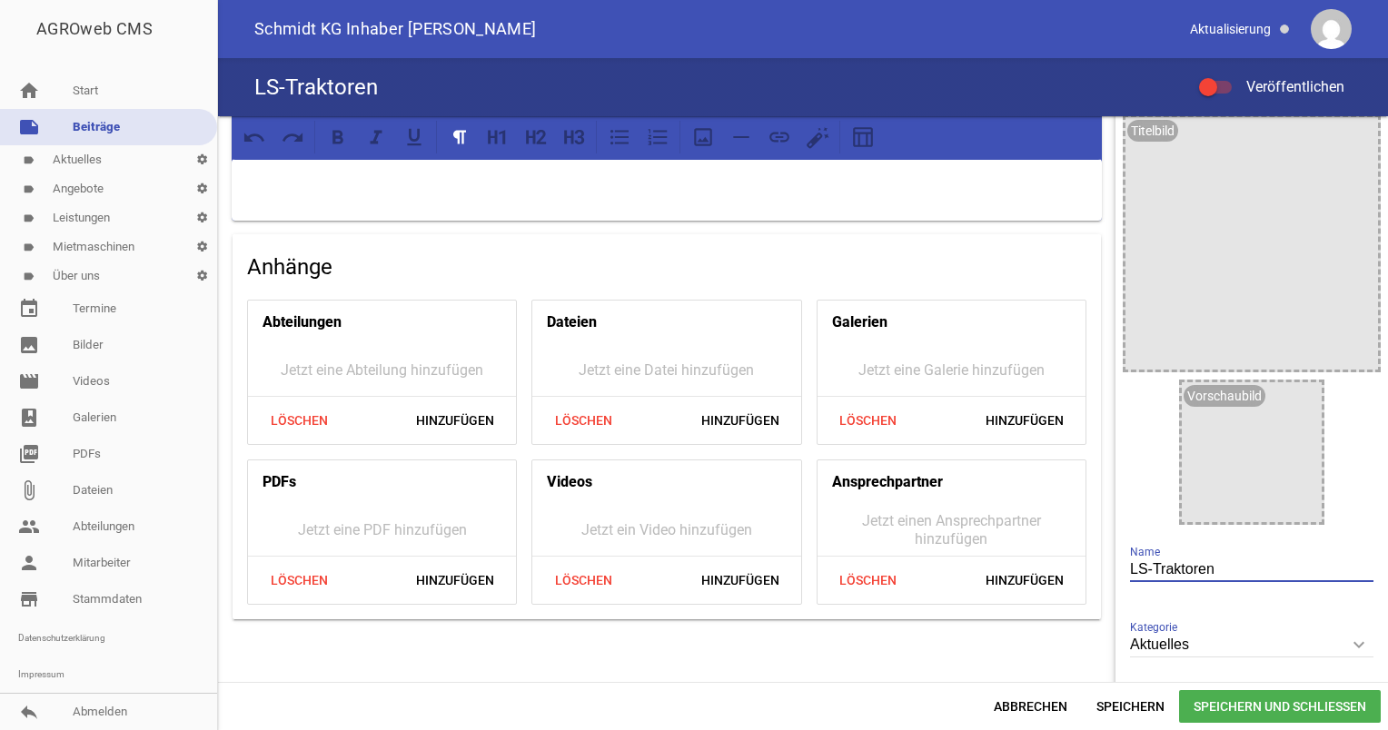
scroll to position [5, 0]
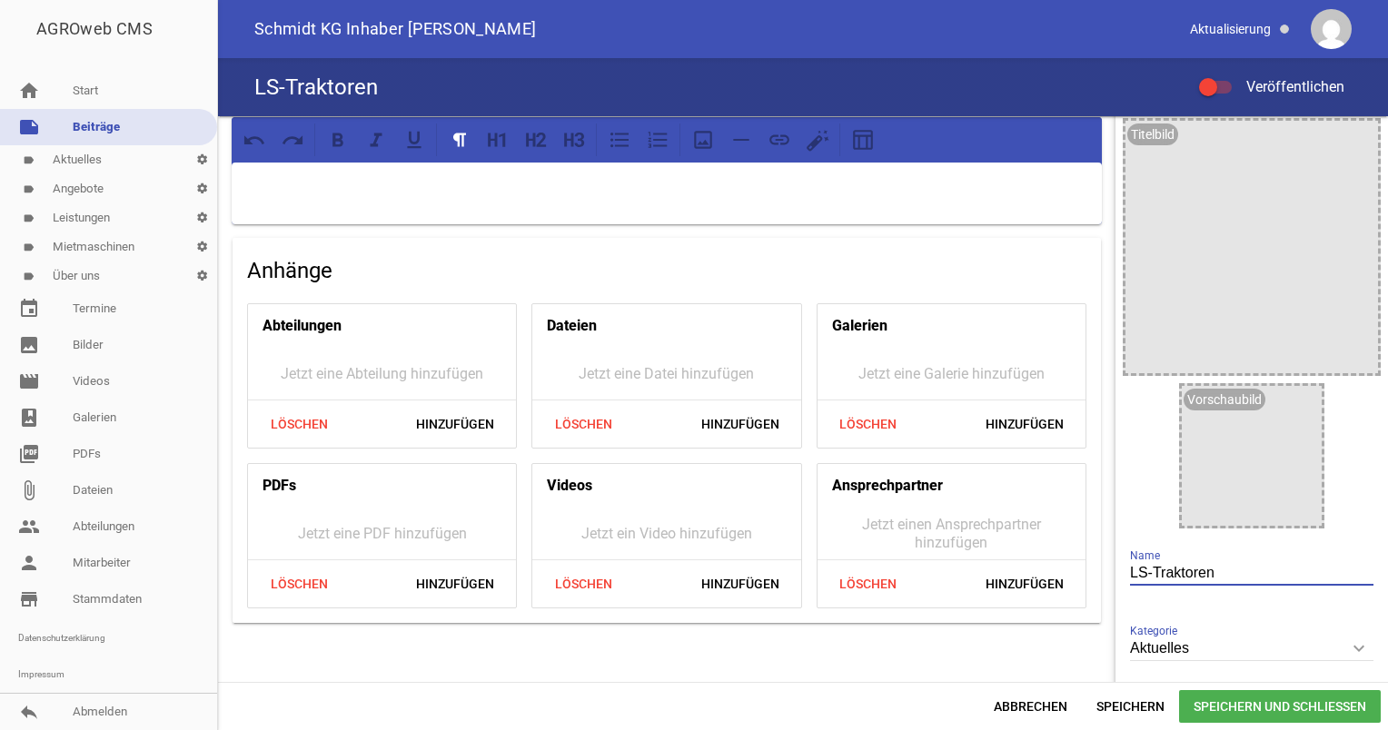
type input "LS-Traktoren"
click at [291, 215] on div at bounding box center [667, 194] width 870 height 62
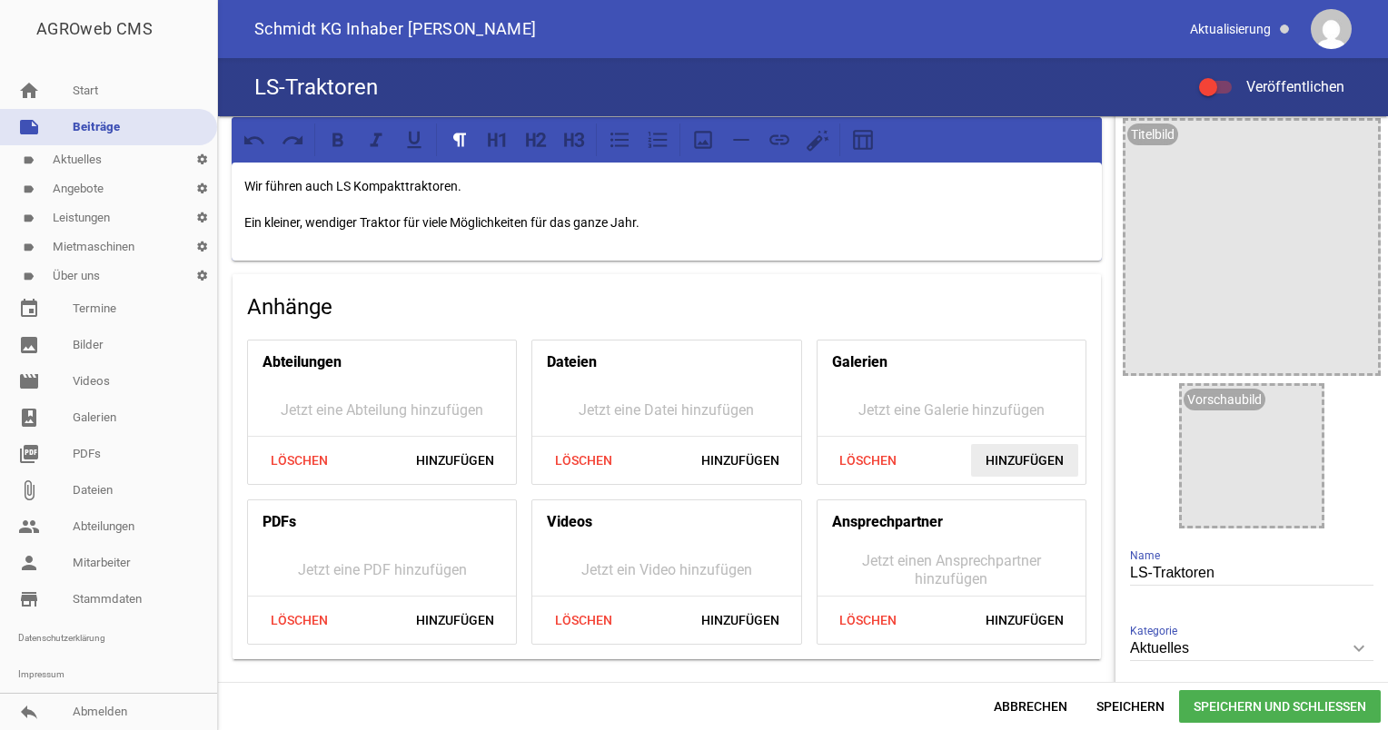
click at [997, 469] on span "Hinzufügen" at bounding box center [1024, 460] width 107 height 33
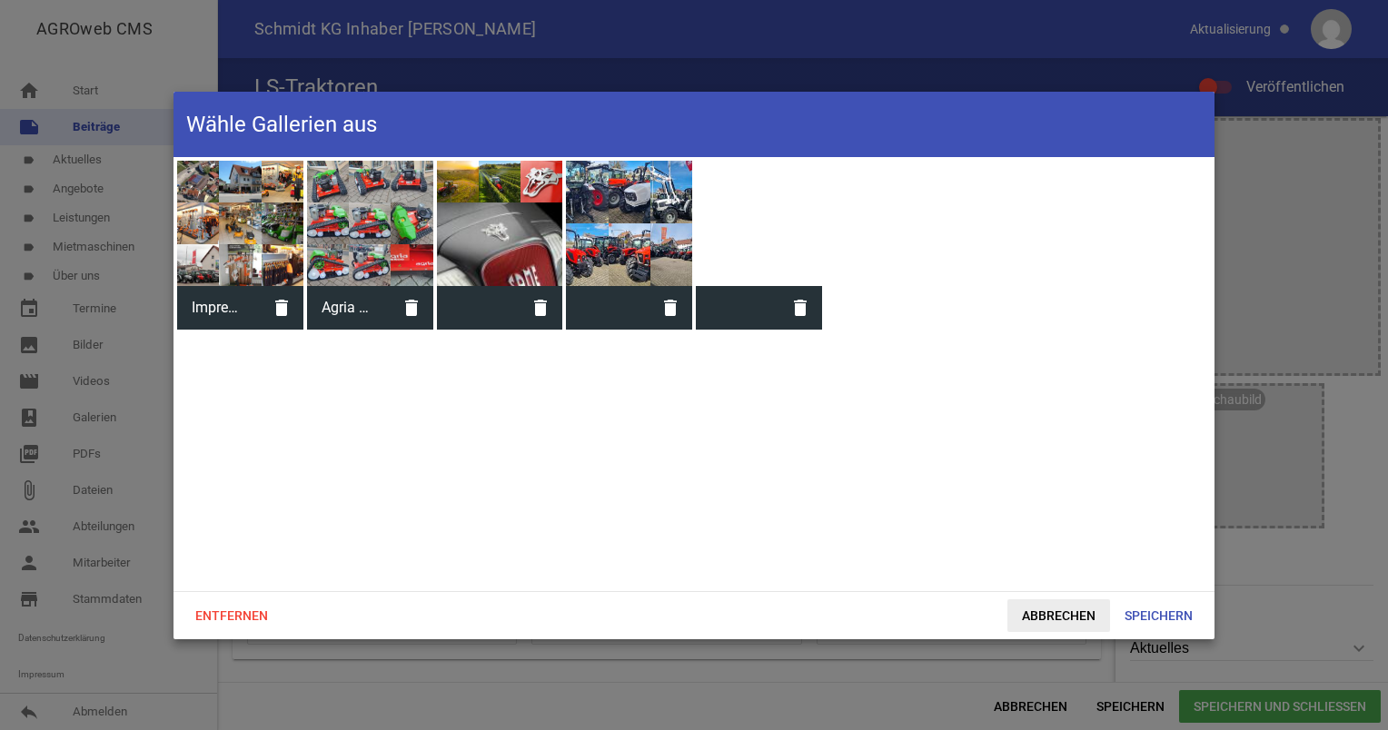
click at [1076, 610] on span "Abbrechen" at bounding box center [1058, 616] width 103 height 33
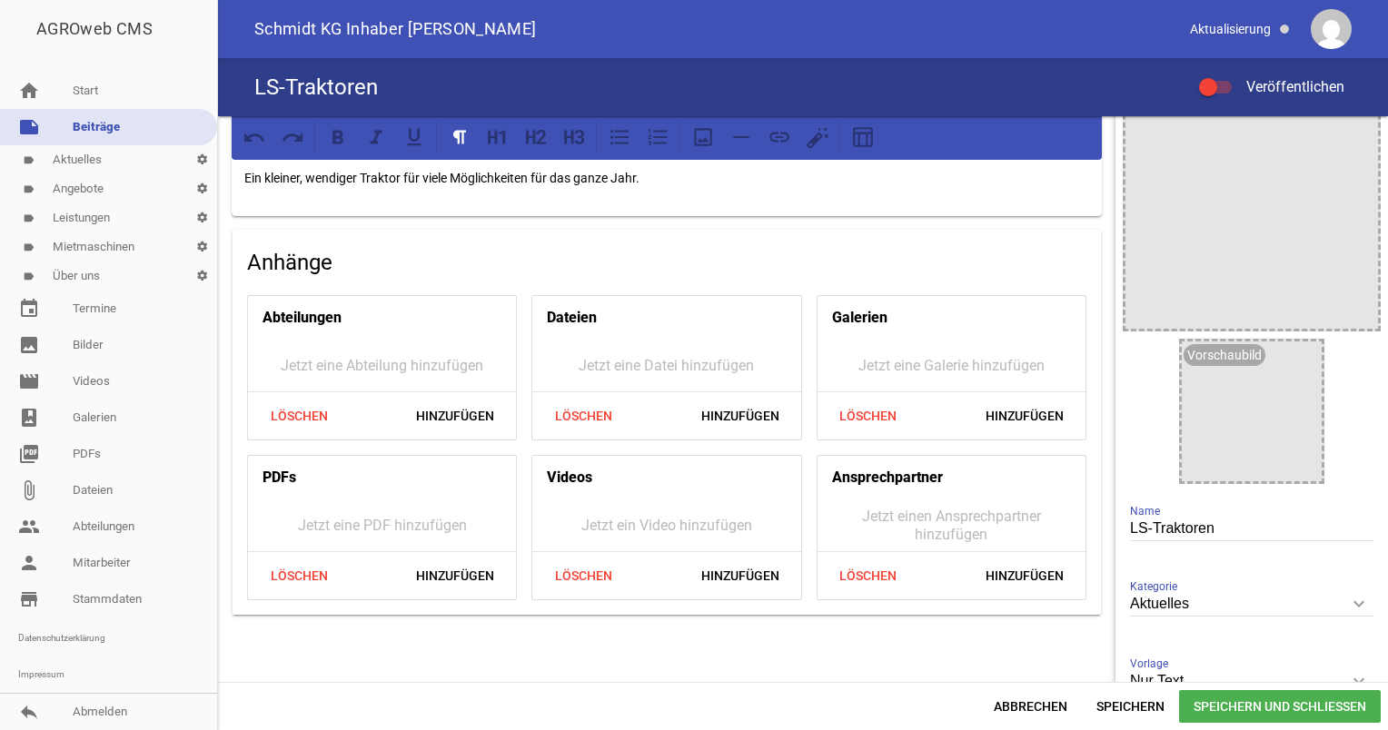
scroll to position [0, 0]
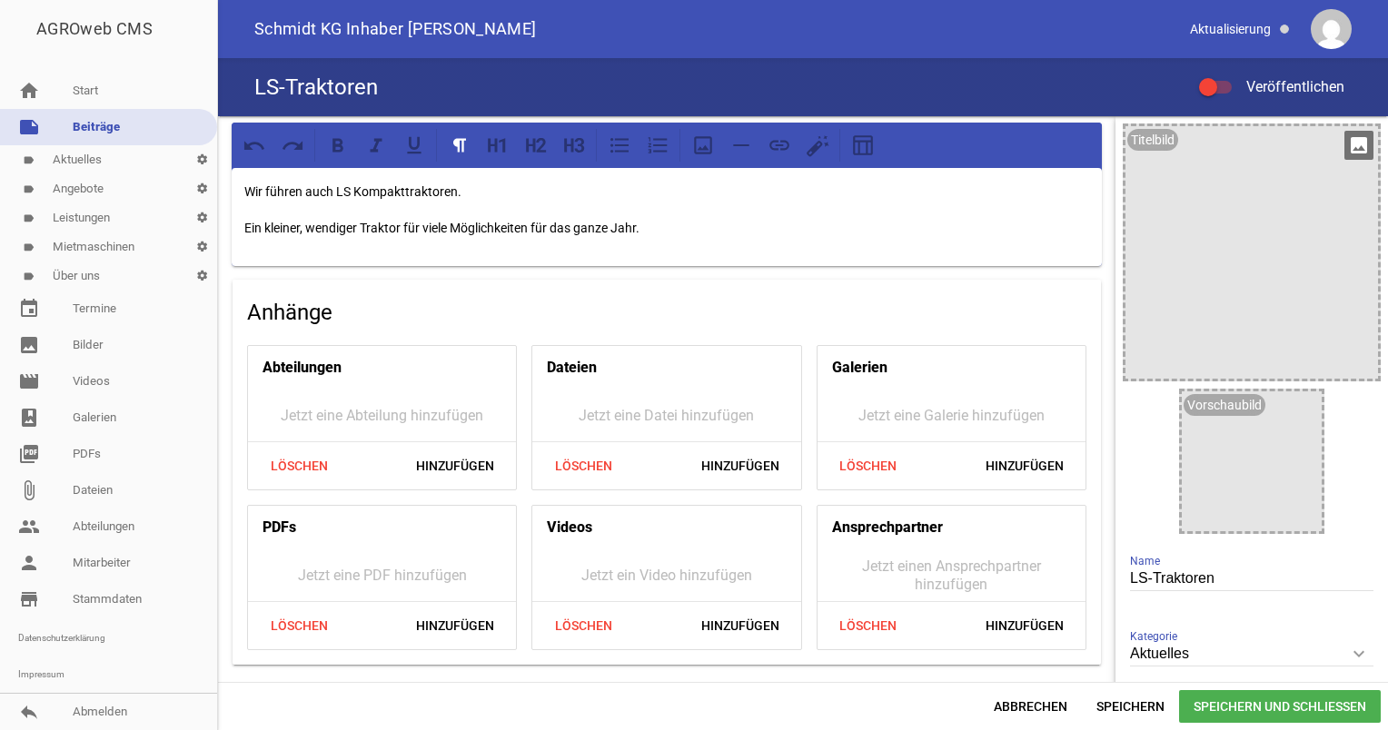
click at [1146, 143] on div "Titelbild" at bounding box center [1152, 140] width 51 height 22
click at [1353, 143] on icon "image" at bounding box center [1358, 145] width 29 height 29
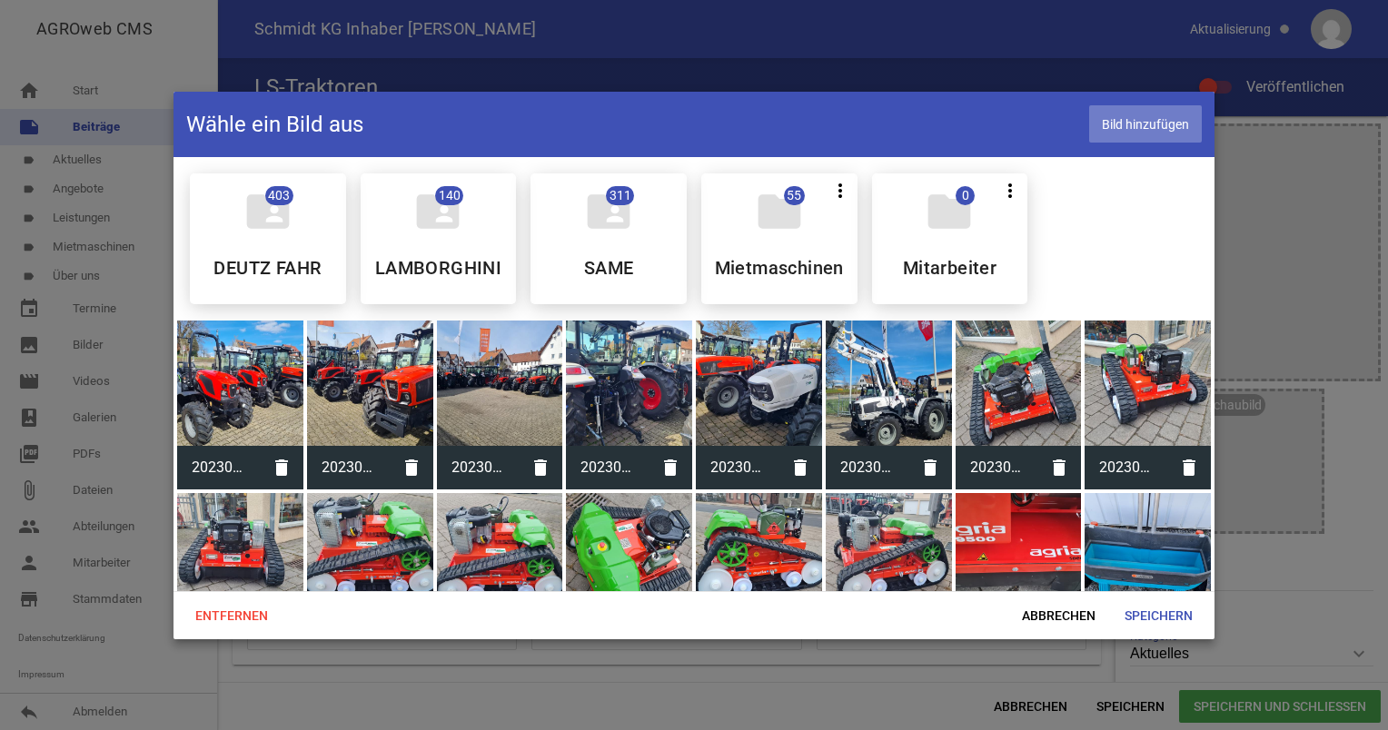
click at [1135, 118] on span "Bild hinzufügen" at bounding box center [1145, 123] width 113 height 37
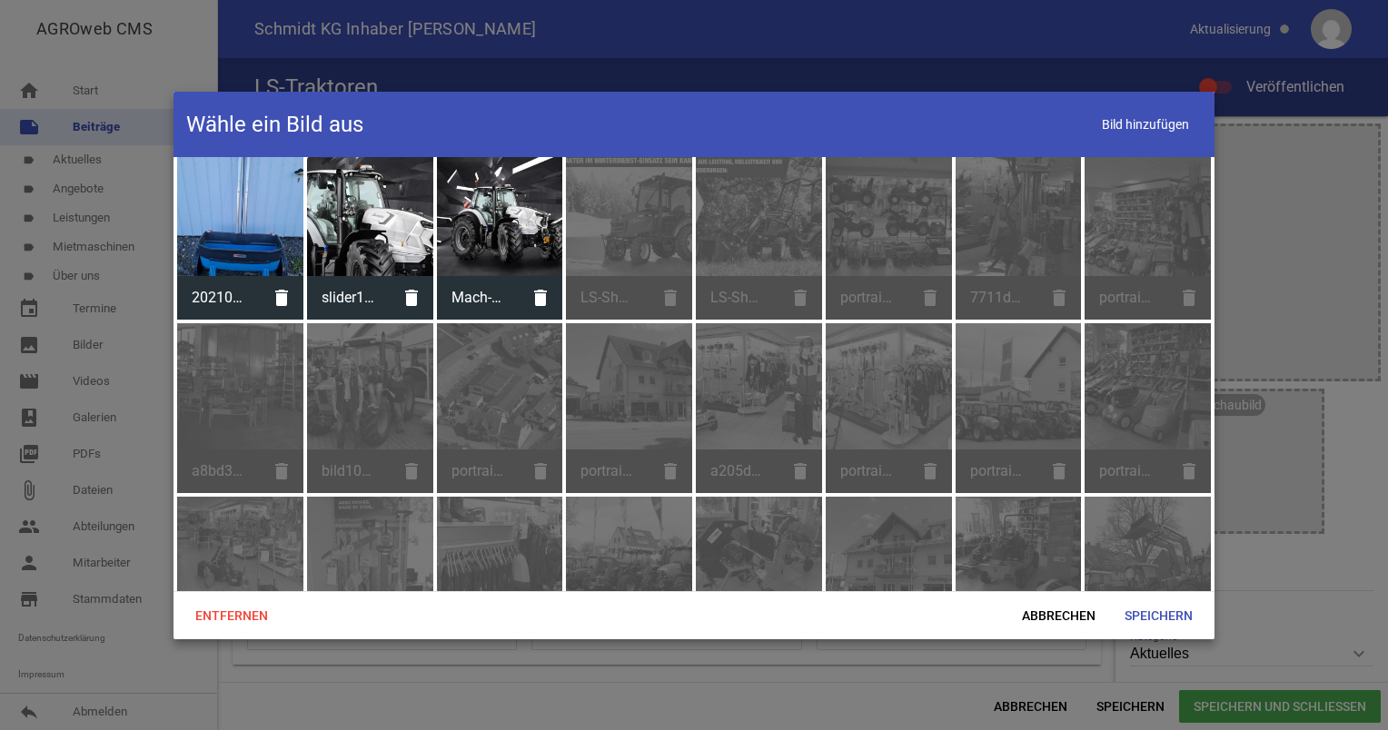
scroll to position [762, 0]
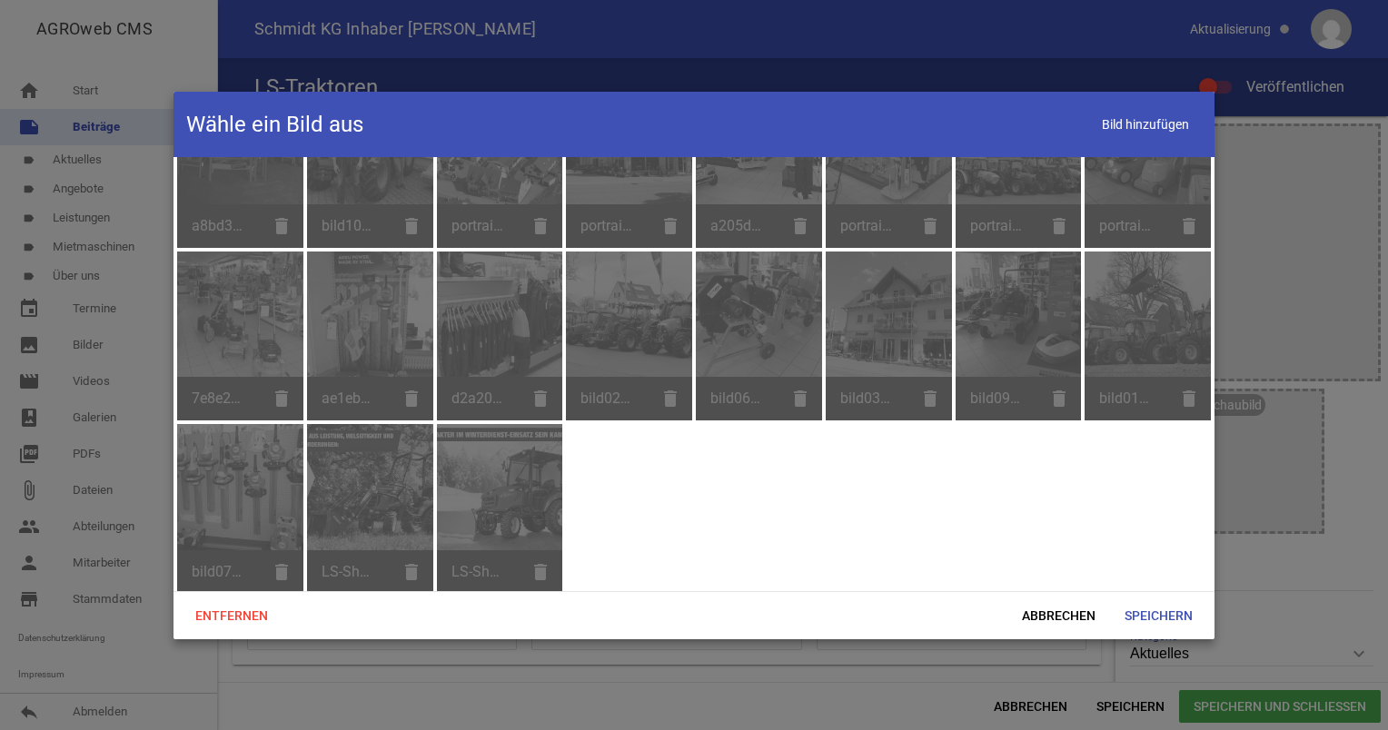
click at [830, 531] on div "folder_shared 403 DEUTZ FAHR folder_shared 140 LAMBORGHINI folder_shared 311 SA…" at bounding box center [694, 374] width 1041 height 434
click at [918, 526] on div "folder_shared 403 DEUTZ FAHR folder_shared 140 LAMBORGHINI folder_shared 311 SA…" at bounding box center [694, 374] width 1041 height 434
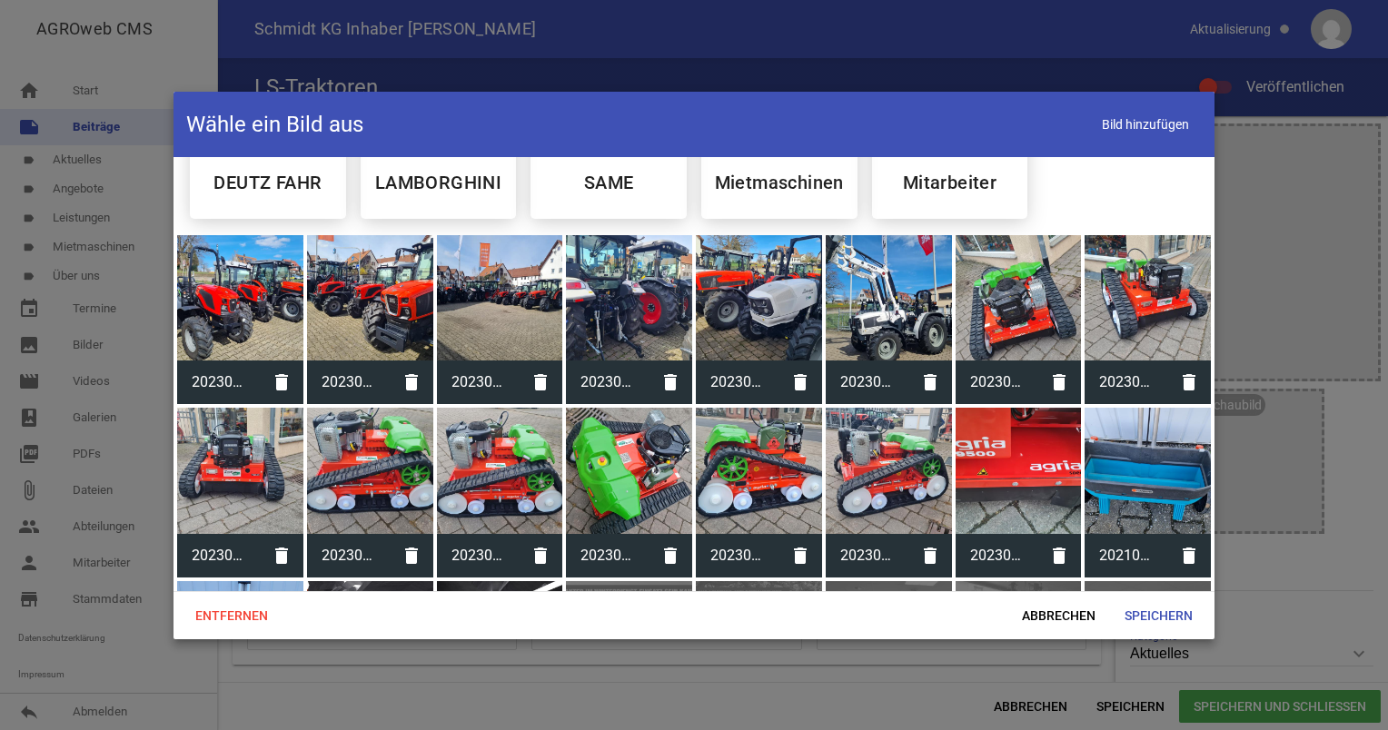
scroll to position [0, 0]
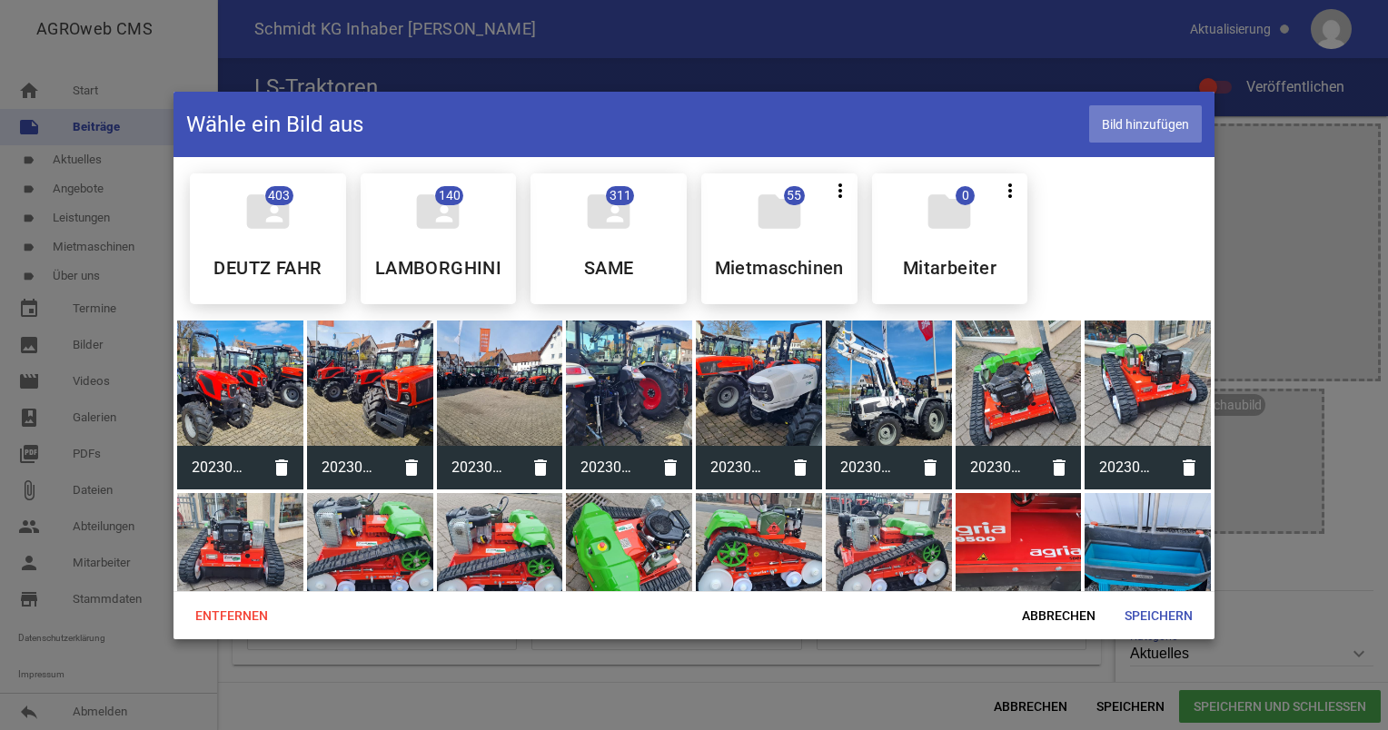
click at [1112, 127] on span "Bild hinzufügen" at bounding box center [1145, 123] width 113 height 37
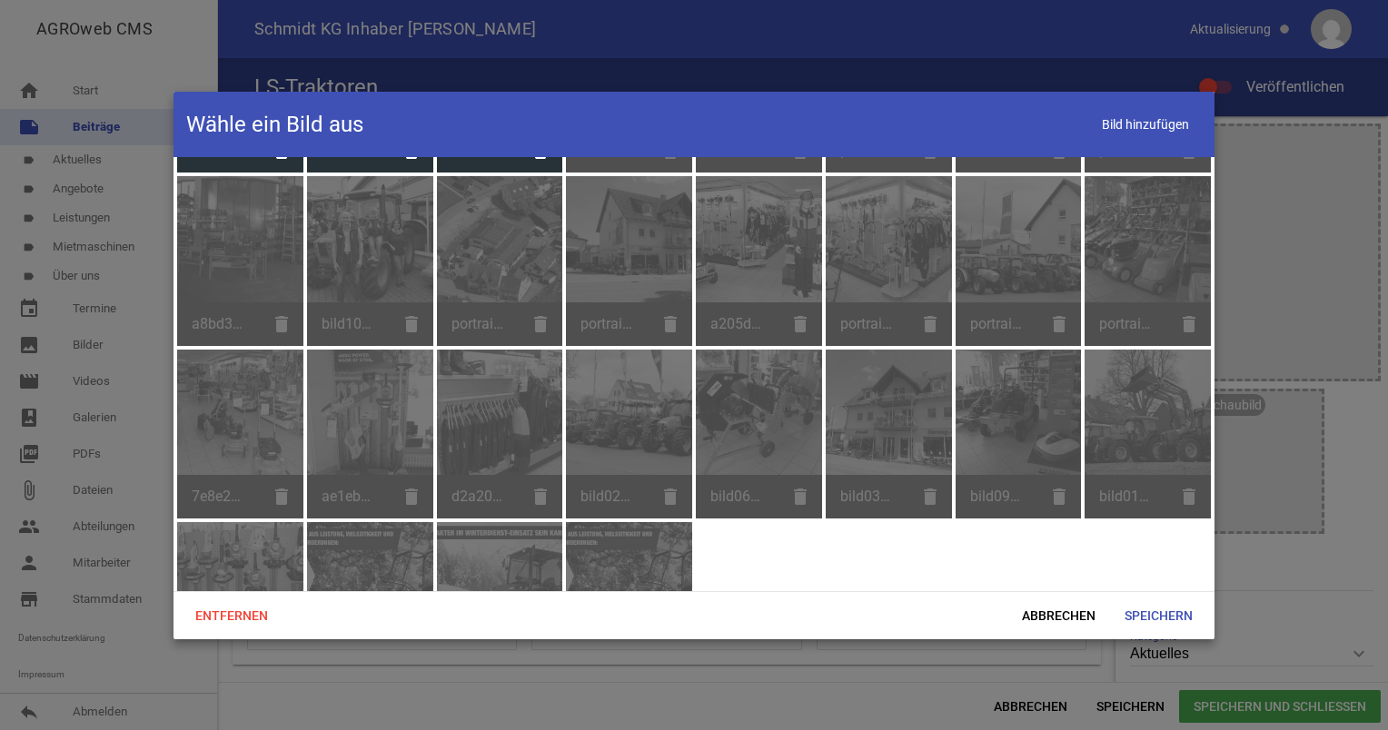
scroll to position [762, 0]
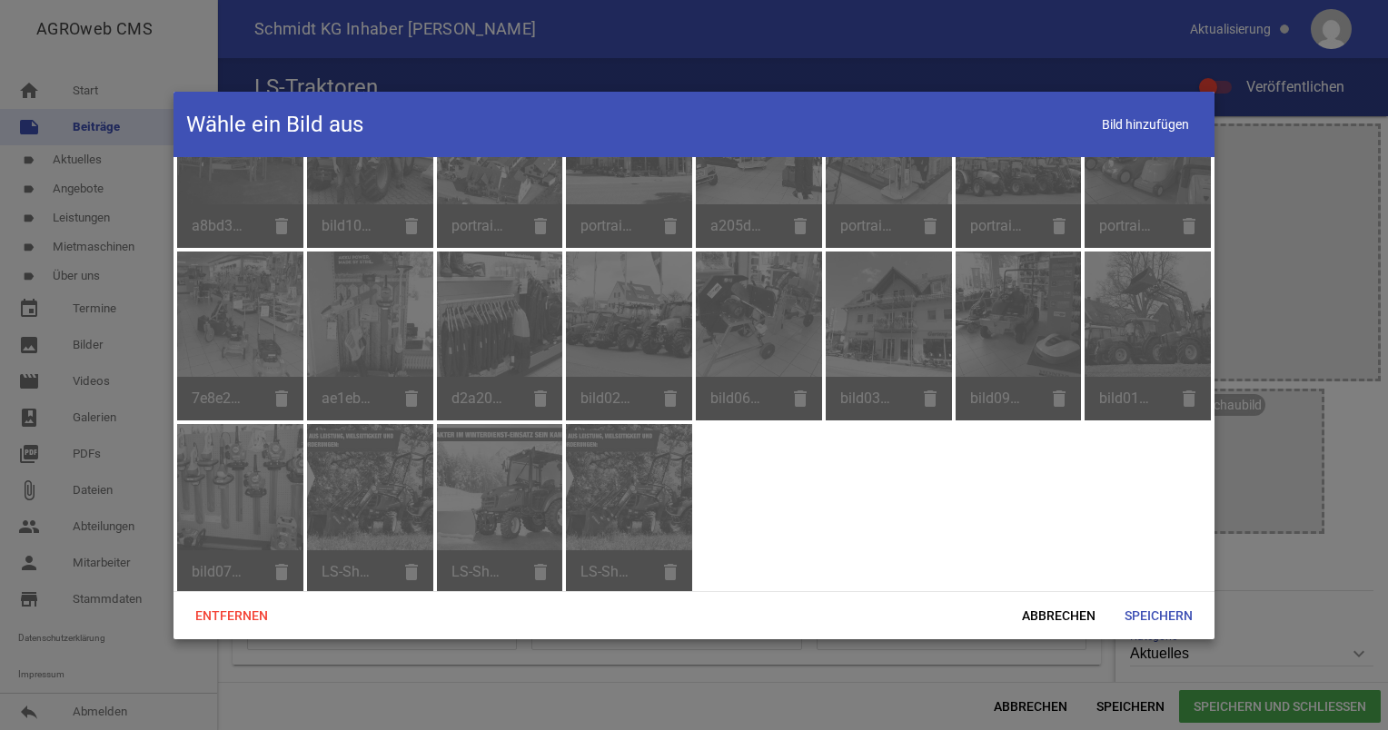
click at [536, 504] on div "LS-Shop-Banner Snowline.jpg delete" at bounding box center [500, 509] width 126 height 170
click at [603, 524] on div "LS-Shop-Banner Lifeline.jpg delete" at bounding box center [629, 509] width 126 height 170
click at [1167, 623] on span "Speichern" at bounding box center [1158, 616] width 97 height 33
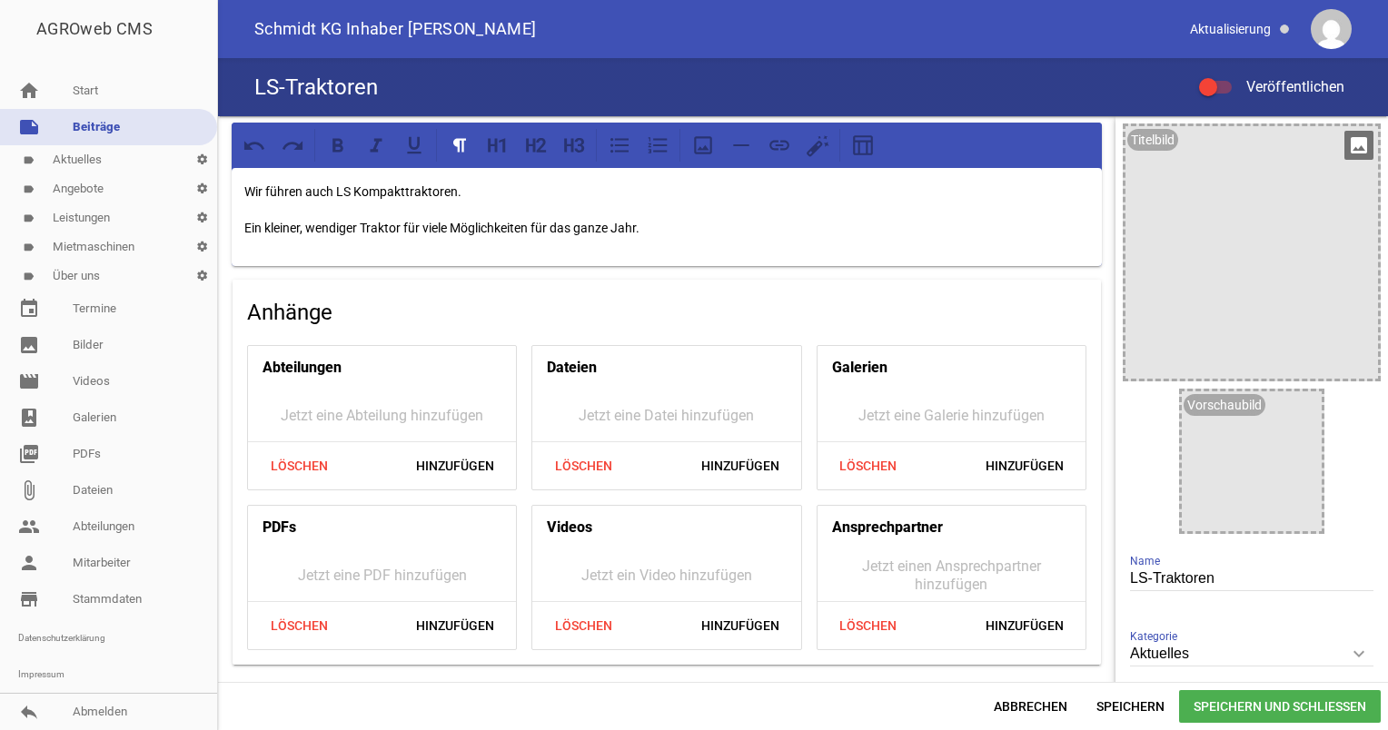
click at [1160, 167] on div at bounding box center [1252, 252] width 253 height 253
click at [1352, 143] on icon "image" at bounding box center [1358, 145] width 29 height 29
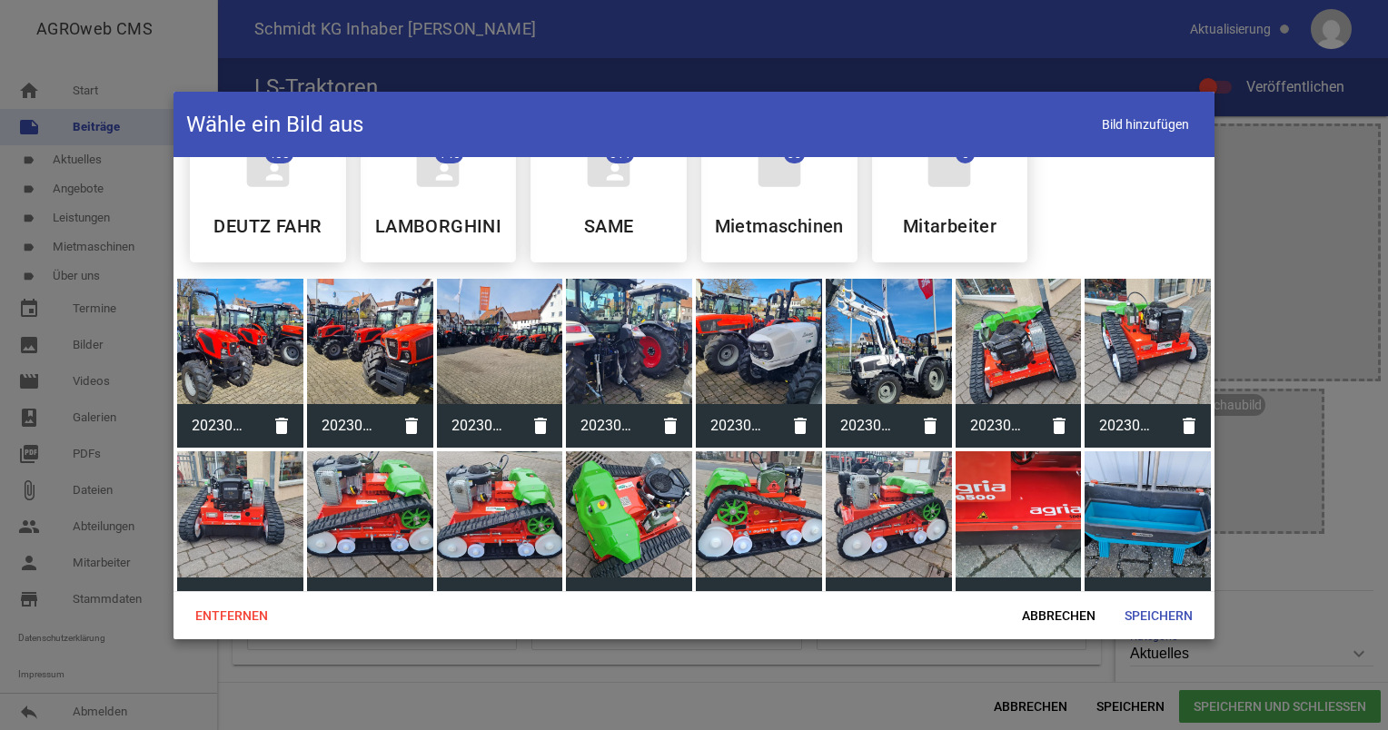
scroll to position [0, 0]
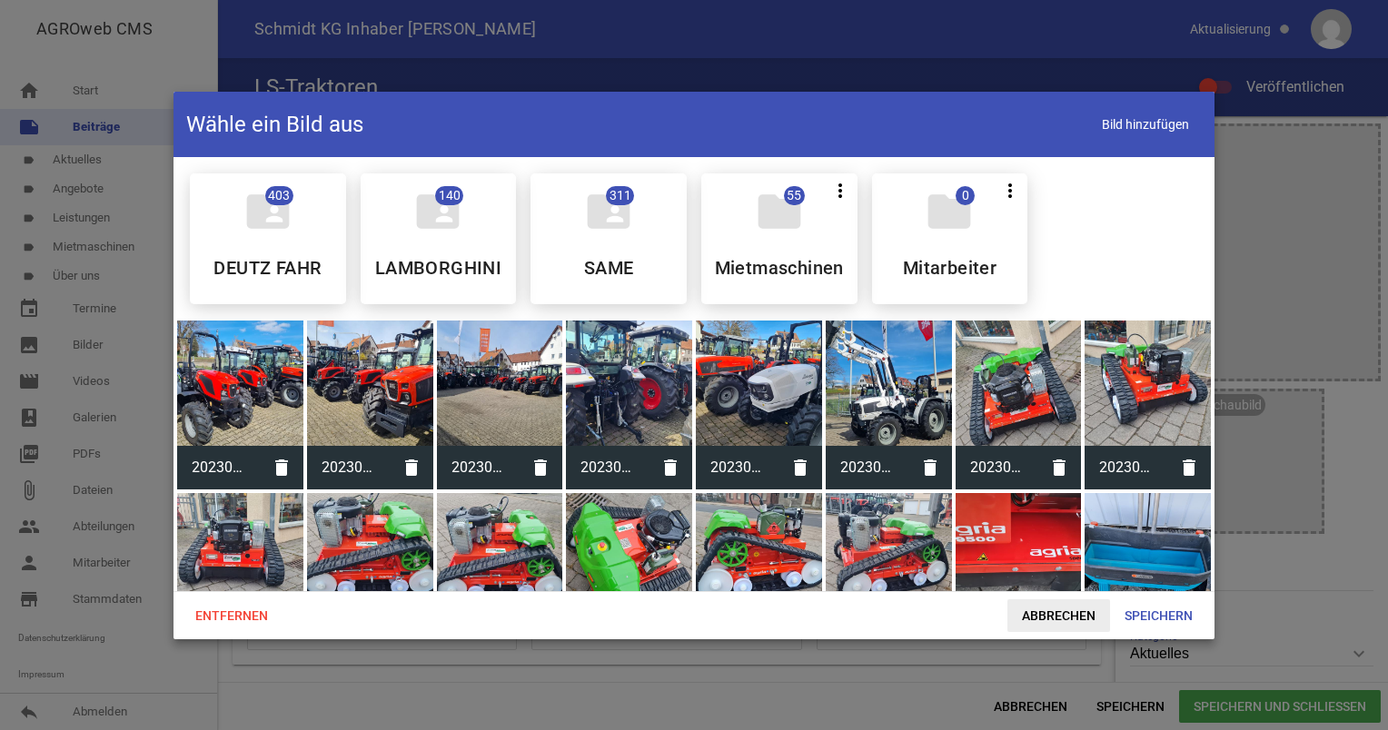
click at [1037, 603] on span "Abbrechen" at bounding box center [1058, 616] width 103 height 33
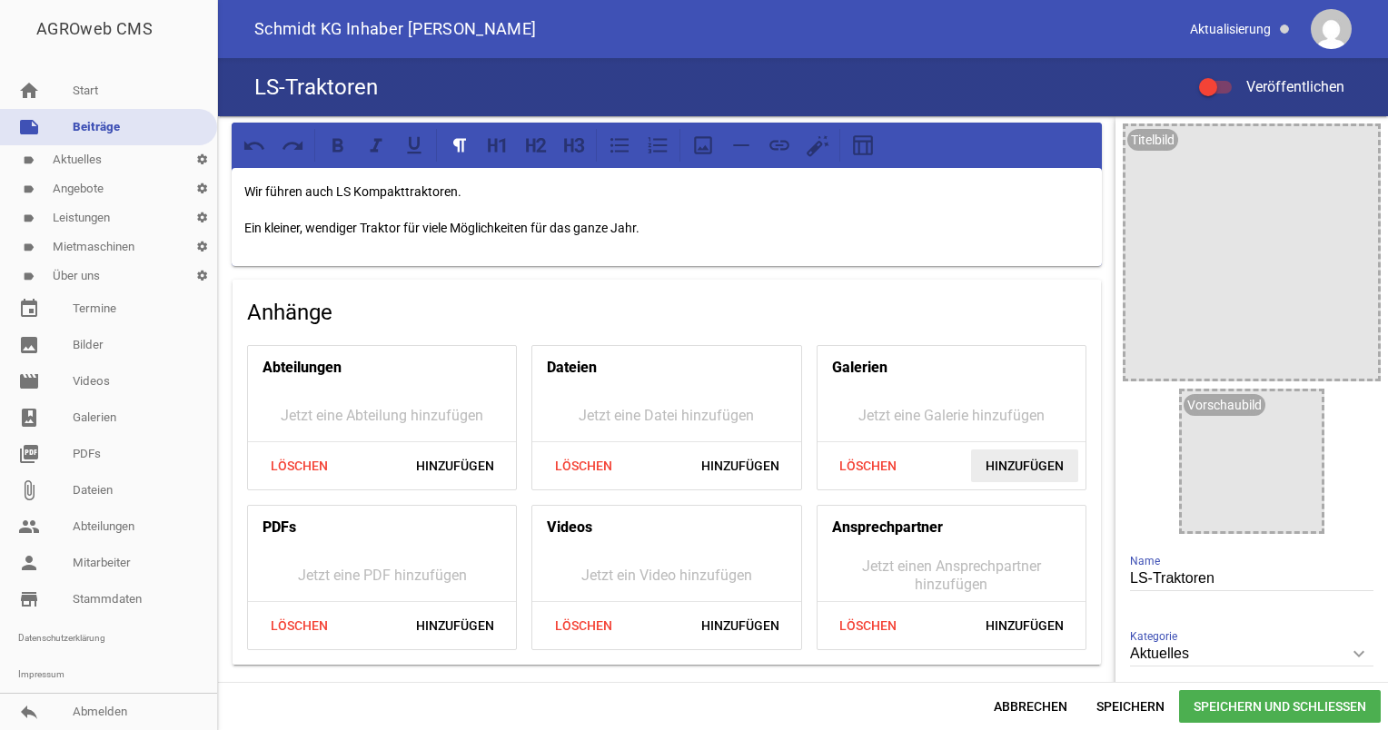
click at [992, 463] on span "Hinzufügen" at bounding box center [1024, 466] width 107 height 33
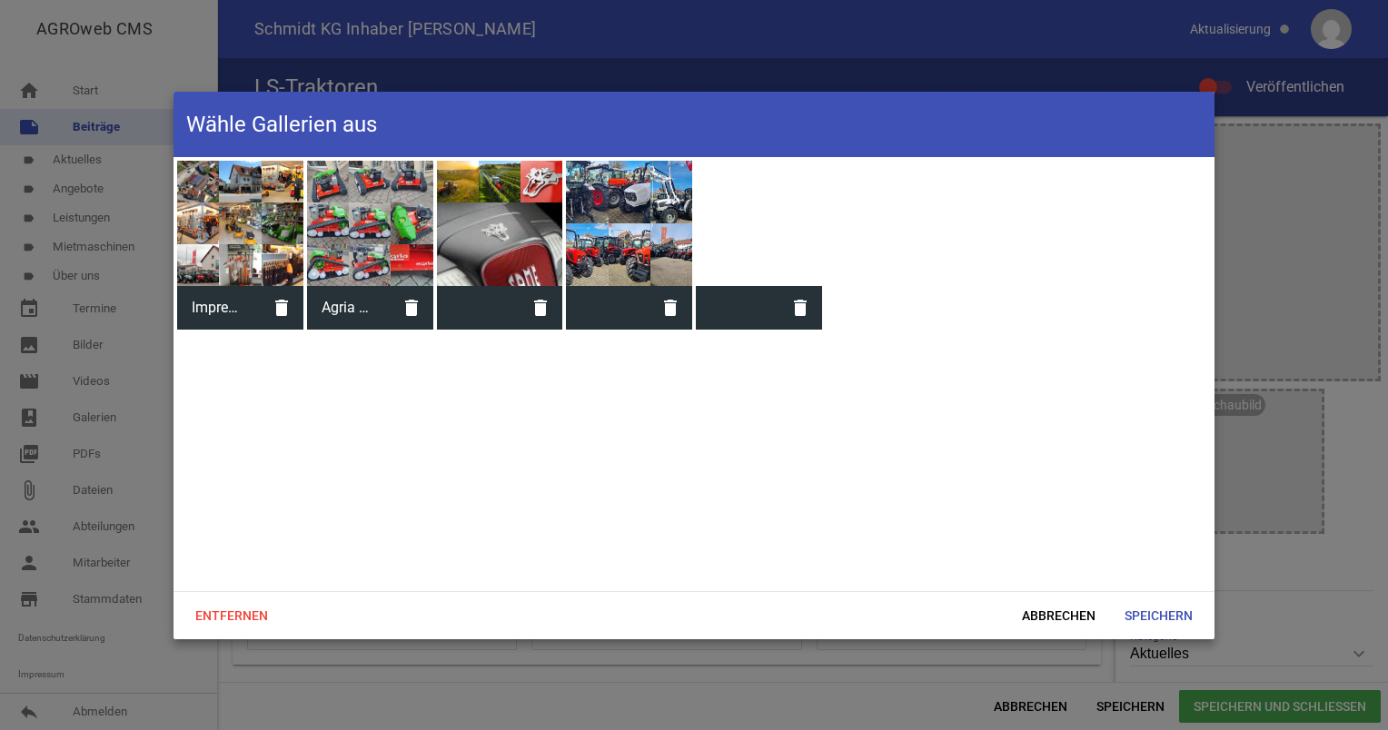
click at [722, 227] on div at bounding box center [759, 224] width 126 height 126
click at [789, 183] on div at bounding box center [759, 224] width 126 height 126
click at [1040, 609] on span "Abbrechen" at bounding box center [1058, 616] width 103 height 33
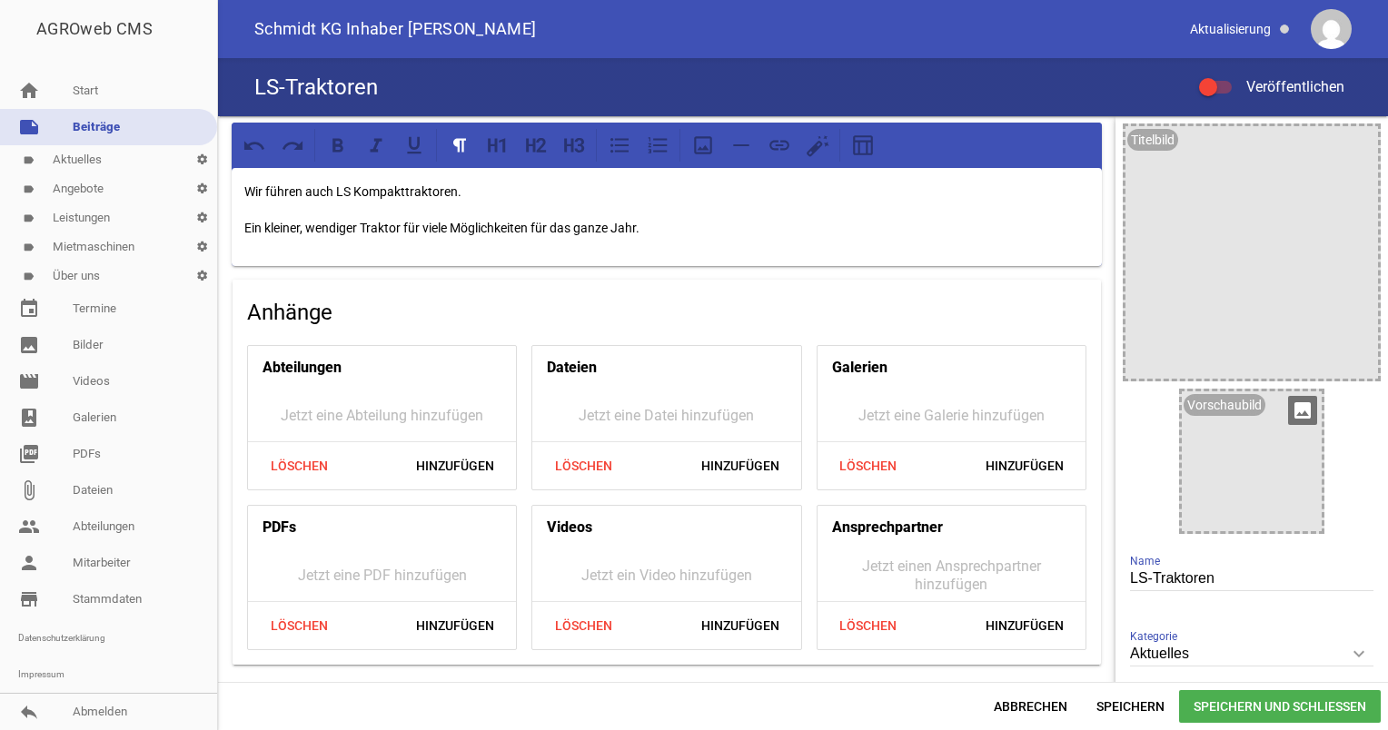
click at [1214, 412] on div "Vorschaubild" at bounding box center [1225, 405] width 82 height 22
click at [1272, 412] on div at bounding box center [1252, 462] width 140 height 140
click at [1304, 412] on icon "image" at bounding box center [1302, 410] width 29 height 29
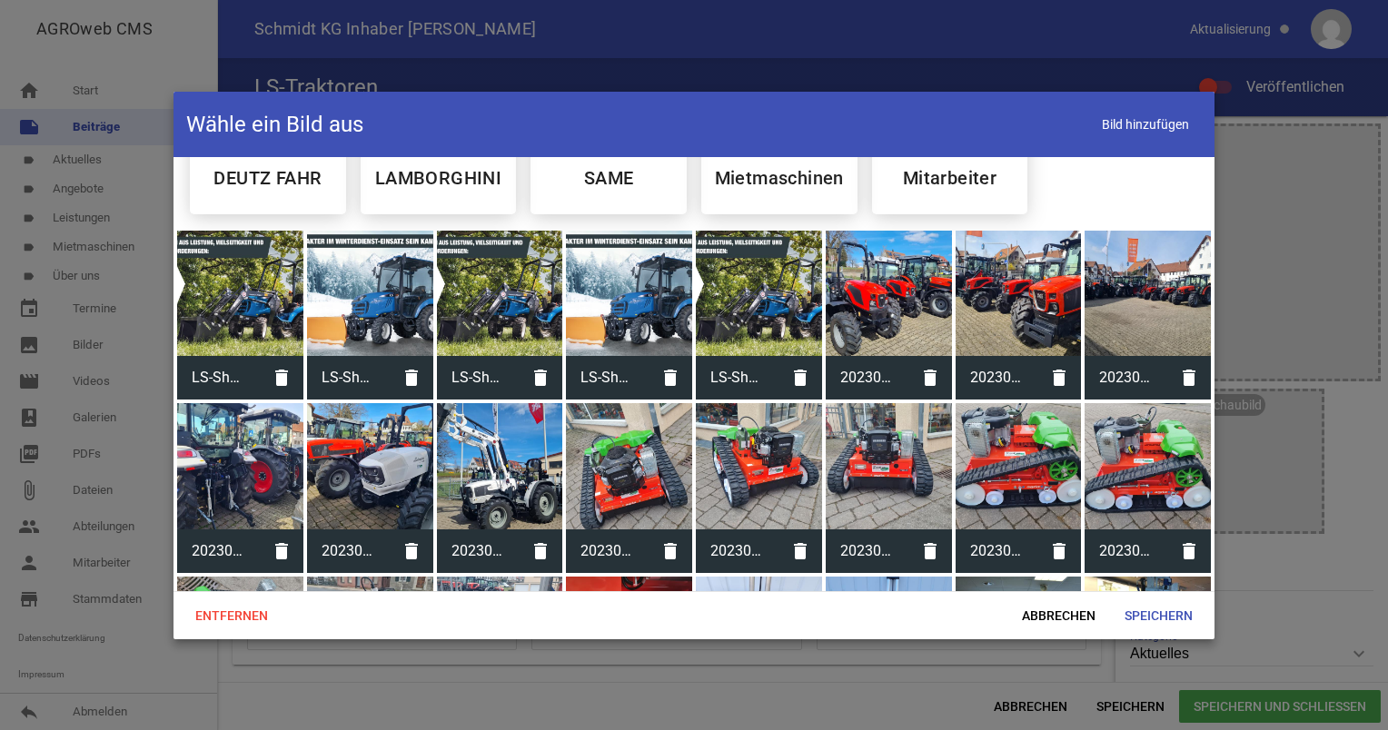
scroll to position [68, 0]
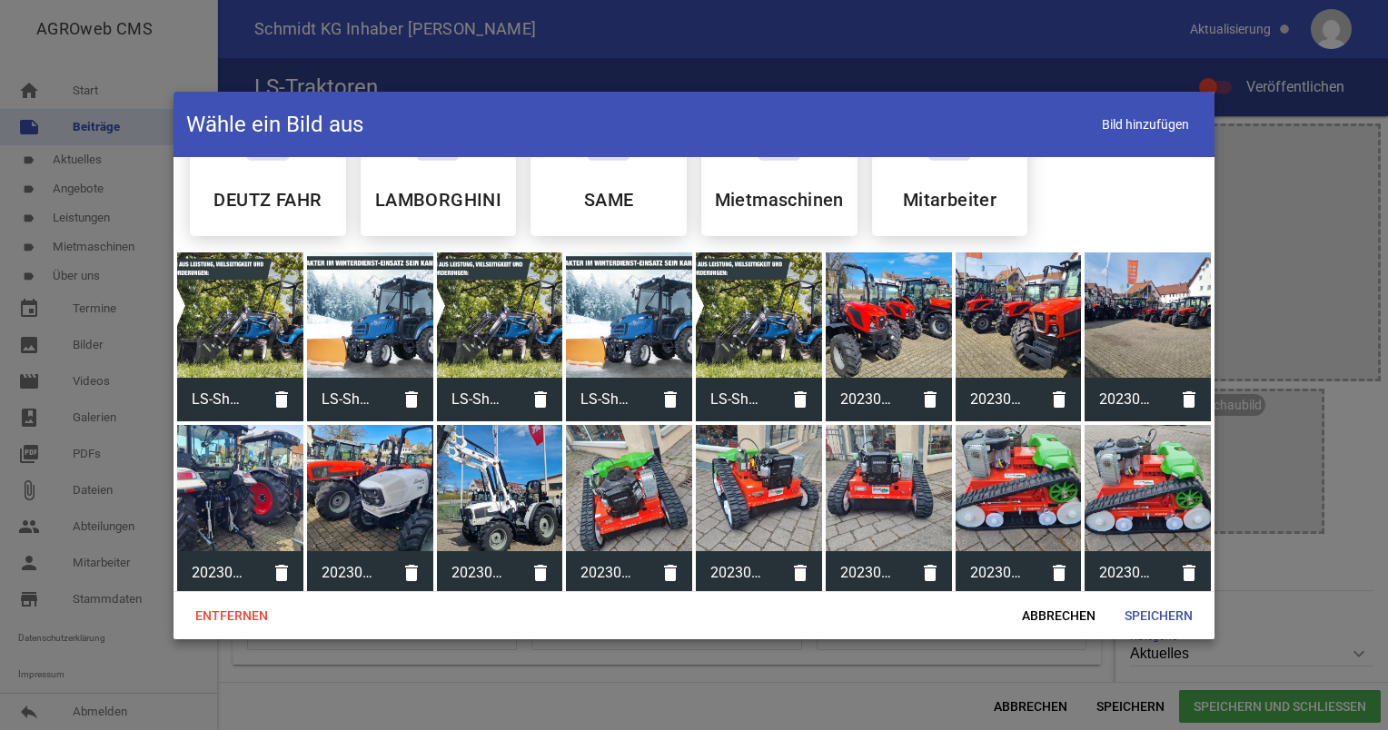
click at [263, 294] on div at bounding box center [240, 316] width 126 height 126
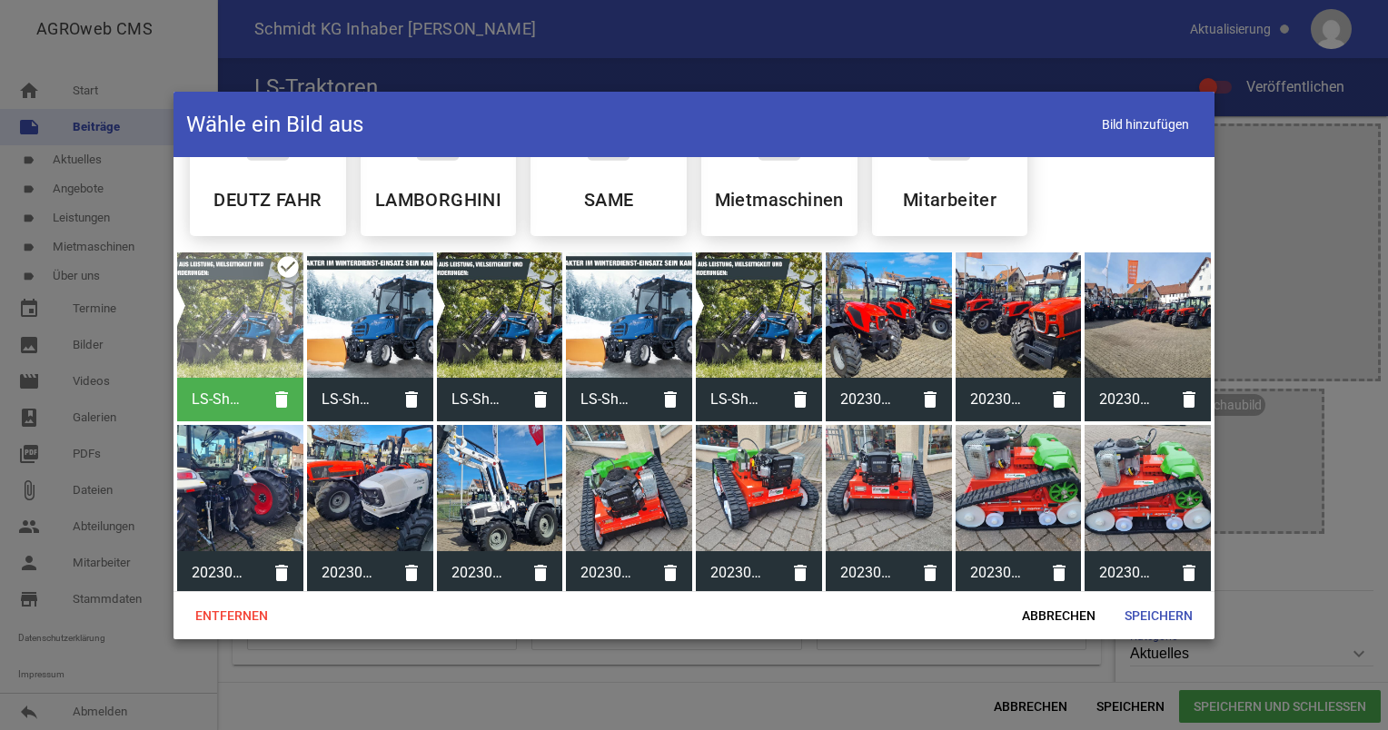
click at [321, 302] on div at bounding box center [370, 316] width 126 height 126
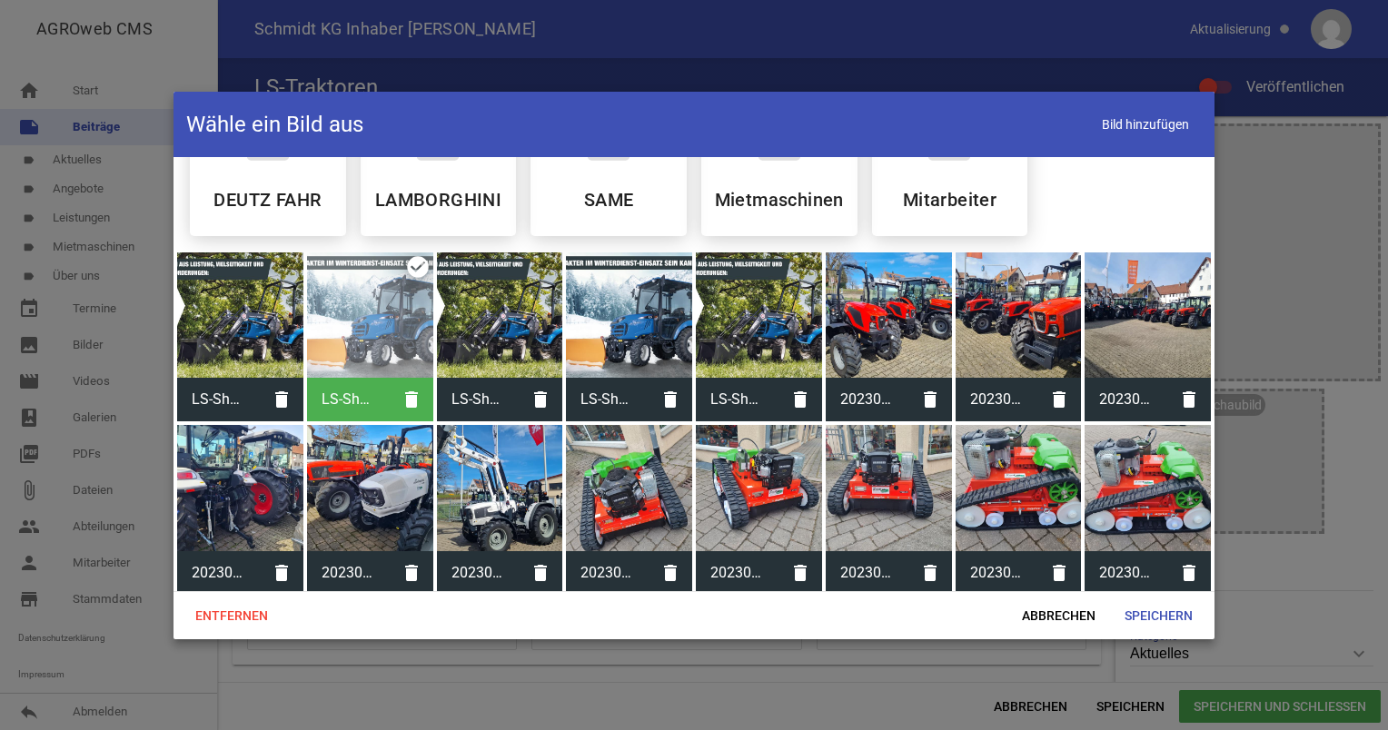
click at [247, 308] on div at bounding box center [240, 316] width 126 height 126
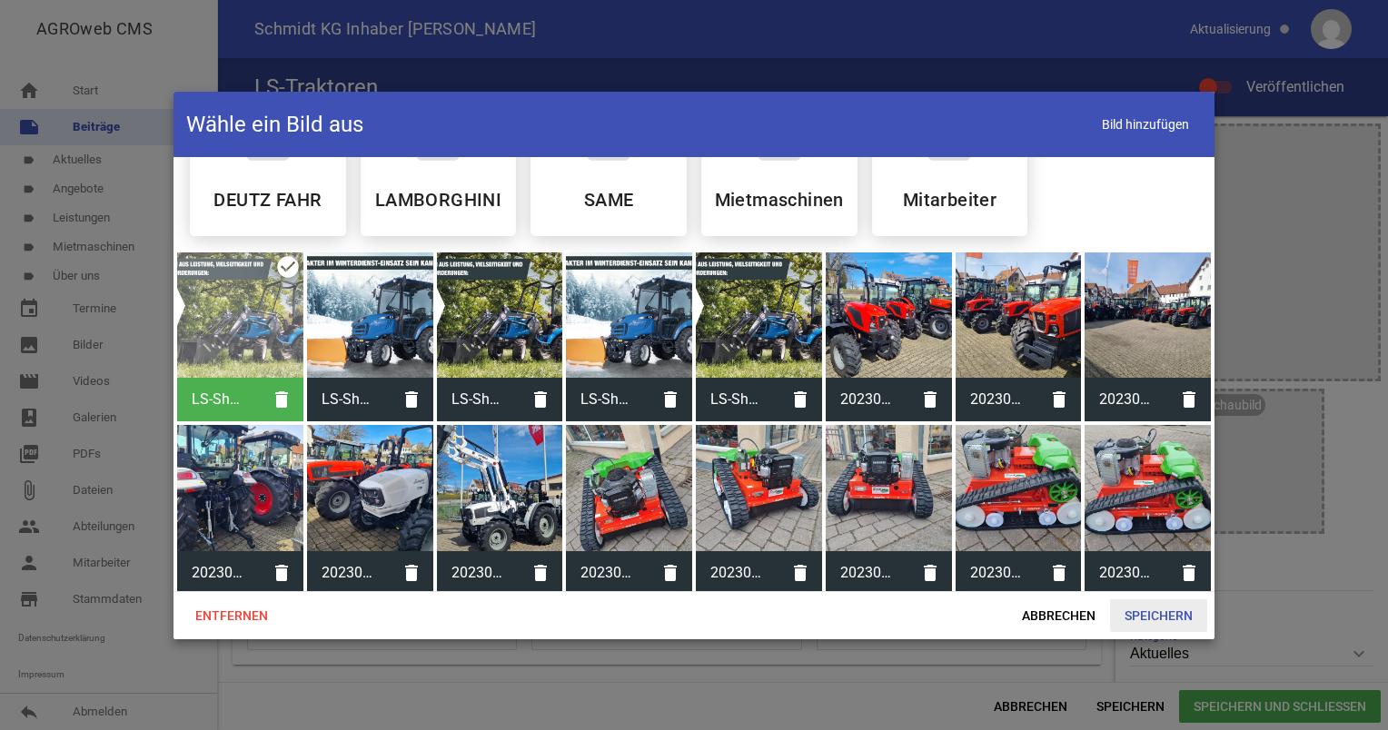
click at [1156, 618] on span "Speichern" at bounding box center [1158, 616] width 97 height 33
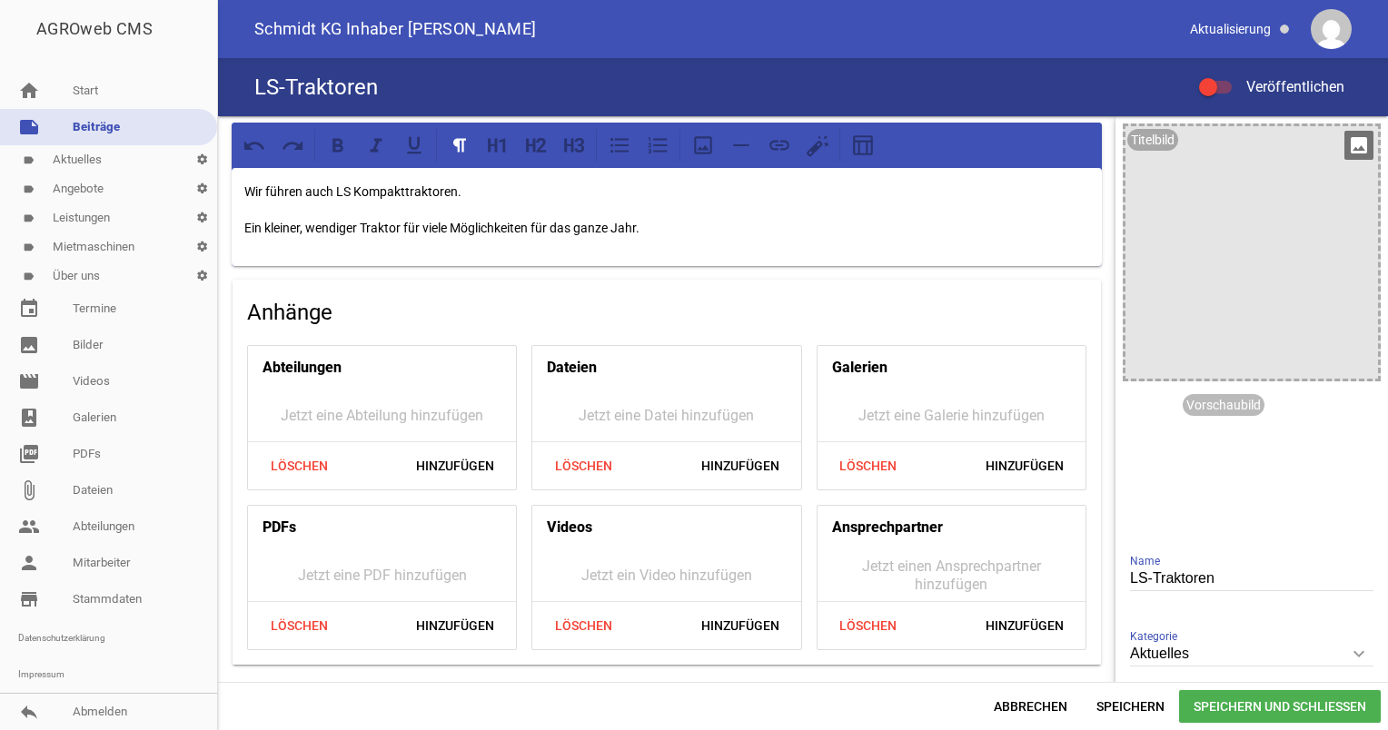
click at [1348, 139] on icon "image" at bounding box center [1358, 145] width 29 height 29
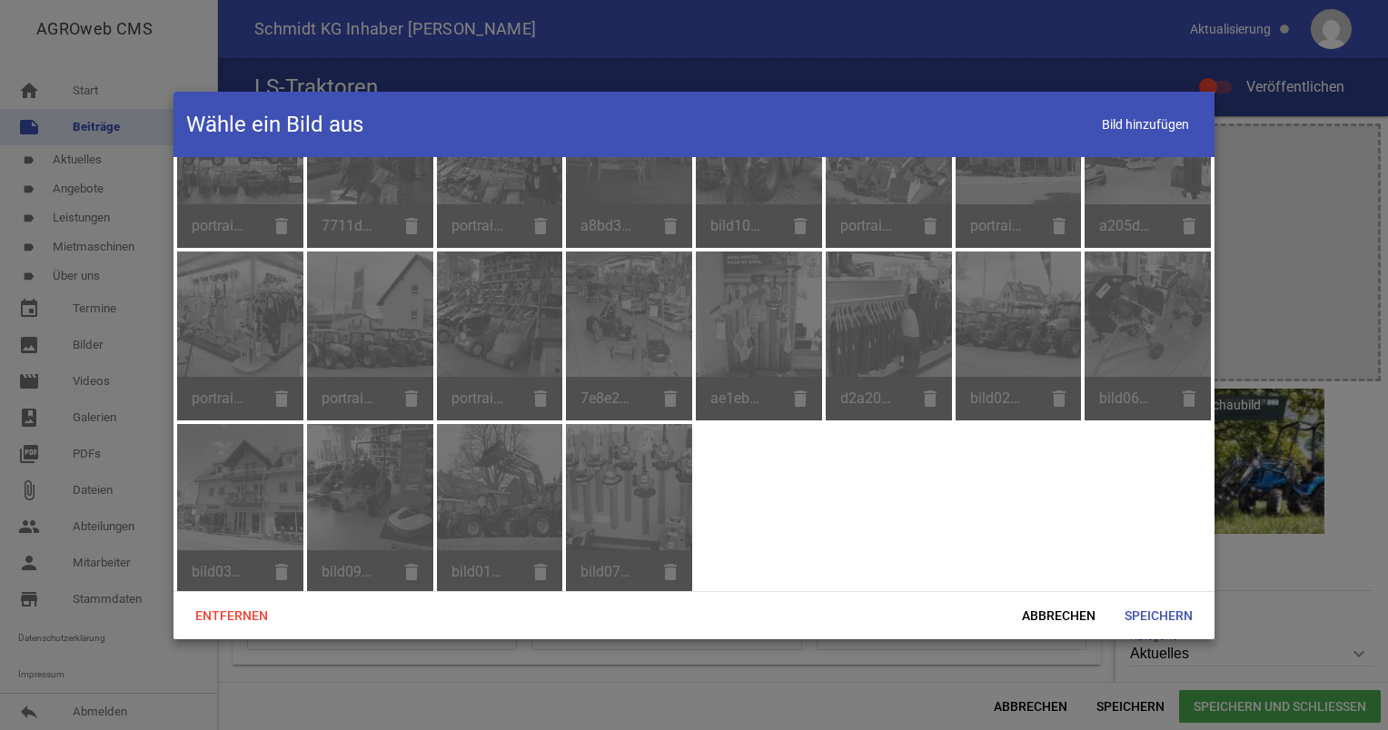
scroll to position [0, 0]
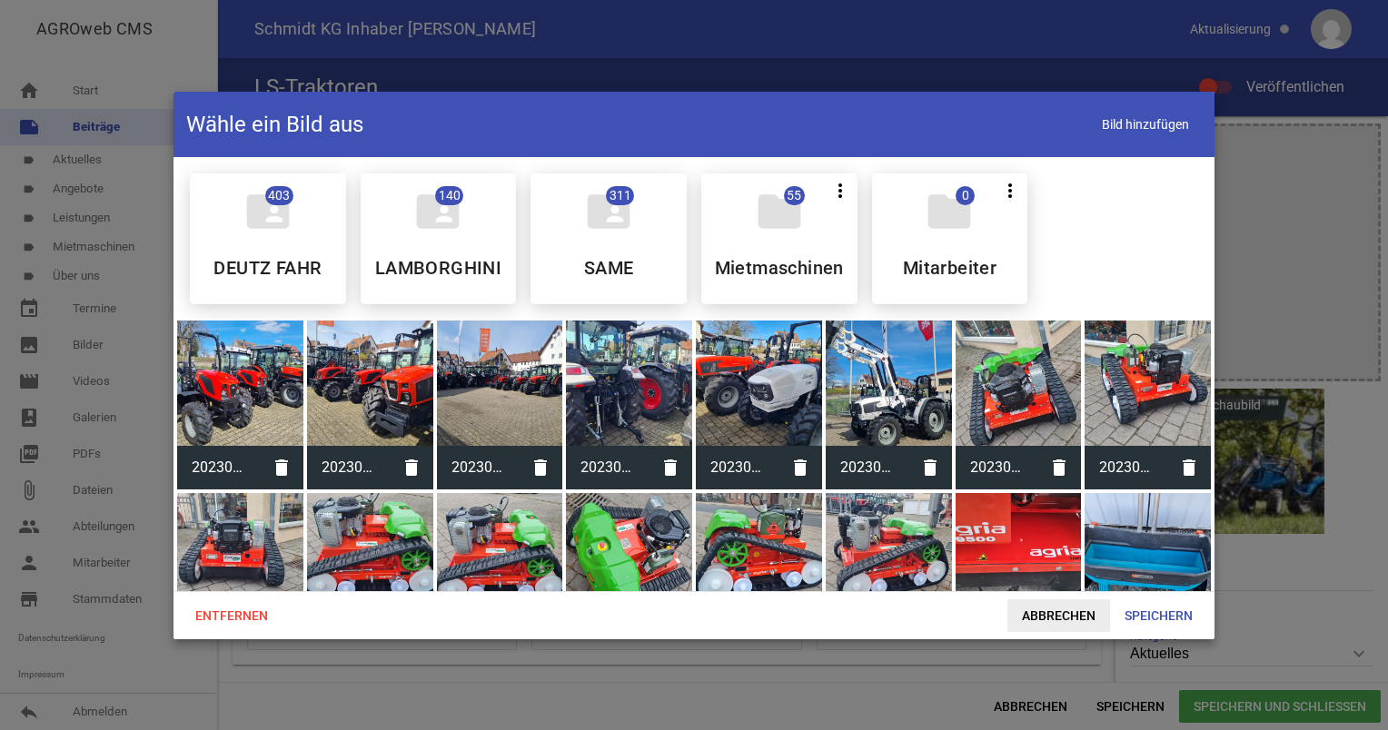
click at [1032, 621] on span "Abbrechen" at bounding box center [1058, 616] width 103 height 33
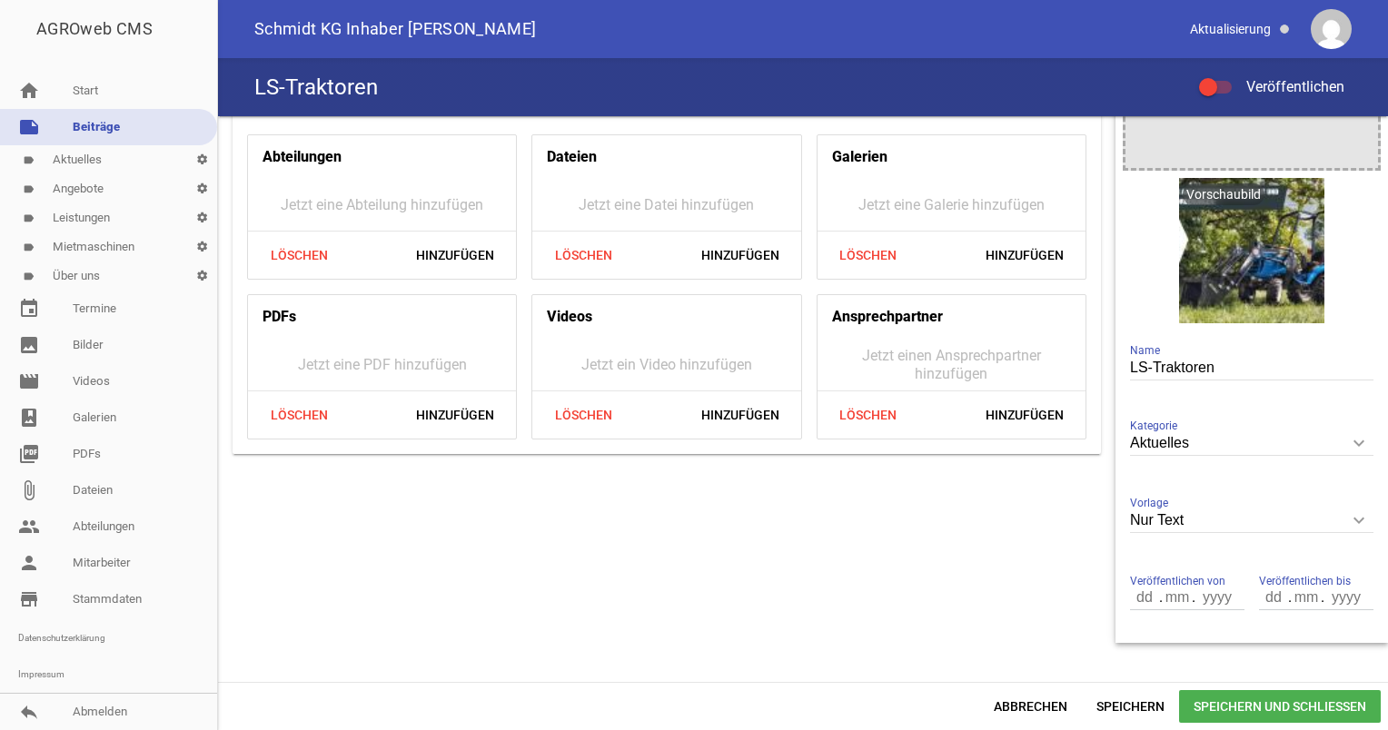
scroll to position [251, 0]
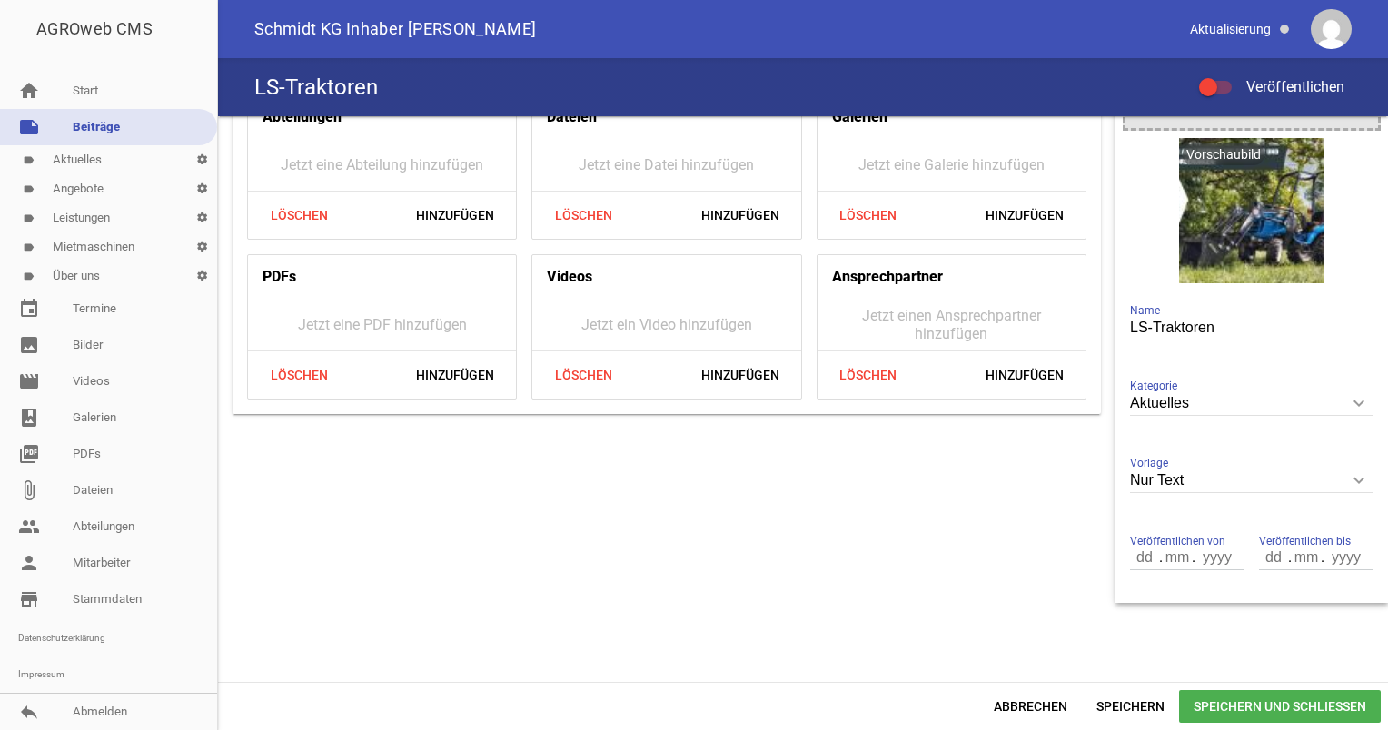
click at [1358, 476] on icon "keyboard_arrow_down" at bounding box center [1358, 480] width 29 height 29
click at [1358, 476] on input "Nur Text" at bounding box center [1251, 481] width 243 height 25
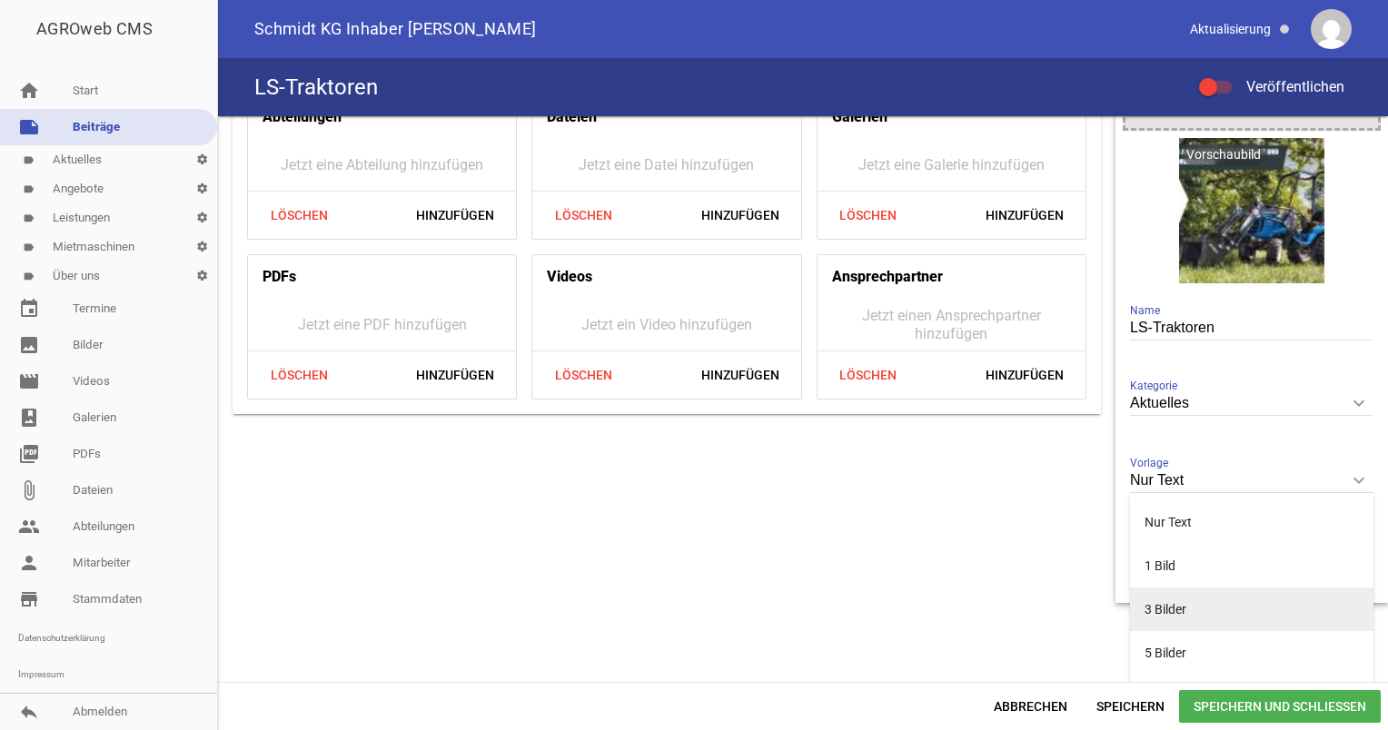
click at [1203, 601] on li "3 Bilder" at bounding box center [1251, 610] width 243 height 44
type input "3 Bilder"
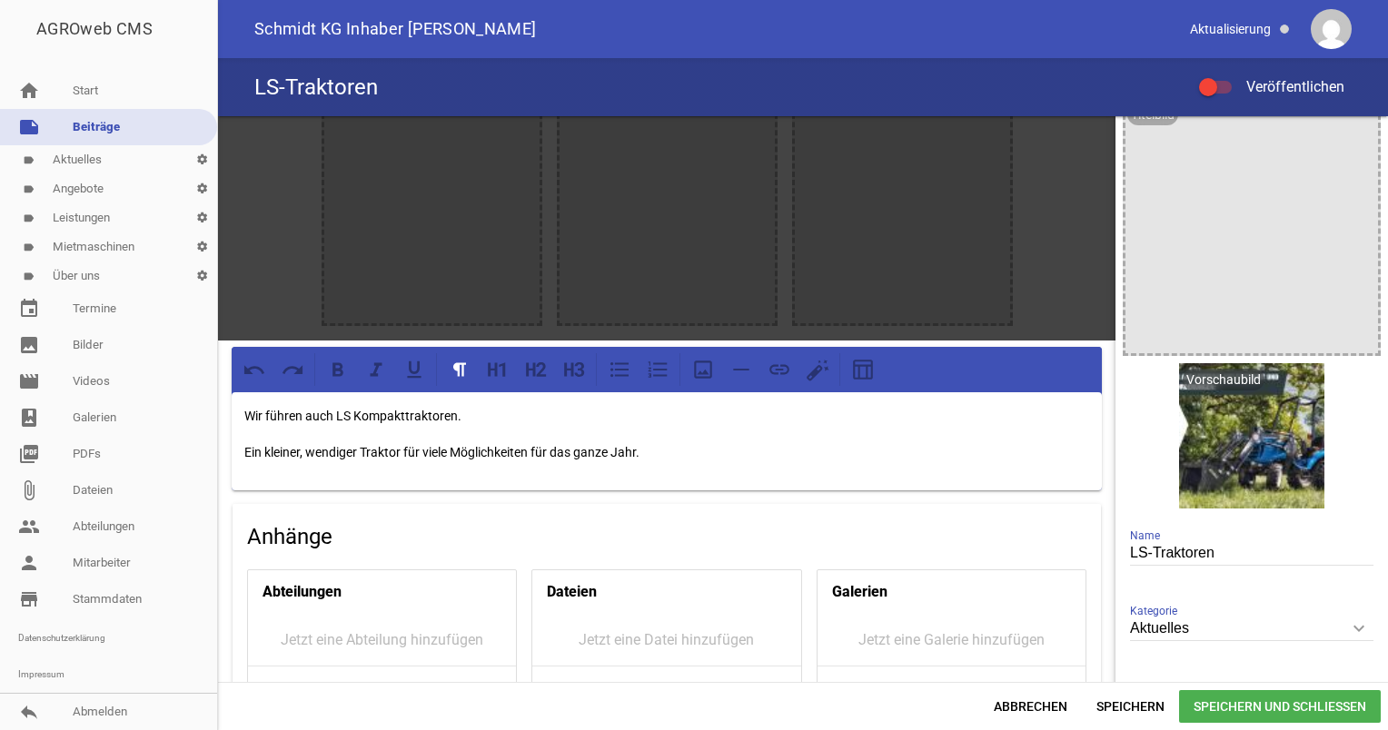
scroll to position [0, 0]
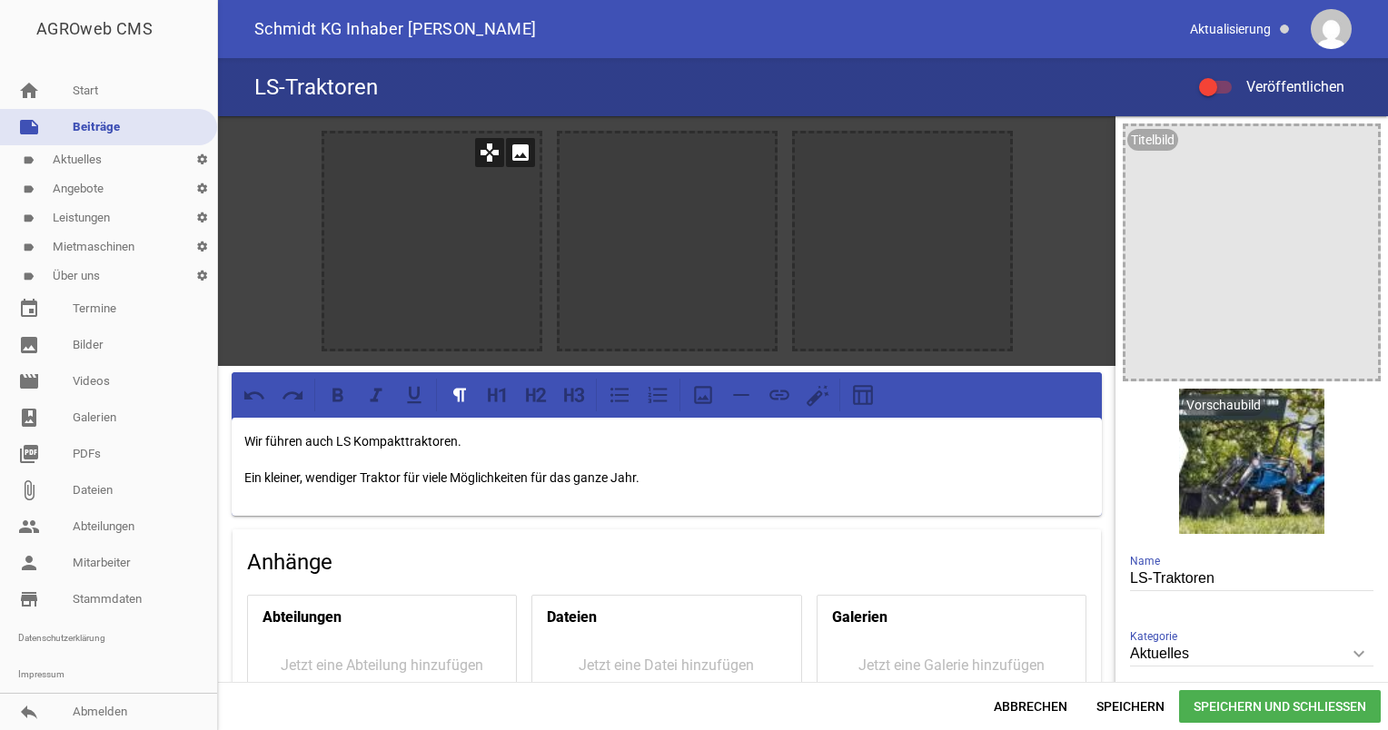
click at [374, 235] on div at bounding box center [431, 241] width 215 height 215
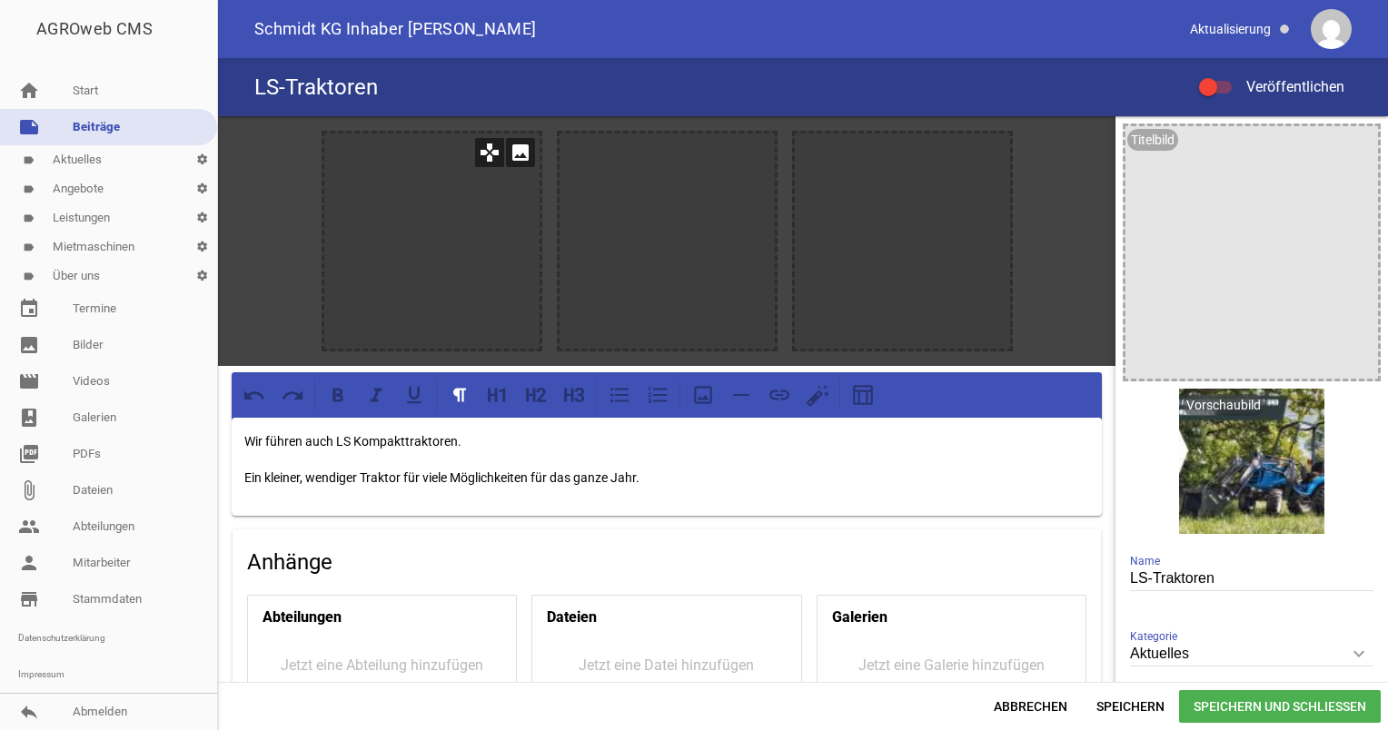
click at [511, 157] on icon "image" at bounding box center [520, 152] width 29 height 29
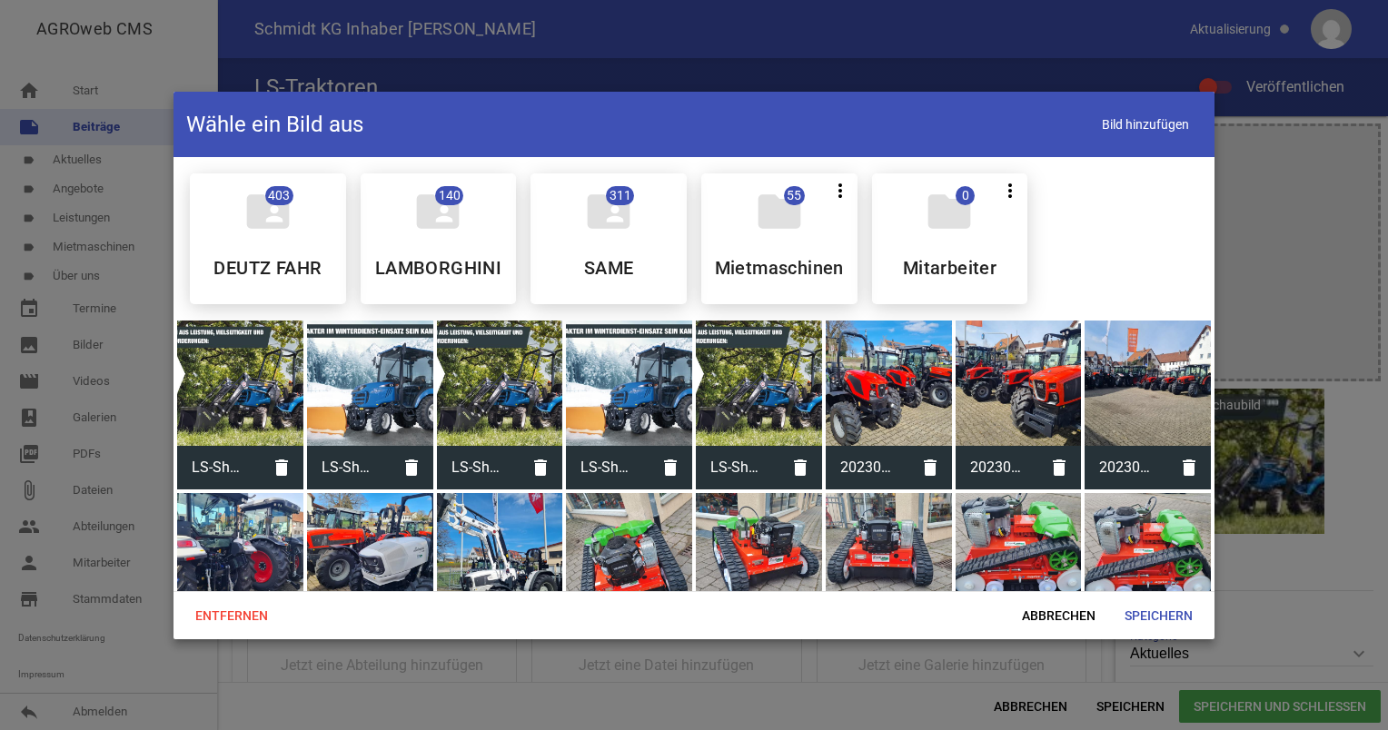
click at [273, 392] on div at bounding box center [240, 384] width 126 height 126
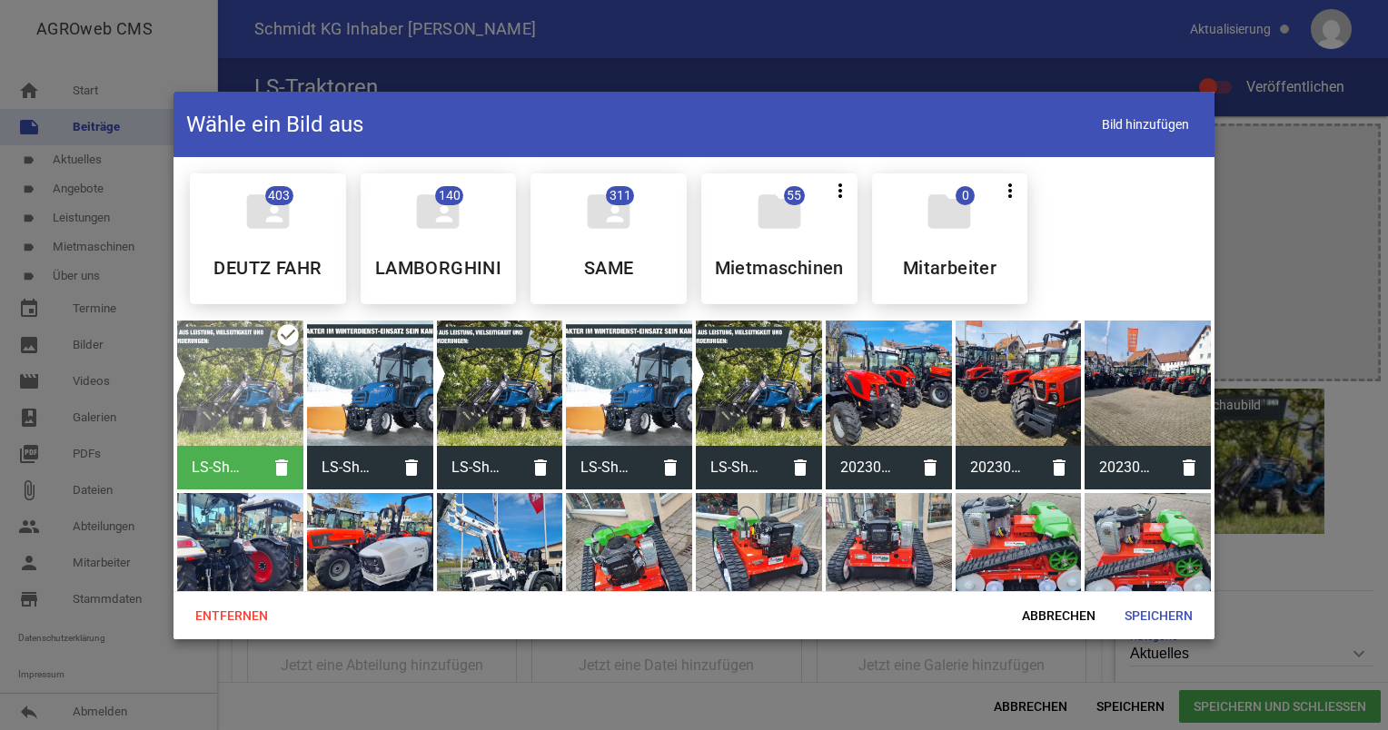
click at [273, 392] on div at bounding box center [240, 384] width 126 height 126
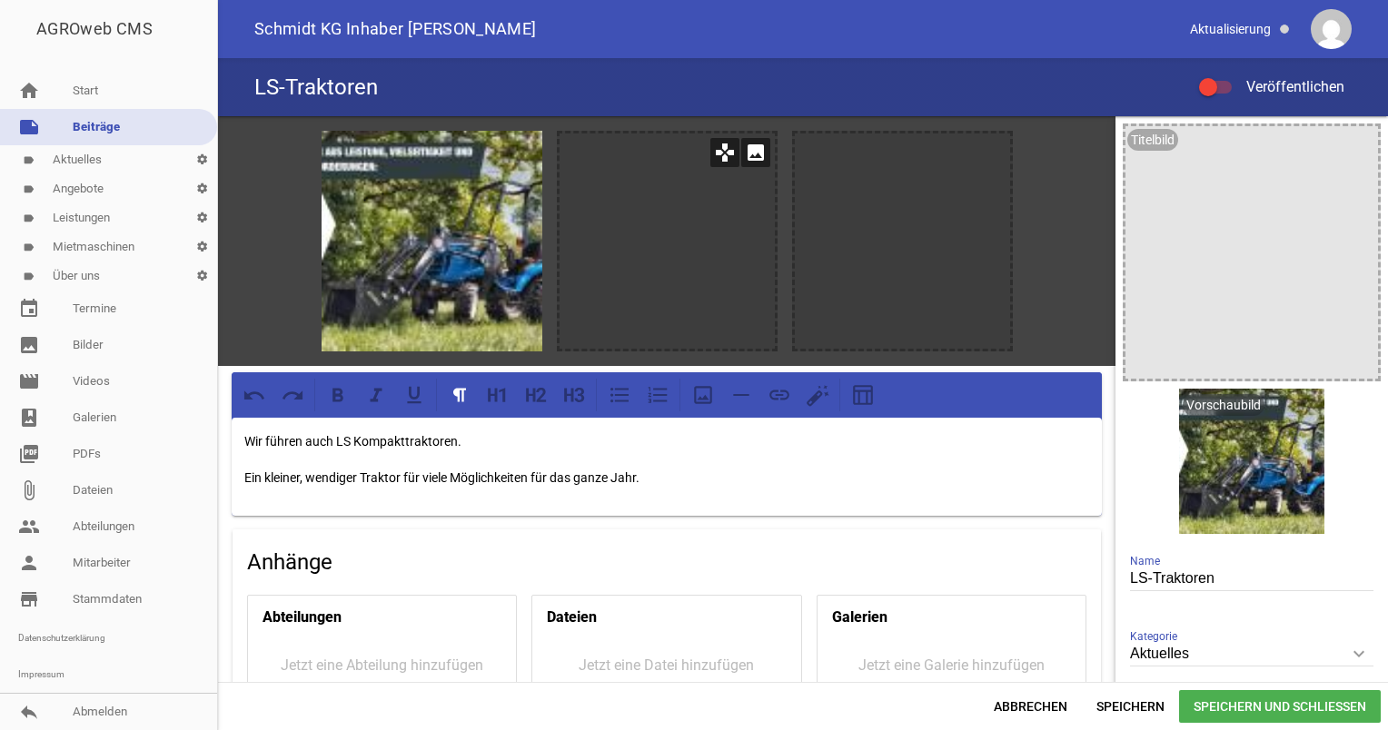
click at [632, 224] on div at bounding box center [667, 241] width 215 height 215
click at [759, 146] on icon "image" at bounding box center [755, 152] width 29 height 29
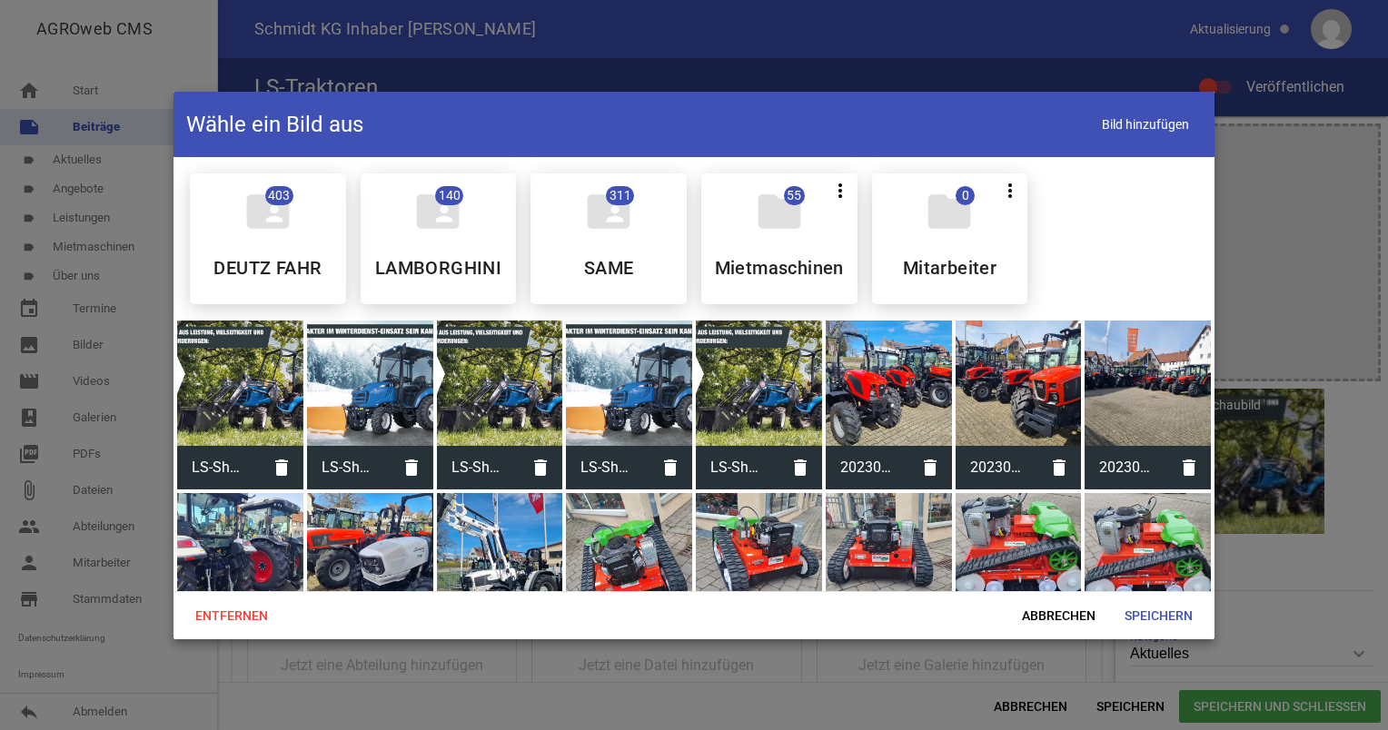
click at [406, 394] on div at bounding box center [370, 384] width 126 height 126
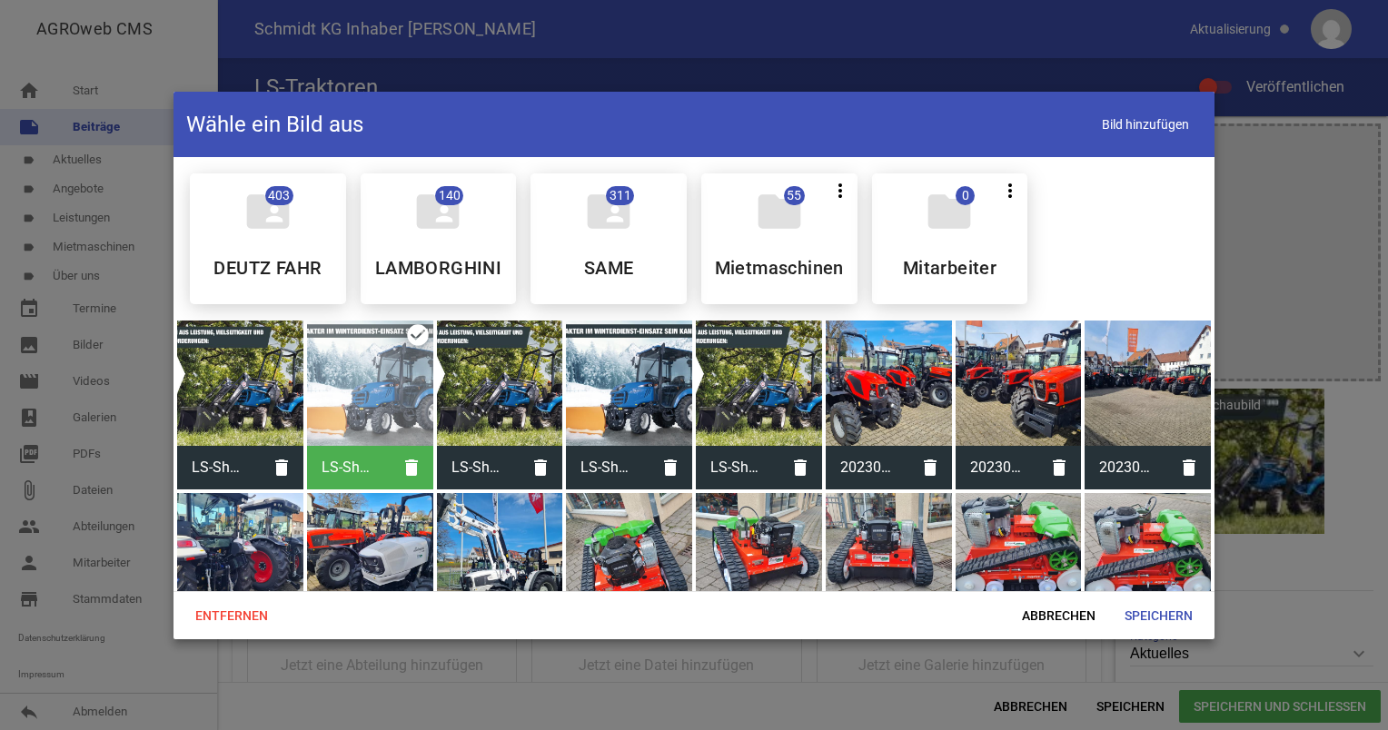
click at [406, 394] on div at bounding box center [370, 384] width 126 height 126
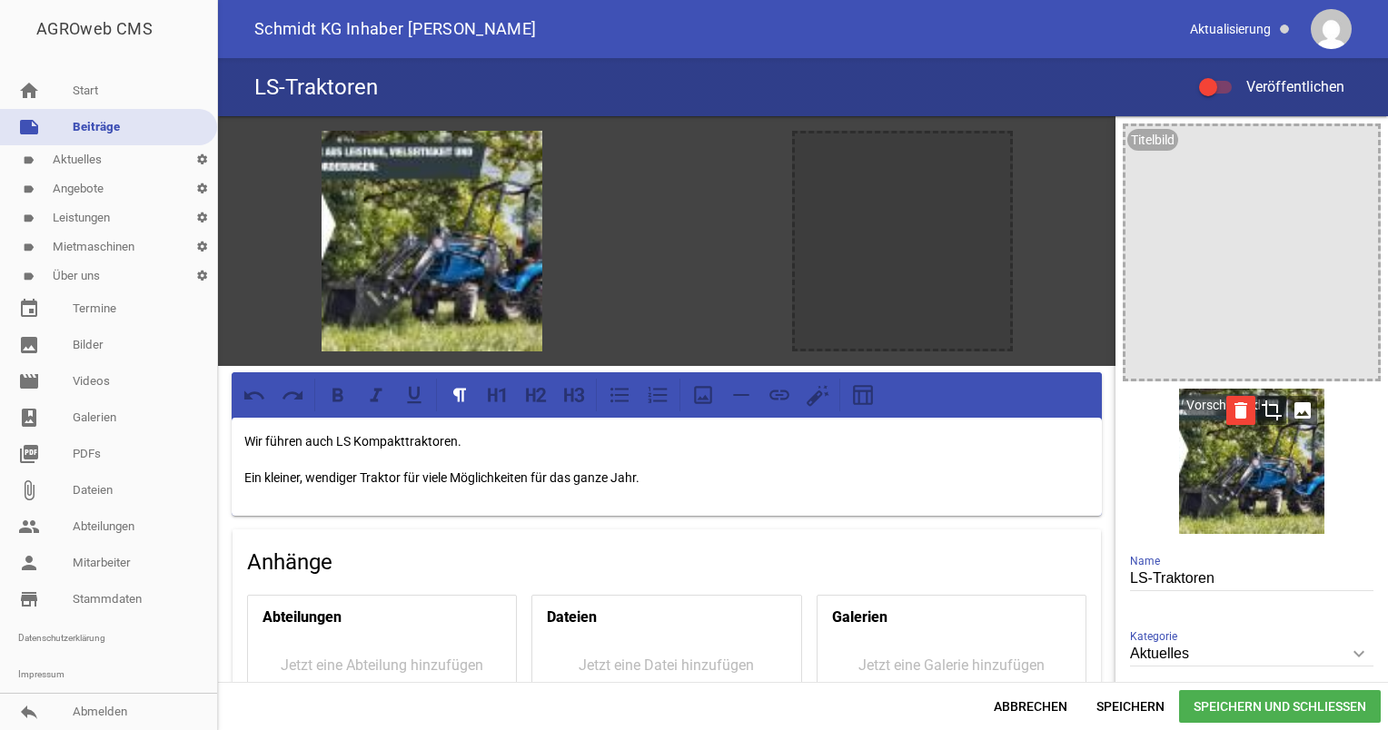
click at [1235, 411] on icon "delete" at bounding box center [1240, 410] width 29 height 29
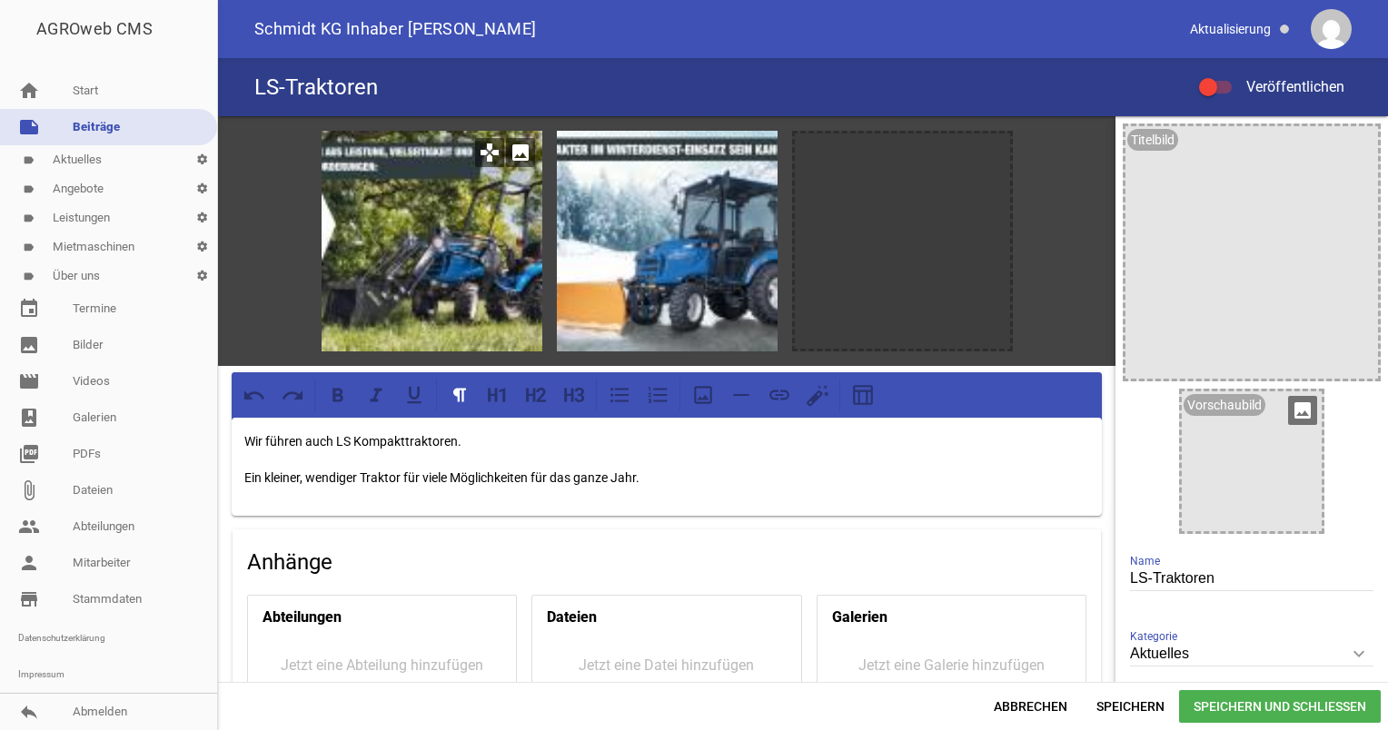
click at [464, 263] on div at bounding box center [432, 241] width 221 height 221
click at [519, 145] on icon "image" at bounding box center [520, 152] width 29 height 29
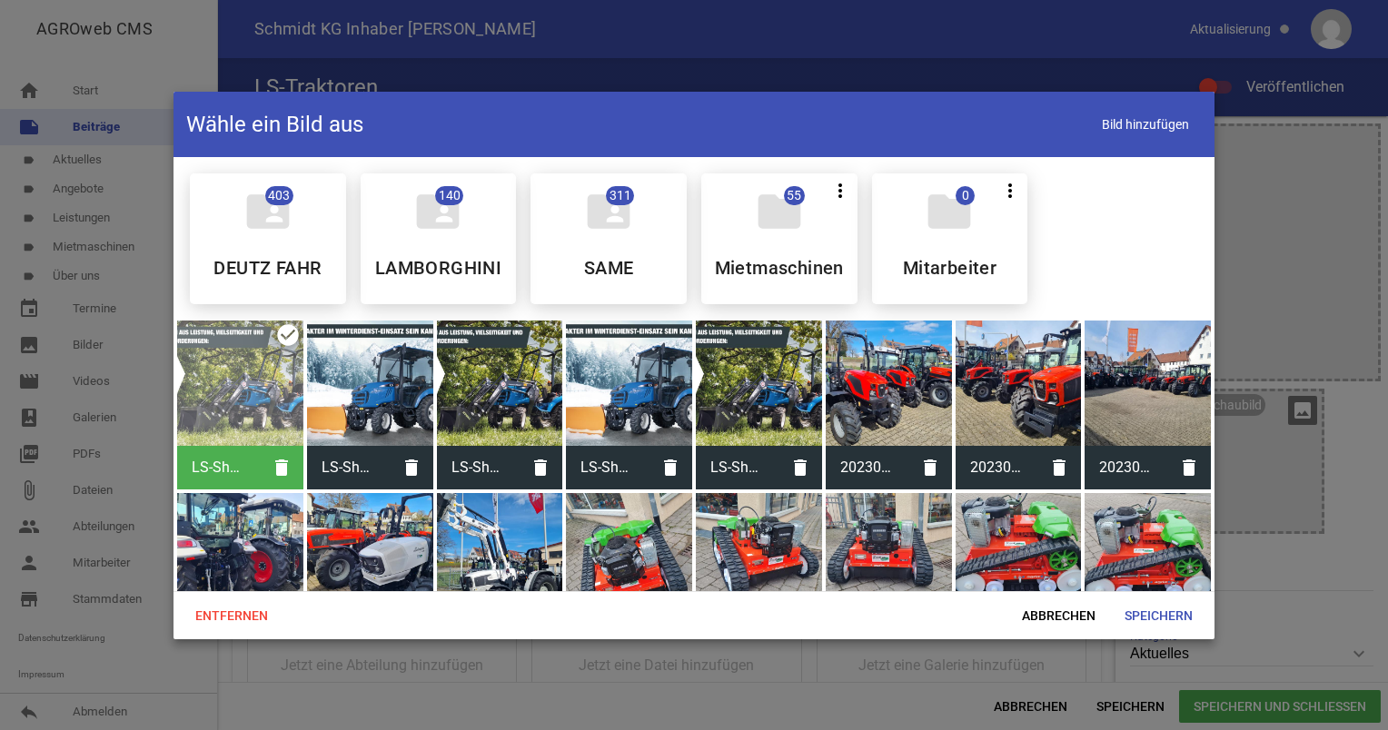
click at [1270, 170] on div at bounding box center [694, 365] width 1388 height 730
click at [1062, 606] on span "Abbrechen" at bounding box center [1058, 616] width 103 height 33
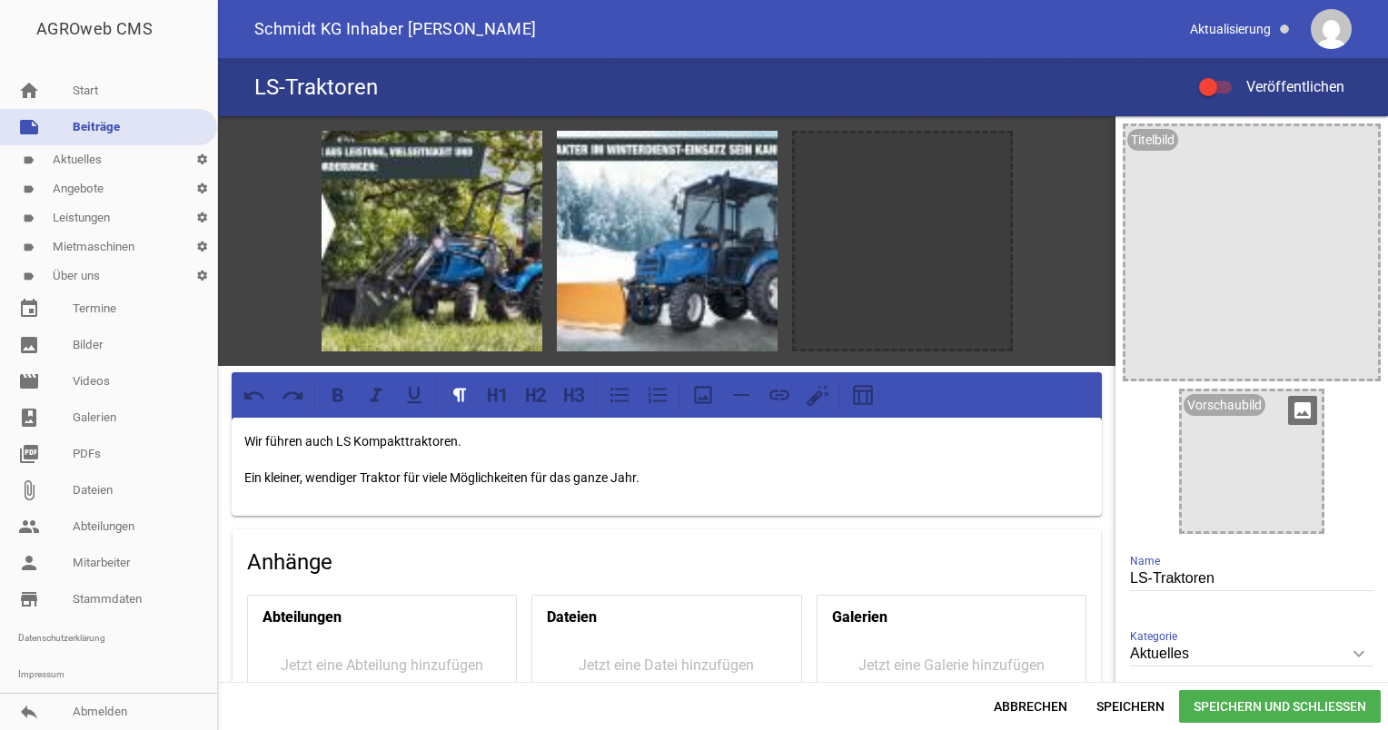
click at [1228, 704] on span "Speichern und Schließen" at bounding box center [1280, 706] width 202 height 33
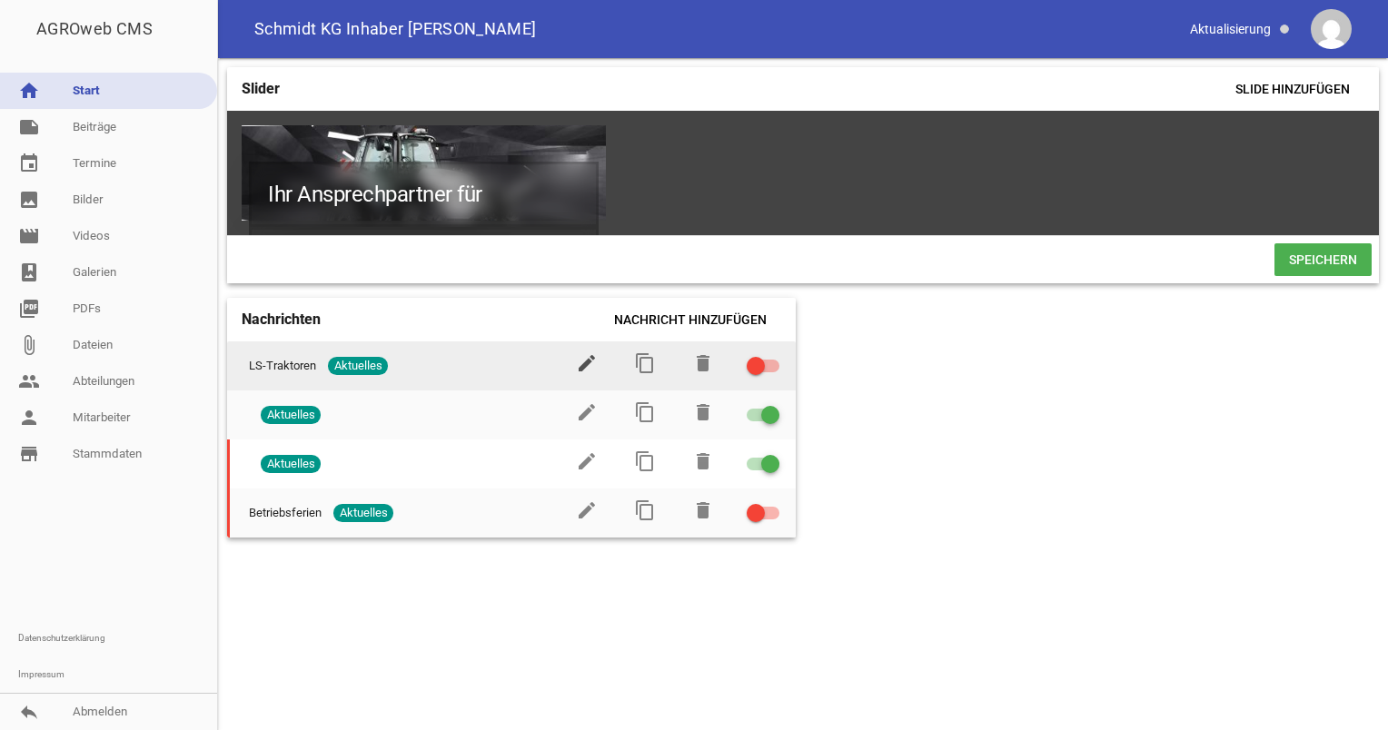
click at [586, 371] on icon "edit" at bounding box center [587, 363] width 22 height 22
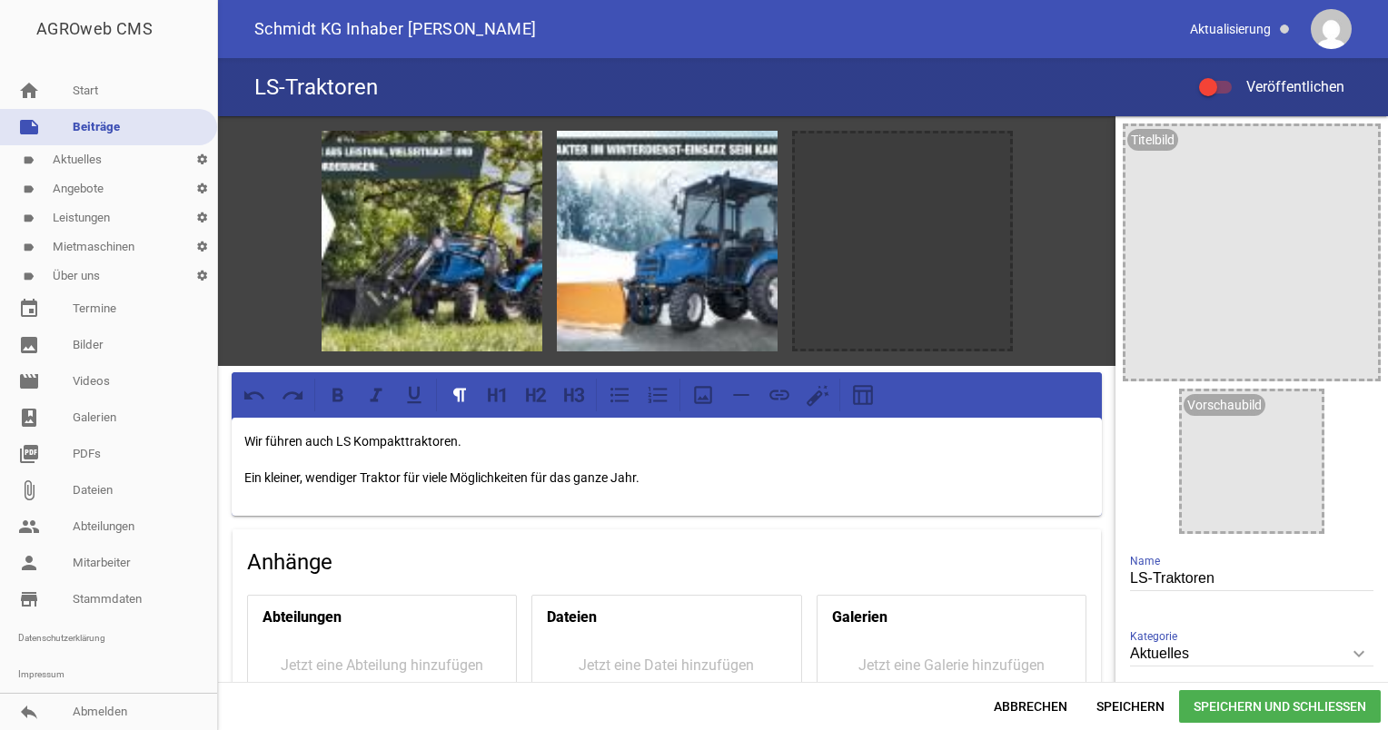
click at [683, 476] on p "Ein kleiner, wendiger Traktor für viele Möglichkeiten für das ganze Jahr." at bounding box center [666, 478] width 845 height 22
click at [549, 480] on p "Ein kleiner, wendiger Traktor für viele Möglichkeiten für das ganze Jahr." at bounding box center [666, 478] width 845 height 22
click at [671, 472] on p "Ein kleiner, wendiger Traktor für viele Möglichkeiten für das ganze Jahr." at bounding box center [666, 478] width 845 height 22
click at [1209, 699] on span "Speichern und Schließen" at bounding box center [1280, 706] width 202 height 33
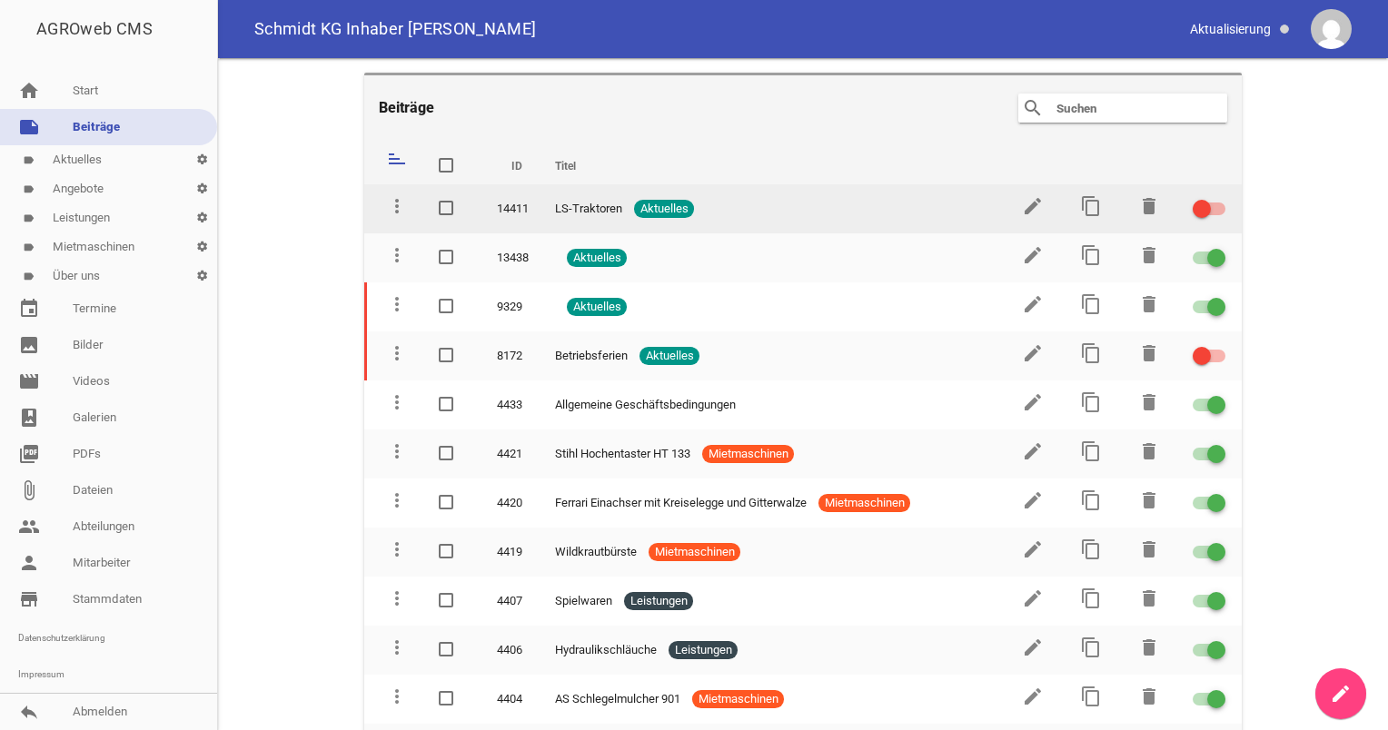
click at [1193, 206] on div at bounding box center [1202, 209] width 18 height 18
click at [1220, 198] on input "checkbox" at bounding box center [1220, 198] width 0 height 0
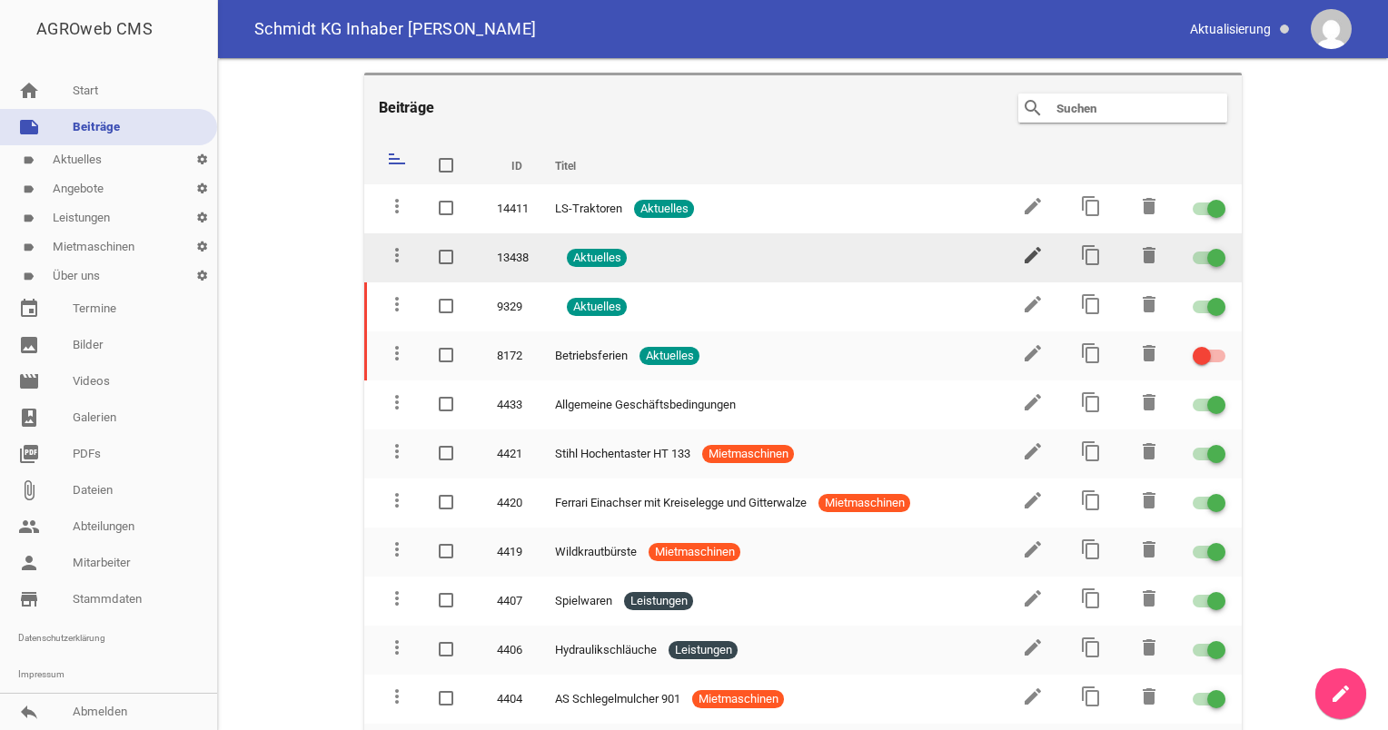
click at [1023, 252] on icon "edit" at bounding box center [1033, 255] width 22 height 22
